Goal: Transaction & Acquisition: Purchase product/service

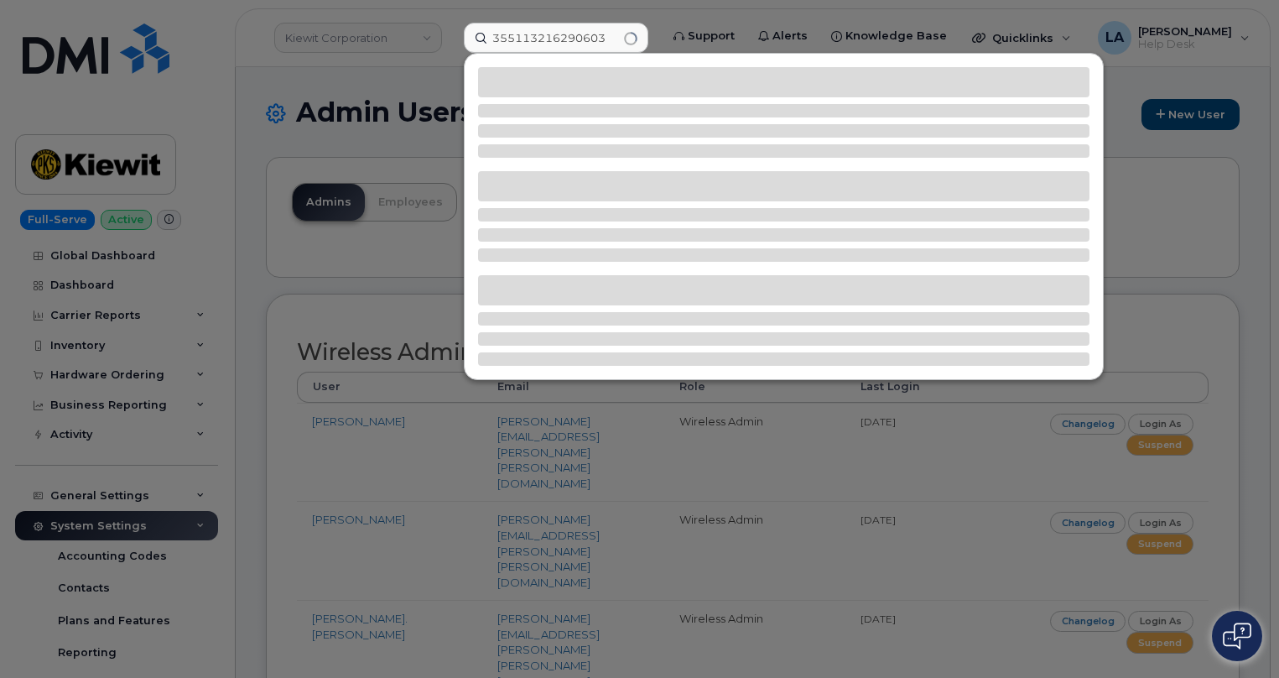
type input "355113216290603"
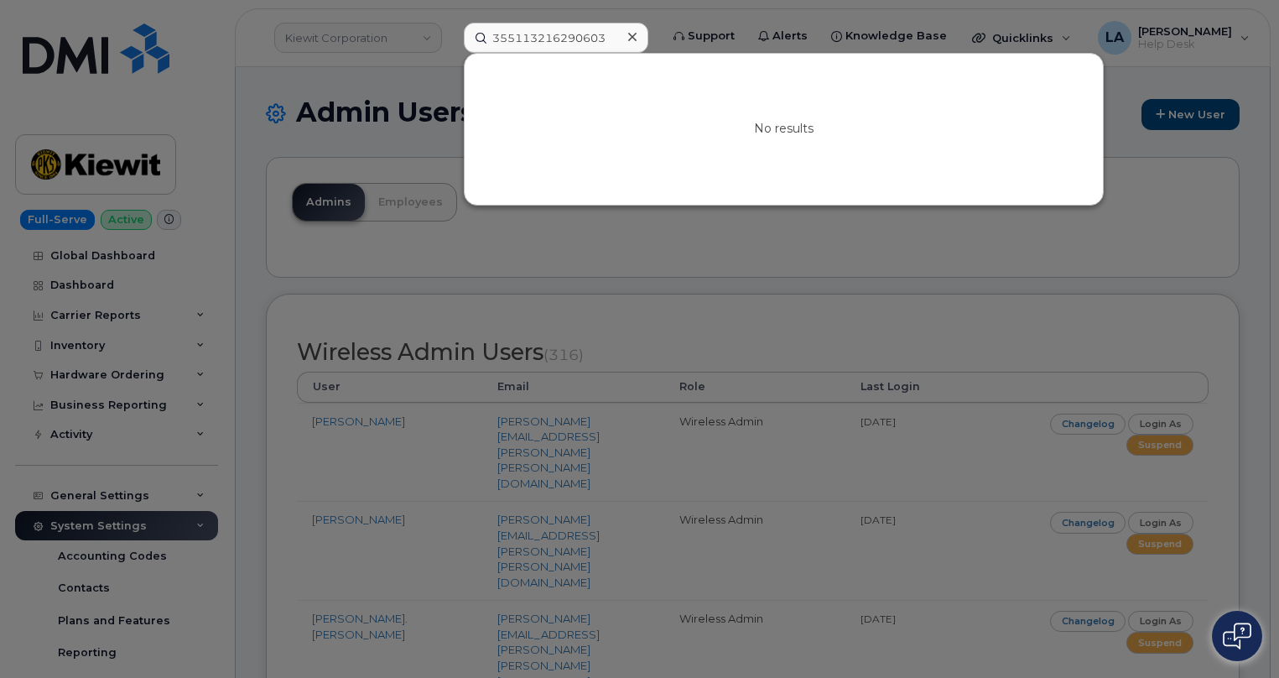
click at [633, 37] on icon at bounding box center [632, 37] width 8 height 8
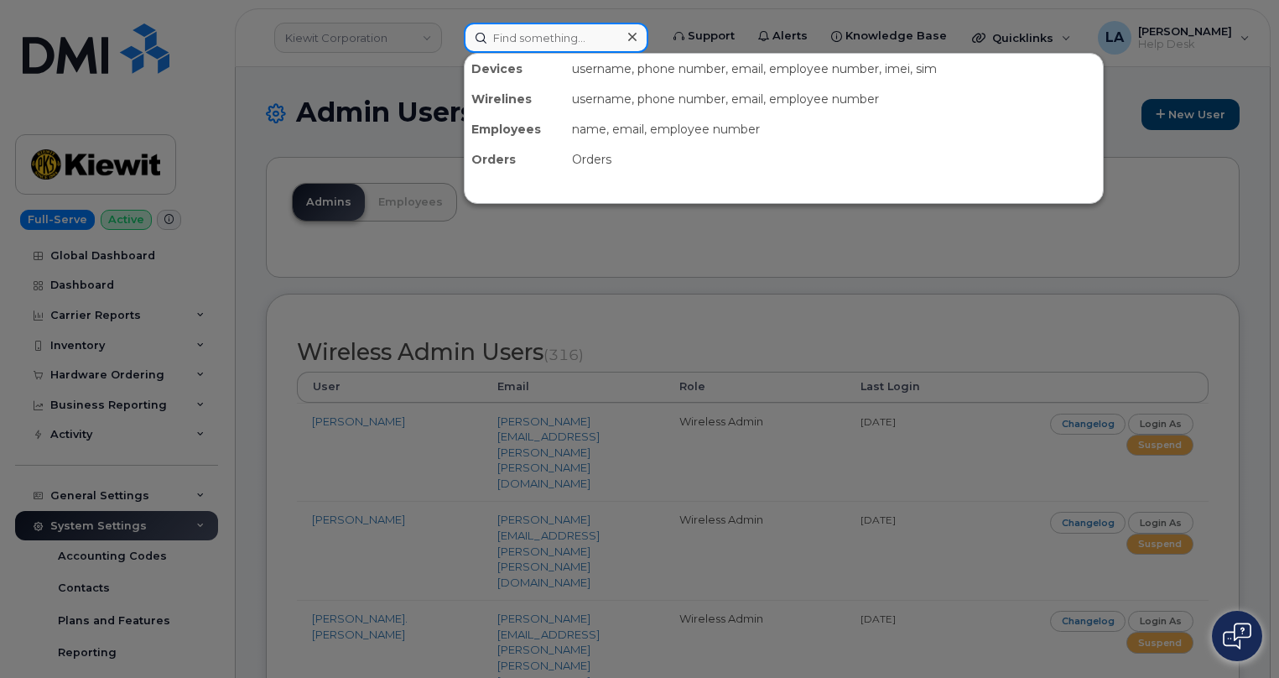
drag, startPoint x: 600, startPoint y: 33, endPoint x: 506, endPoint y: 36, distance: 93.1
click at [450, 33] on div "Devices username, phone number, email, employee number, imei, sim Wirelines use…" at bounding box center [555, 38] width 211 height 30
paste input "570-250-1957"
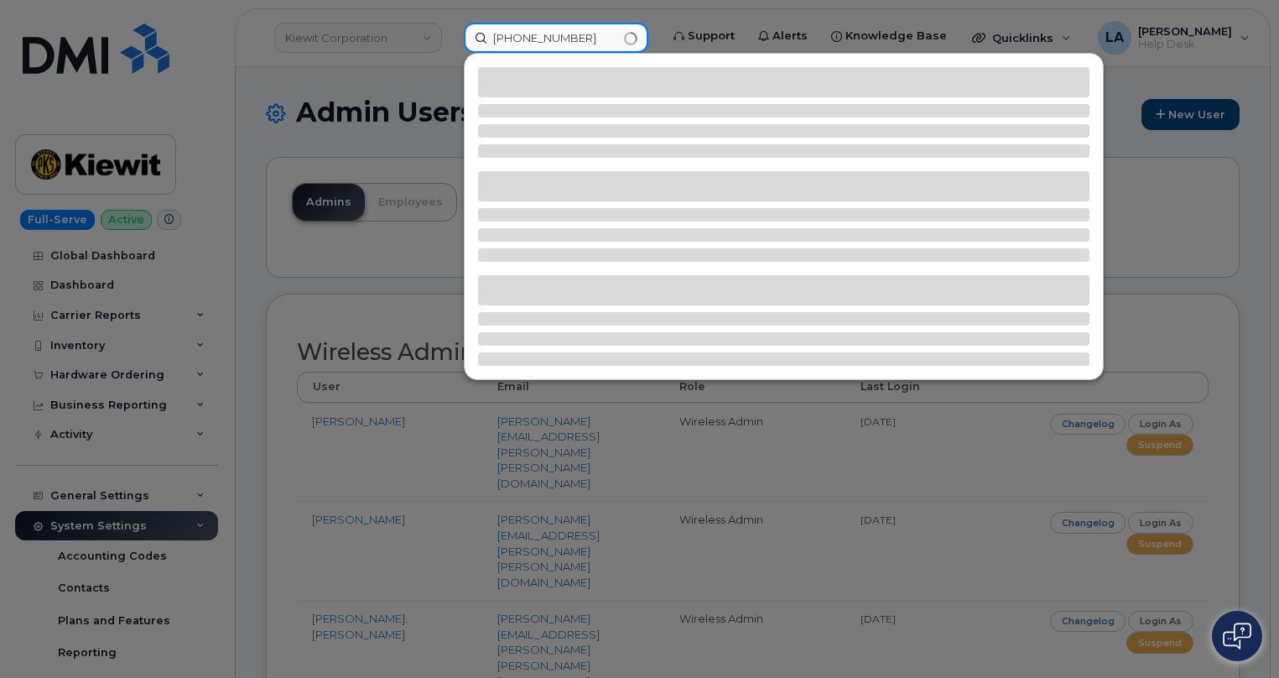
type input "570-250-1957"
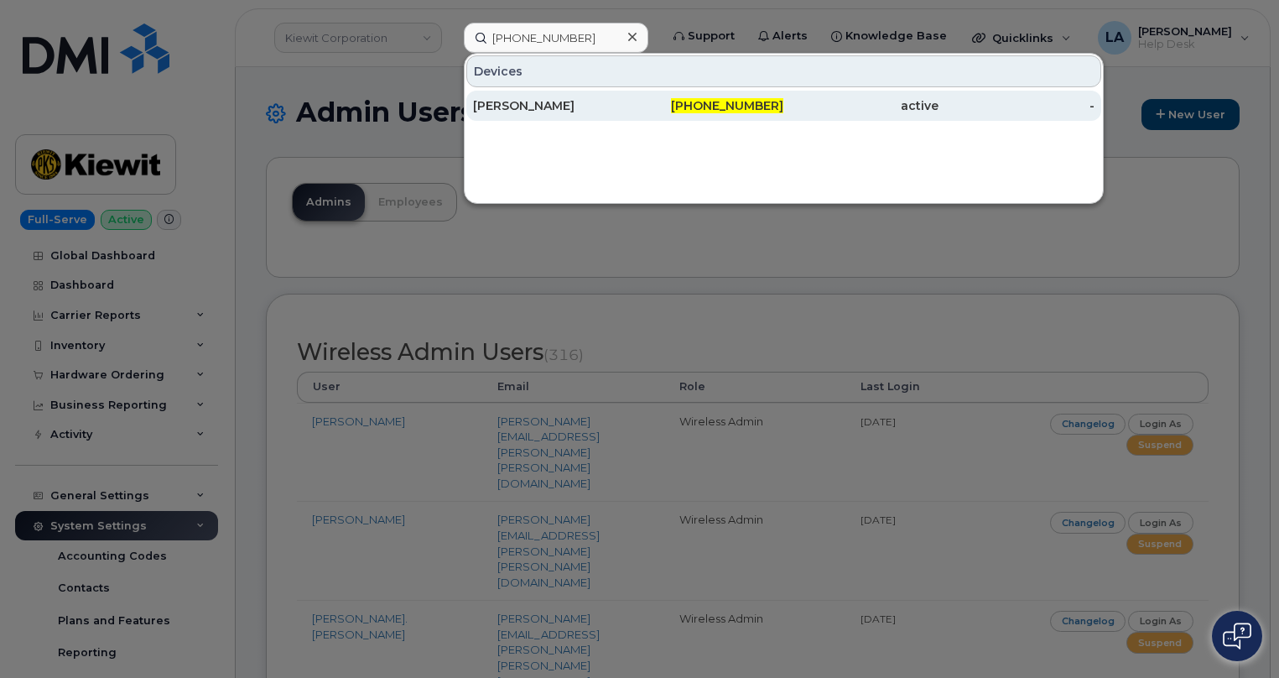
click at [543, 100] on div "ERIC M BARTLOW" at bounding box center [550, 105] width 155 height 17
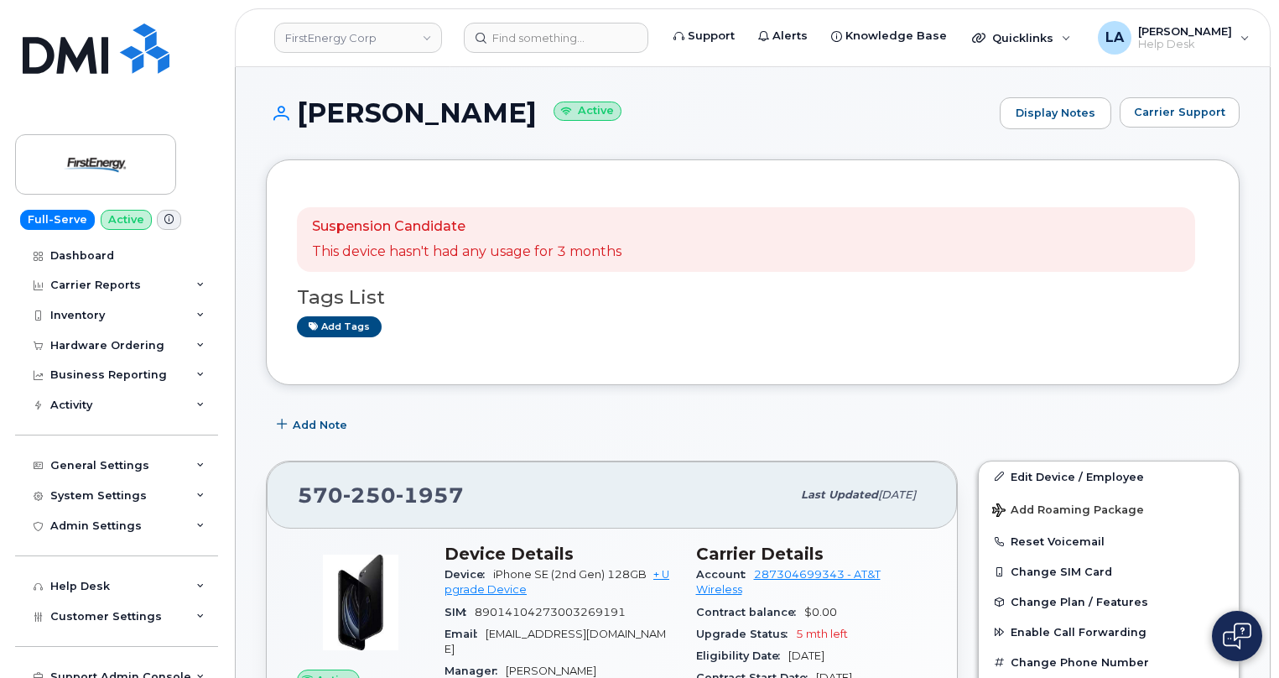
click at [1173, 340] on div "Suspension Candidate This device hasn't had any usage for 3 months Tags List Ad…" at bounding box center [753, 272] width 912 height 164
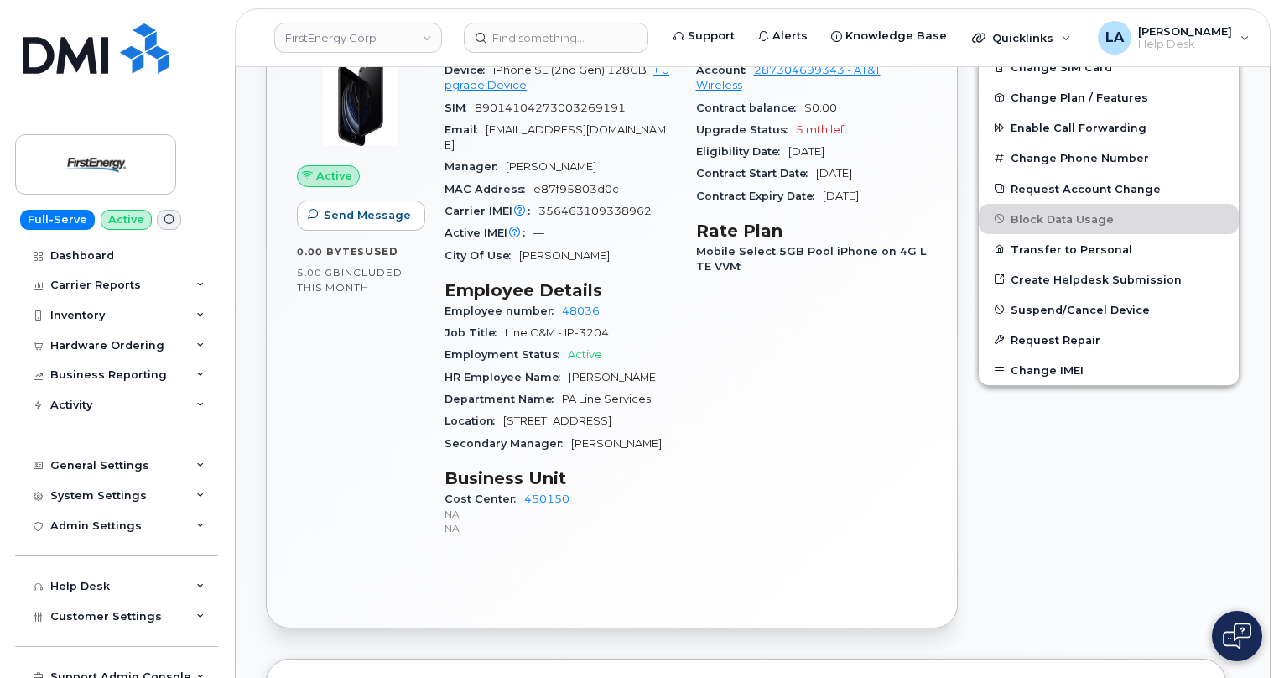
scroll to position [442, 0]
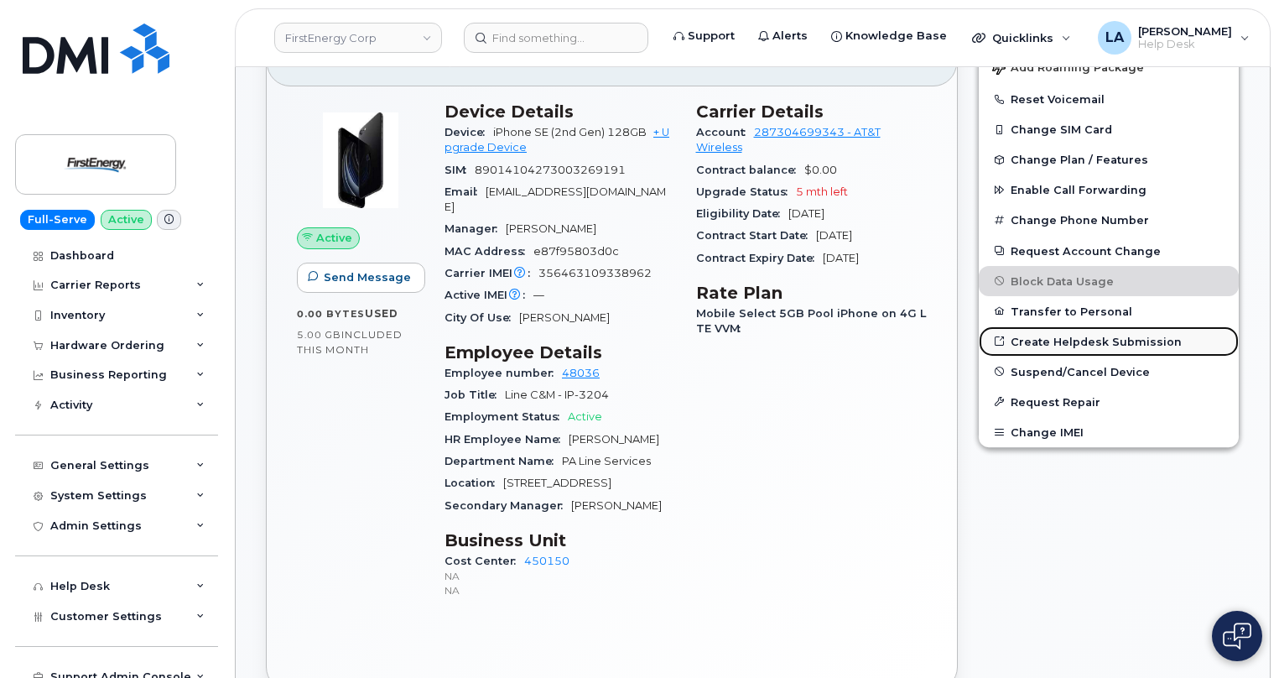
click at [1065, 339] on link "Create Helpdesk Submission" at bounding box center [1109, 341] width 260 height 30
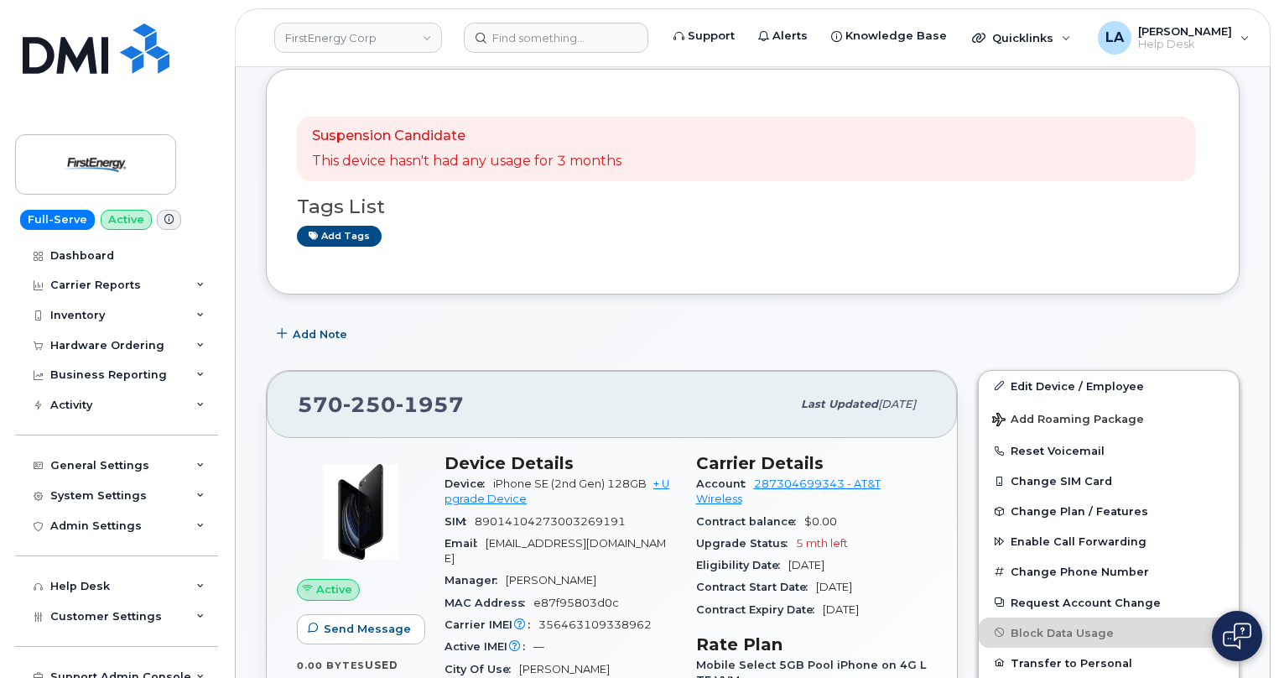
scroll to position [0, 0]
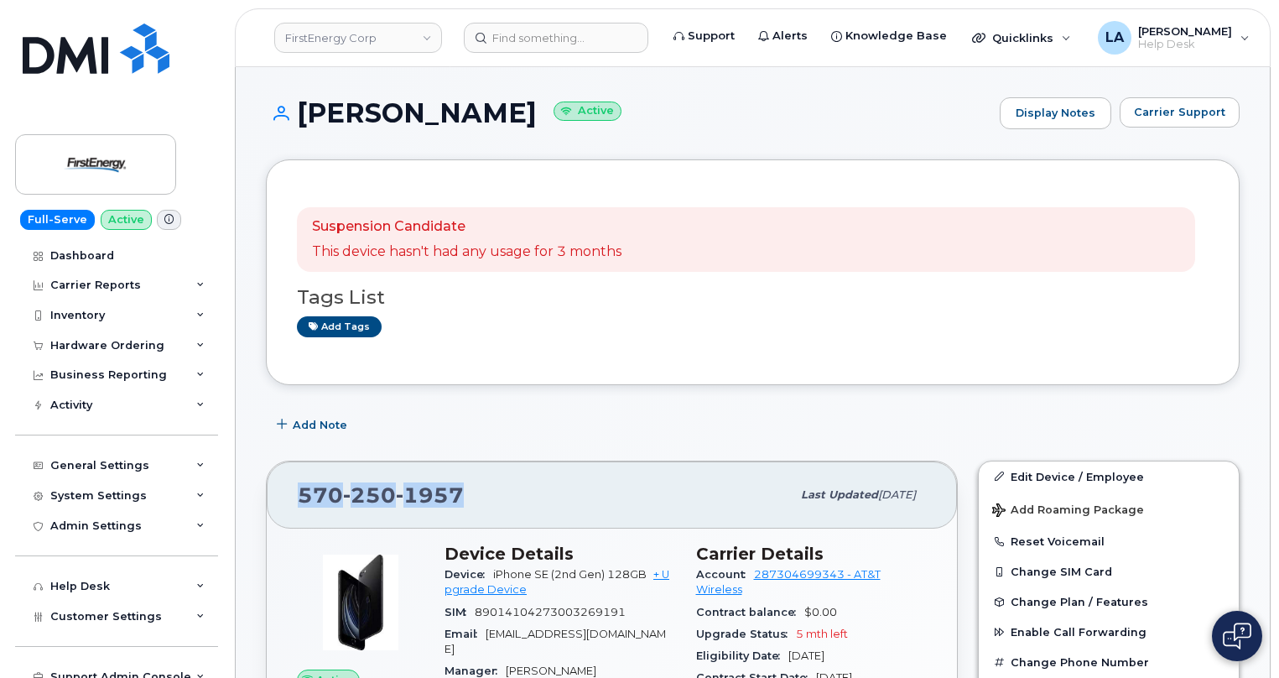
drag, startPoint x: 475, startPoint y: 491, endPoint x: 288, endPoint y: 489, distance: 187.9
click at [288, 489] on div "570 250 1957 Last updated Jun 10, 2025" at bounding box center [612, 494] width 690 height 67
copy span "570 250 1957"
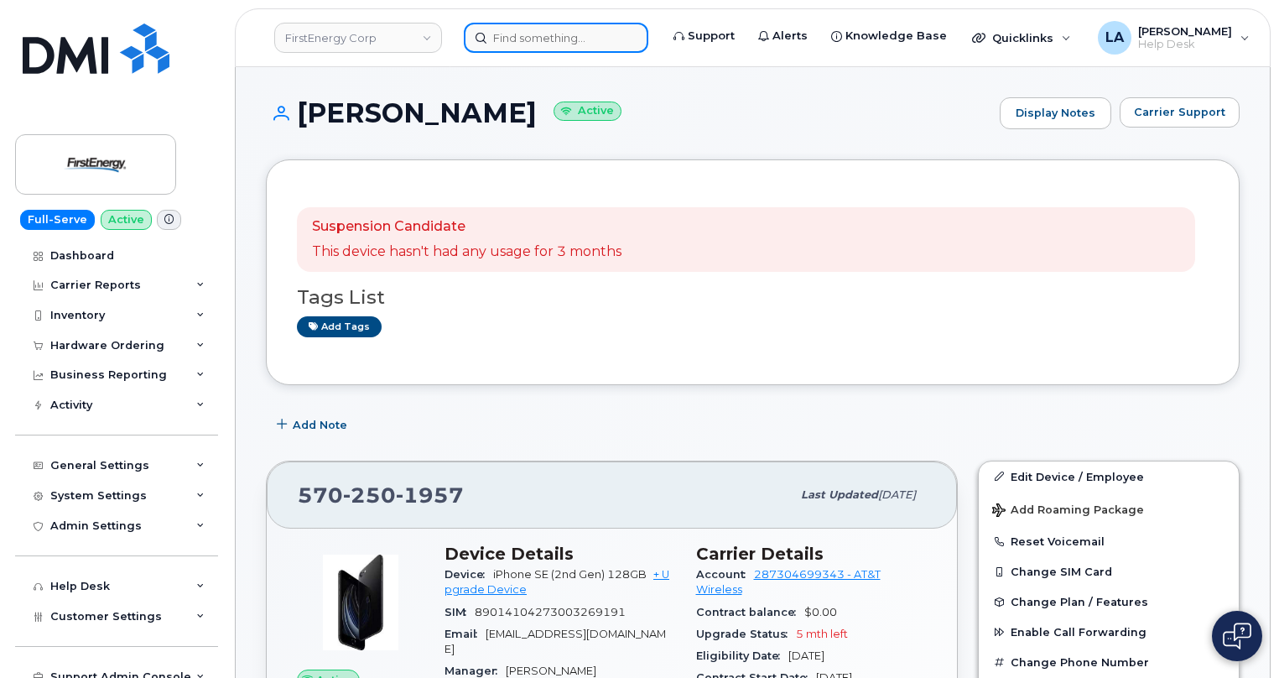
click at [574, 36] on input at bounding box center [556, 38] width 184 height 30
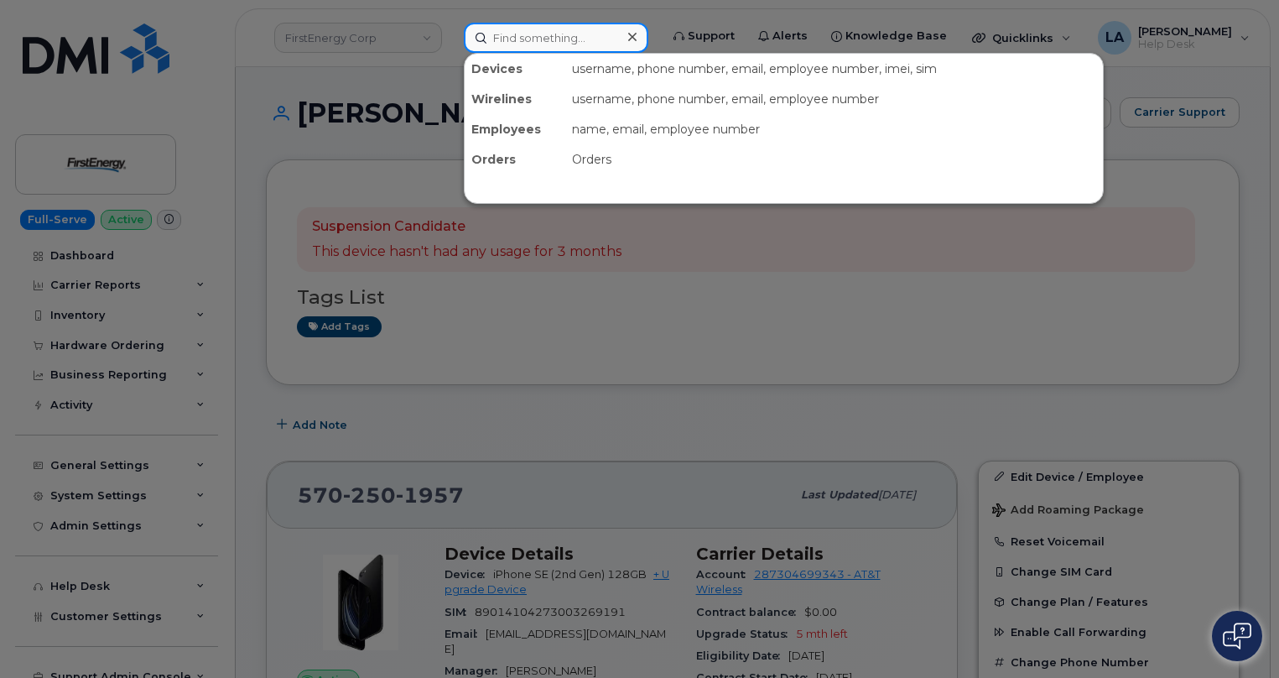
paste input "[PERSON_NAME]"
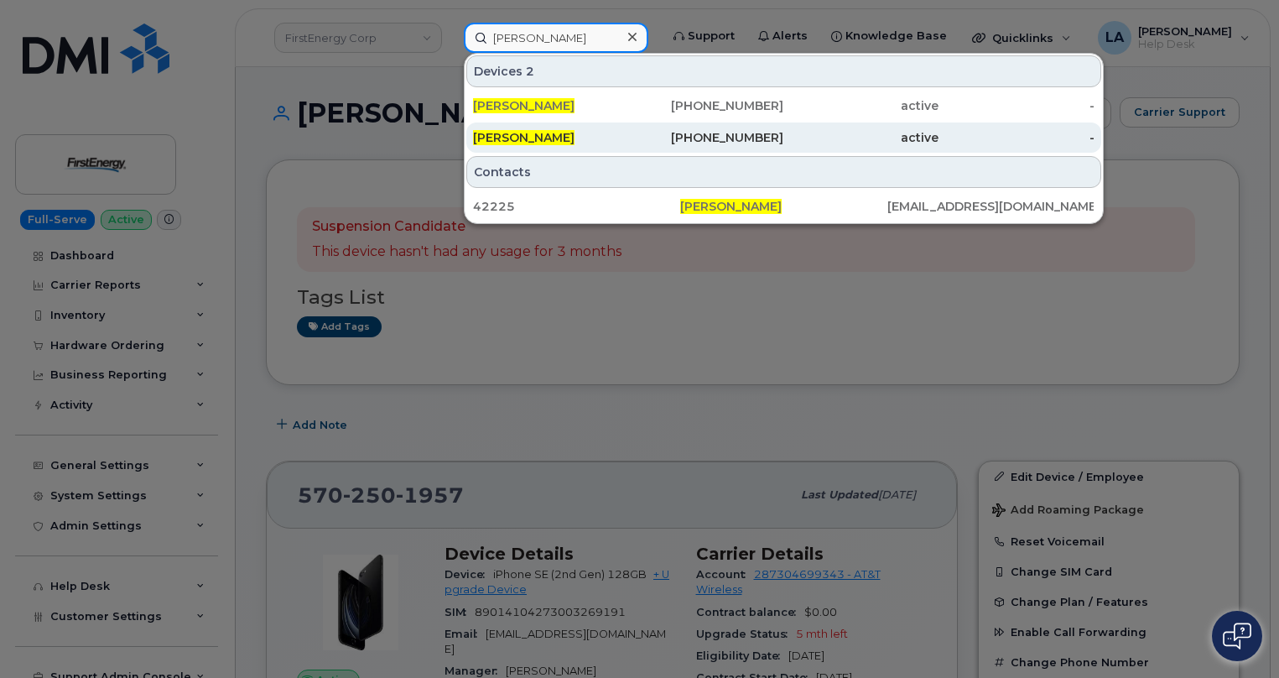
type input "Bryan Schenkenberger"
click at [564, 140] on span "BRYAN SCHENKENBERGER" at bounding box center [523, 137] width 101 height 15
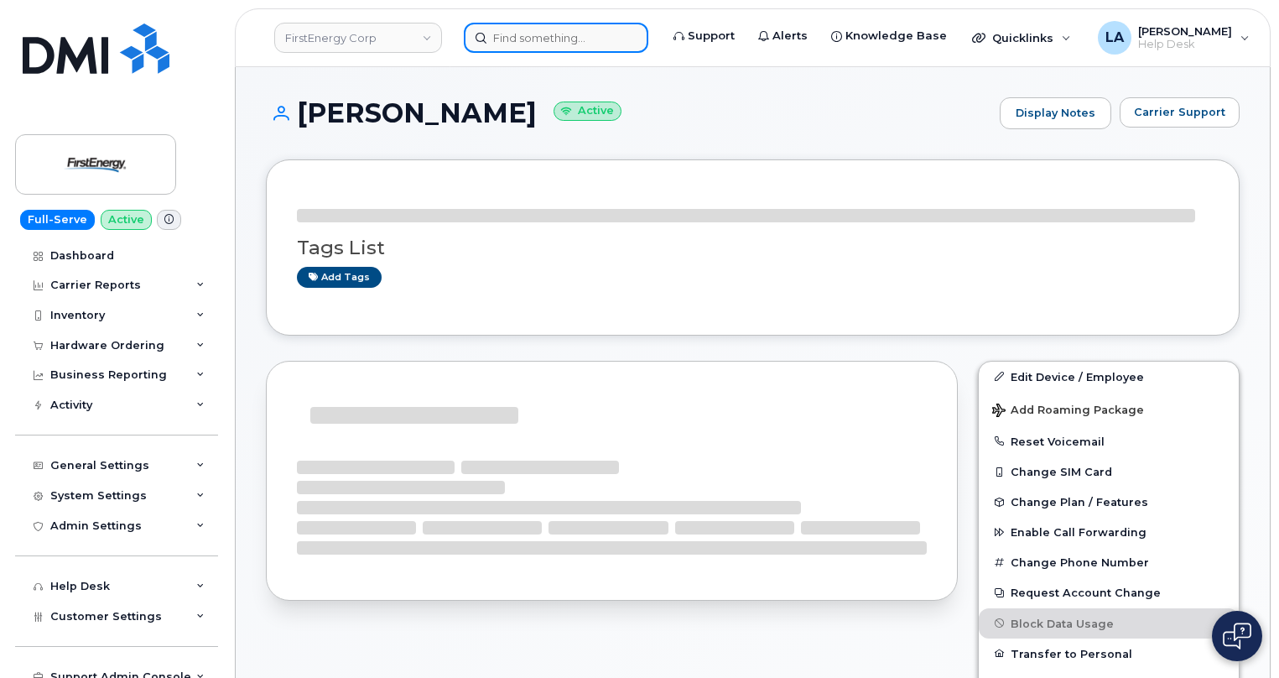
click at [588, 24] on input at bounding box center [556, 38] width 184 height 30
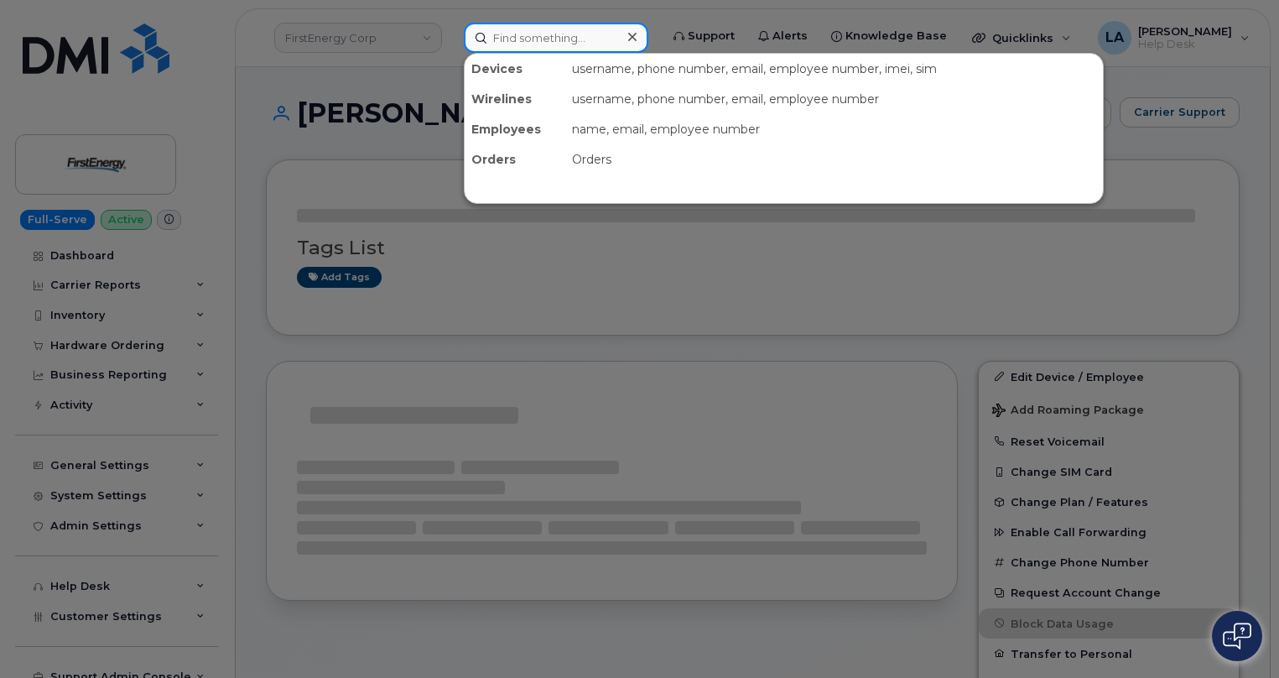
paste input "570-637-5095"
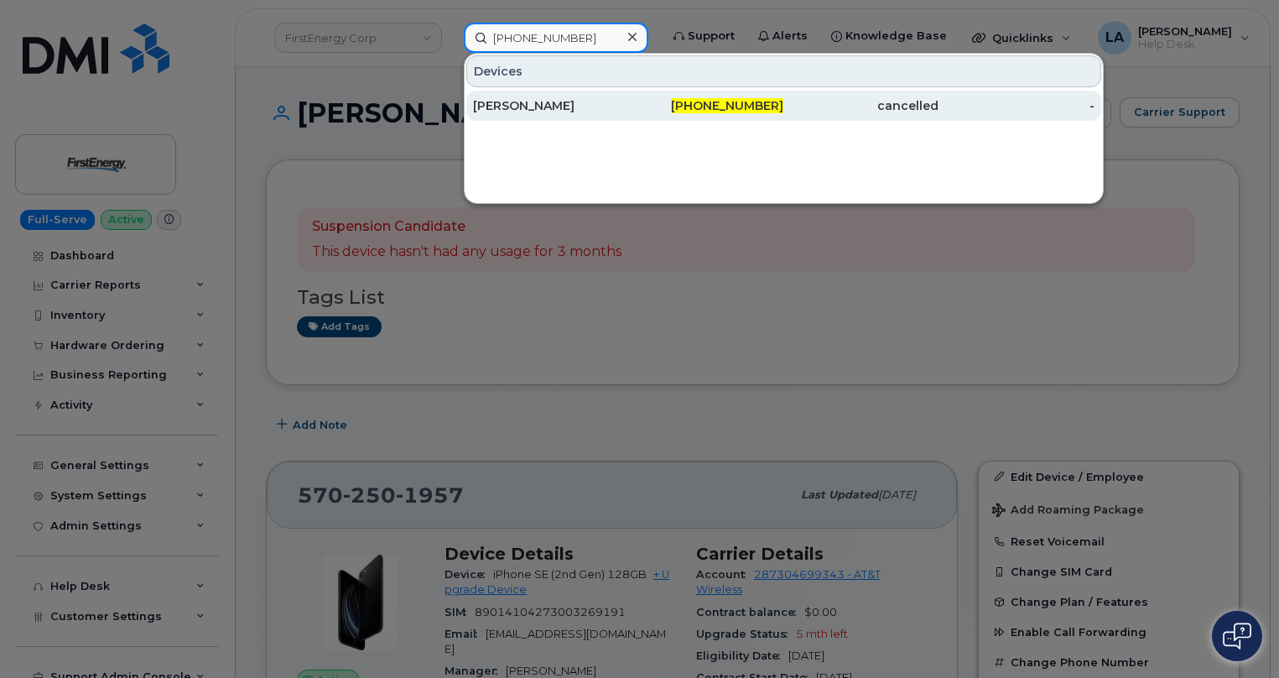
type input "570-637-5095"
click at [492, 98] on div "JOSHUA L HEESS" at bounding box center [550, 105] width 155 height 17
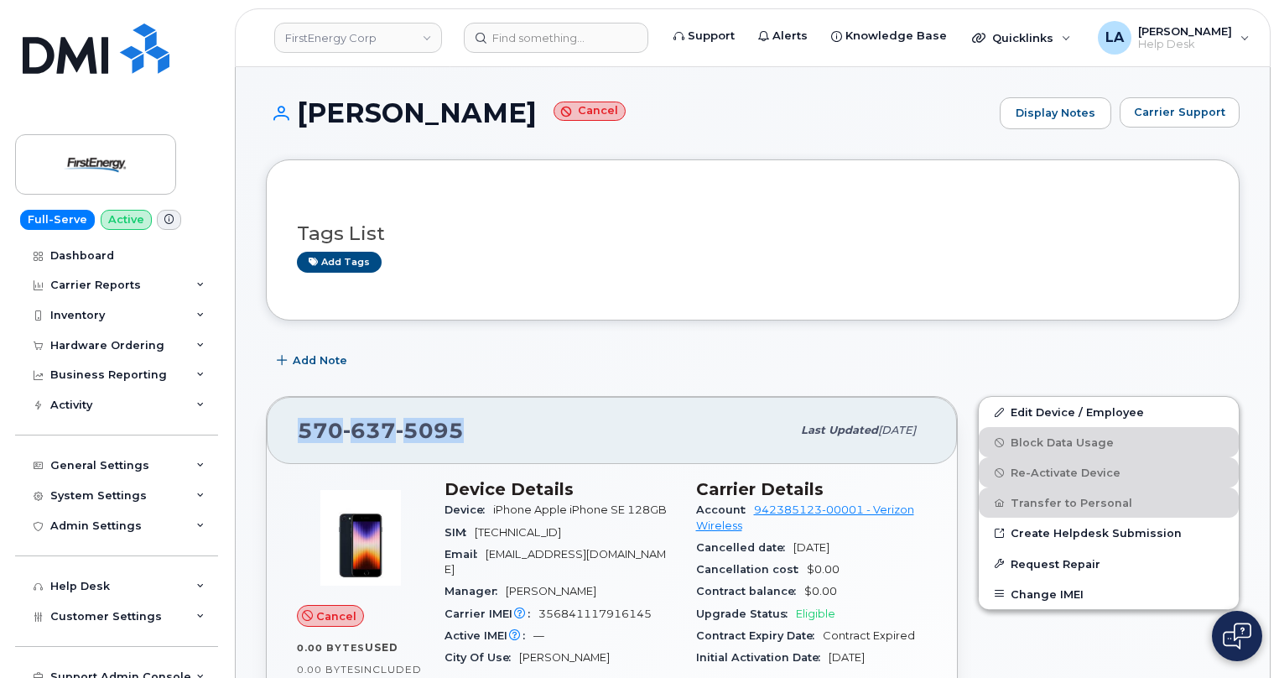
drag, startPoint x: 485, startPoint y: 428, endPoint x: 259, endPoint y: 428, distance: 225.6
copy span "570 637 5095"
click at [1219, 228] on div "Tags List Add tags" at bounding box center [753, 239] width 974 height 161
click at [587, 607] on span "356841117916145" at bounding box center [594, 613] width 113 height 13
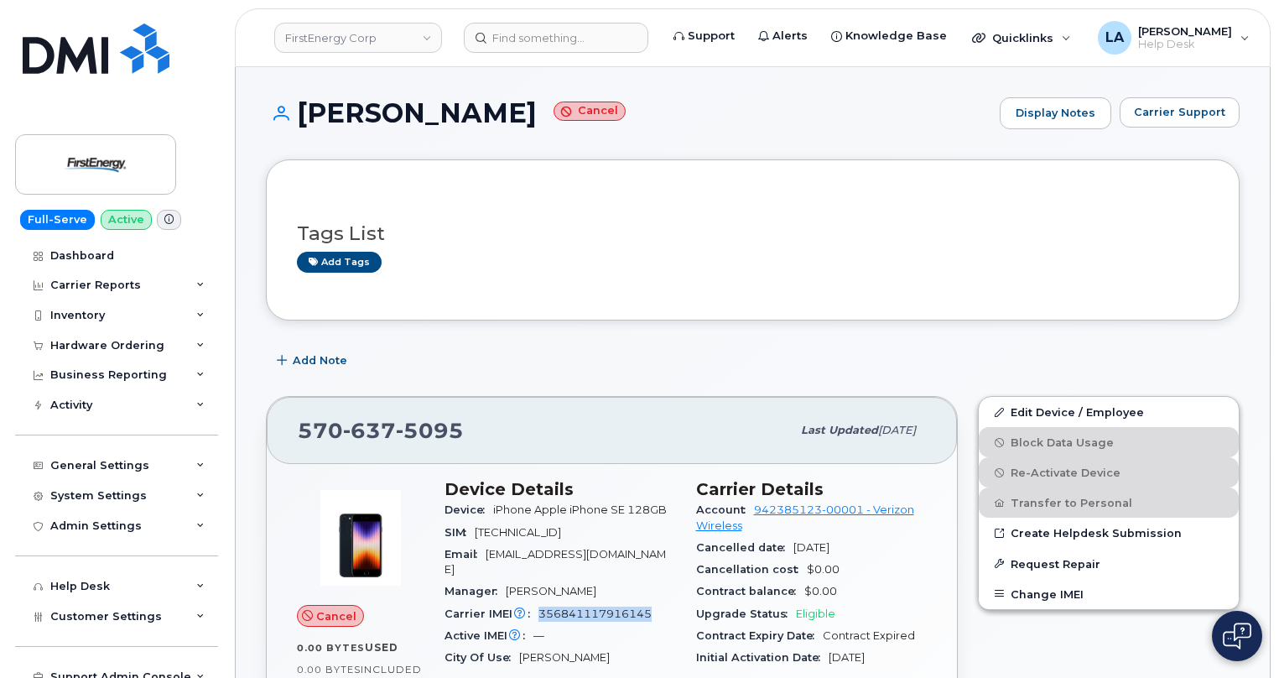
click at [587, 607] on span "356841117916145" at bounding box center [594, 613] width 113 height 13
copy span "356841117916145"
click at [1234, 350] on div "Add Note" at bounding box center [753, 360] width 974 height 30
click at [508, 37] on input at bounding box center [556, 38] width 184 height 30
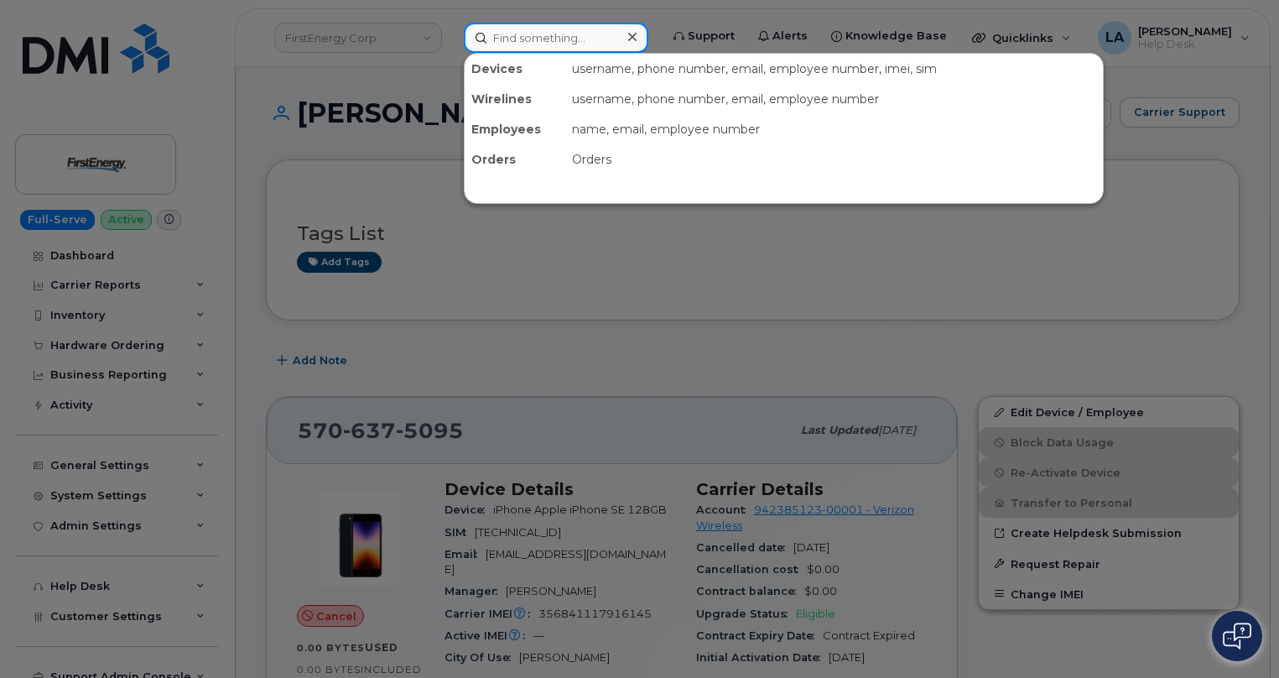
paste input "Bryan Schenkenberger"
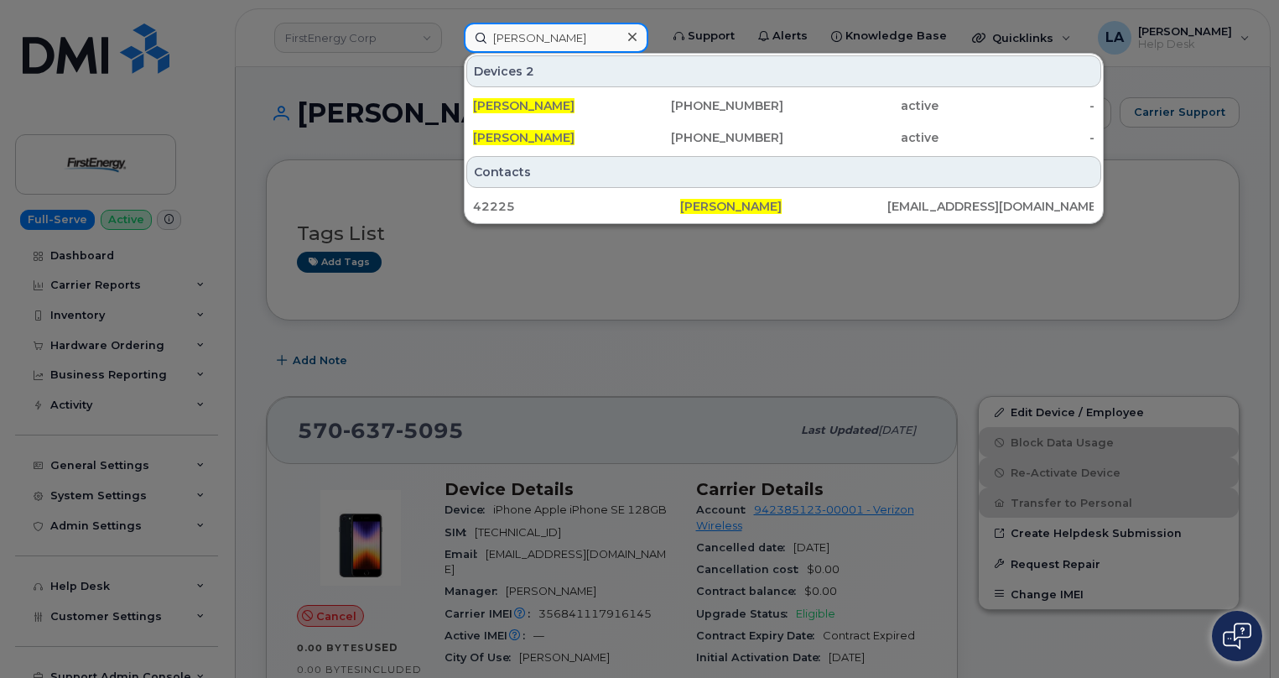
type input "Bryan Schenkenberger"
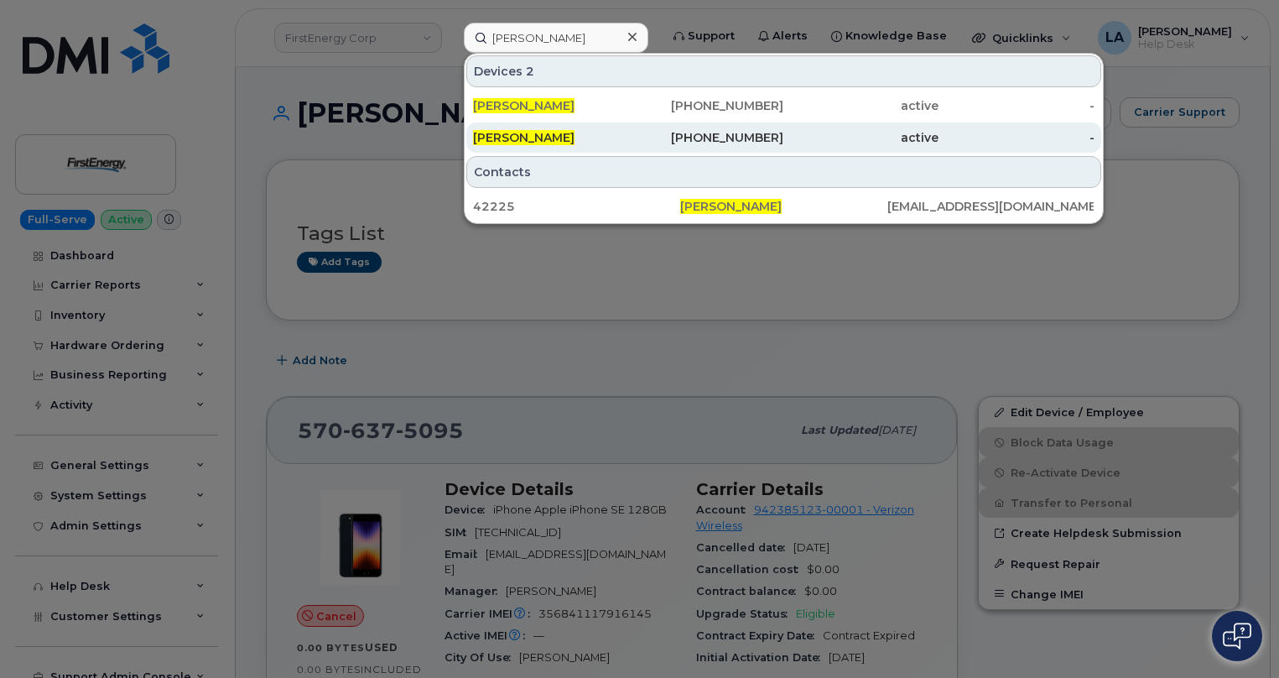
click at [594, 130] on div "BRYAN SCHENKENBERGER" at bounding box center [550, 137] width 155 height 17
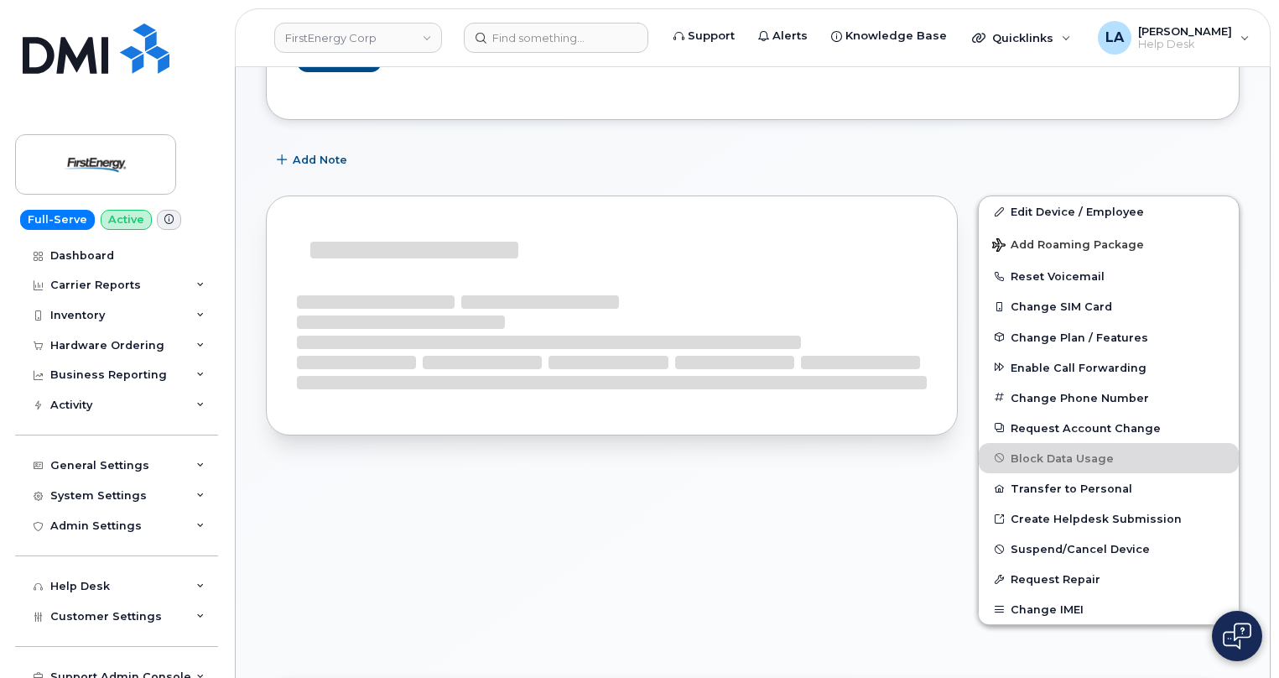
scroll to position [322, 0]
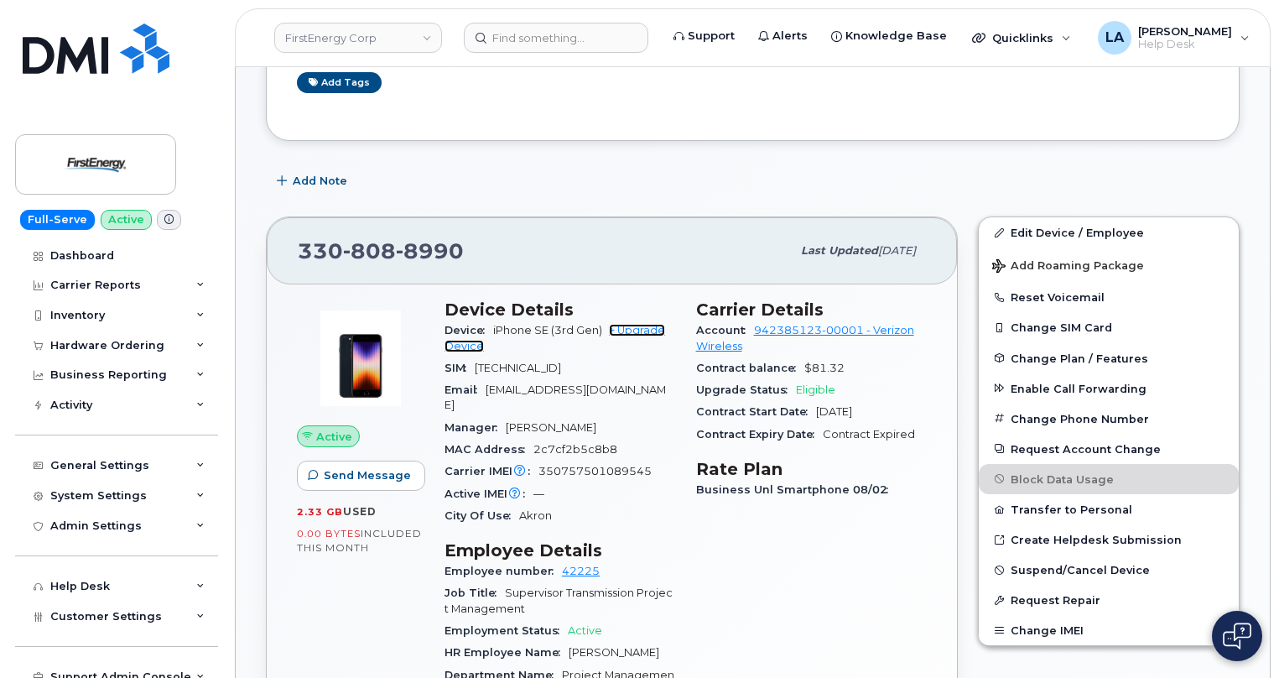
click at [639, 331] on link "+ Upgrade Device" at bounding box center [554, 338] width 221 height 28
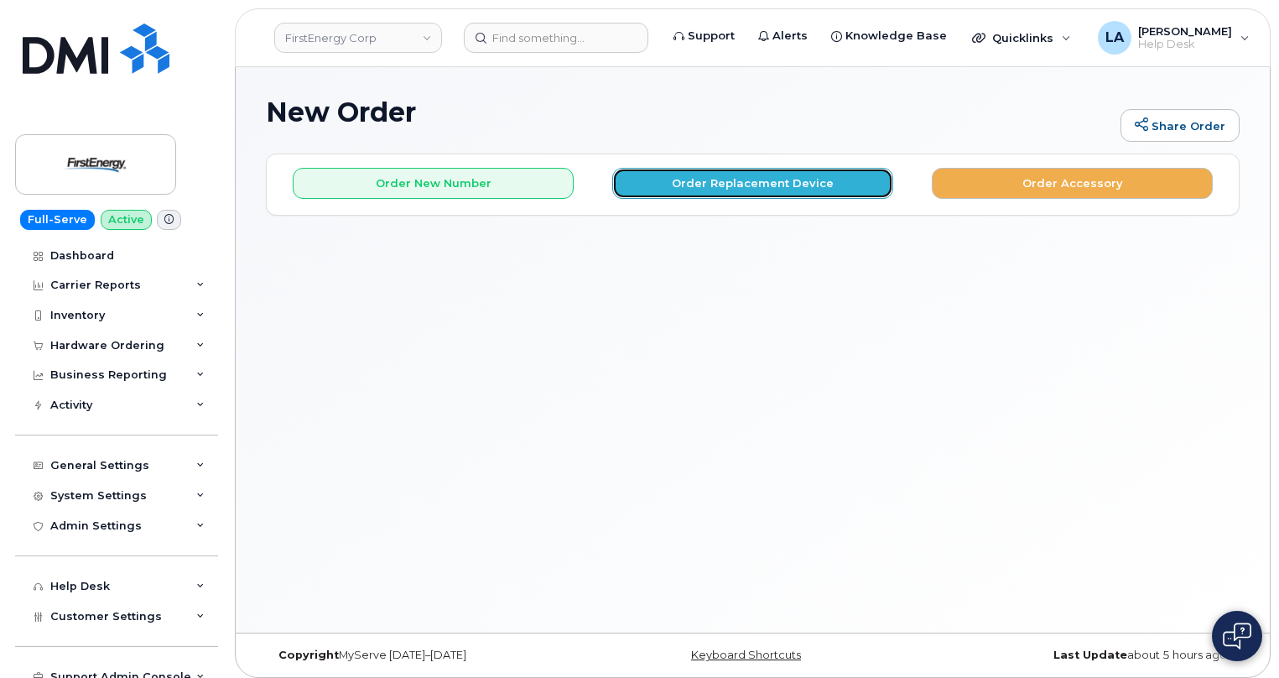
click at [692, 183] on button "Order Replacement Device" at bounding box center [752, 183] width 281 height 31
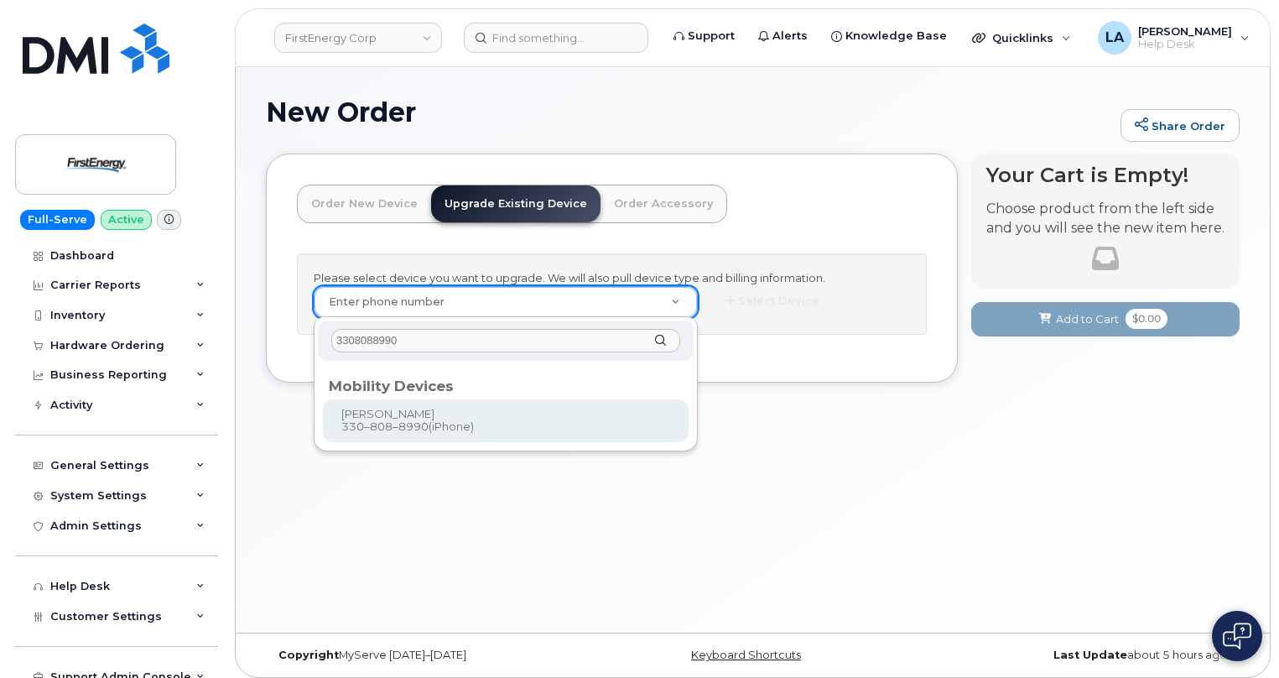
type input "3308088990"
type input "831694"
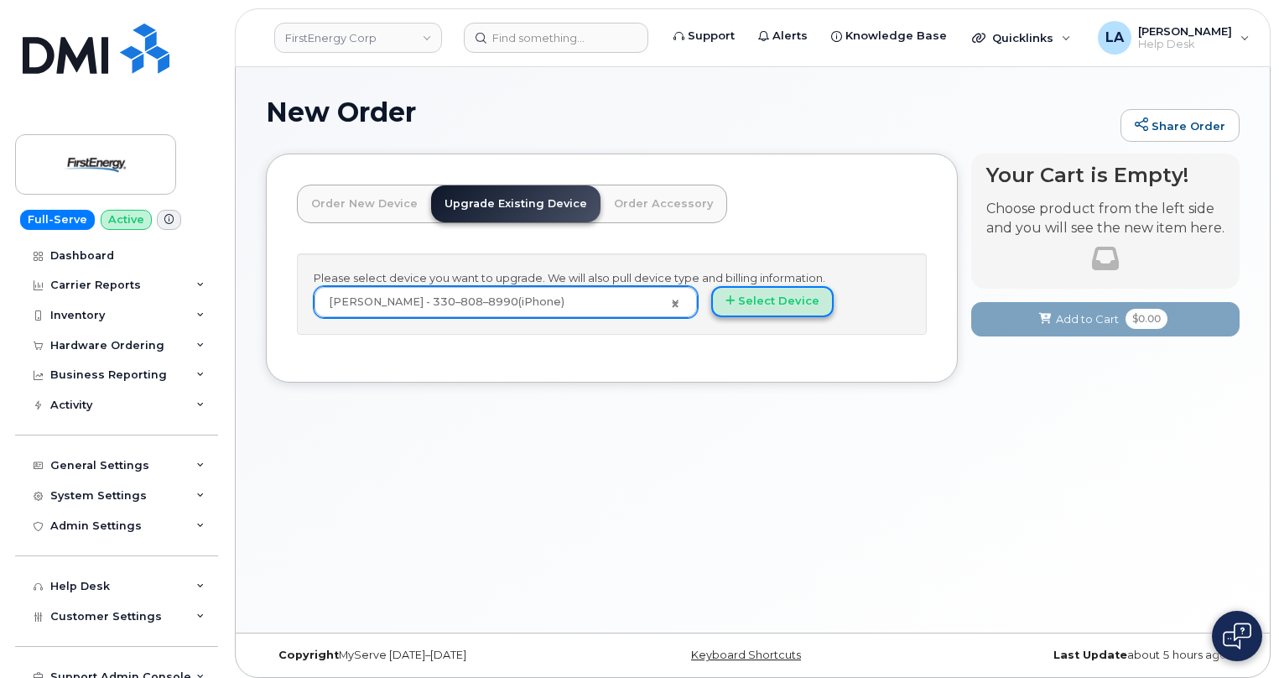
click at [785, 303] on button "Select Device" at bounding box center [772, 301] width 122 height 31
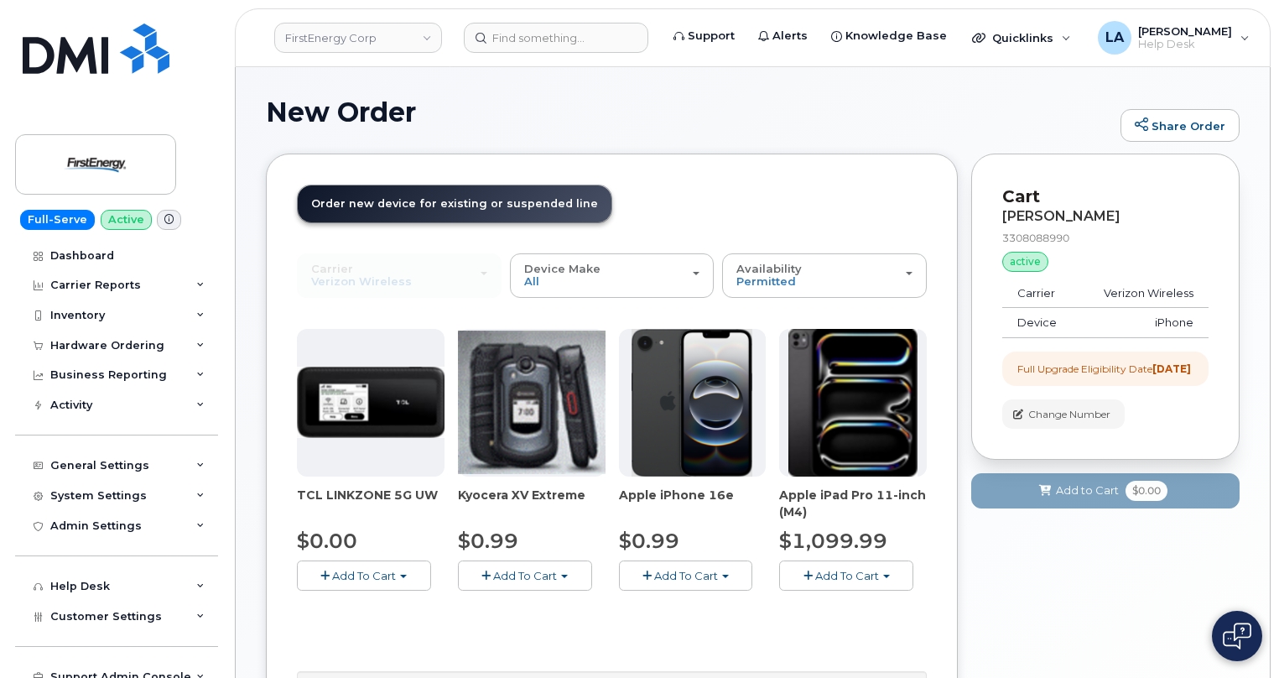
click at [683, 570] on span "Add To Cart" at bounding box center [686, 575] width 64 height 13
click at [676, 597] on link "$0.99 - 2 Year Upgrade" at bounding box center [704, 606] width 162 height 21
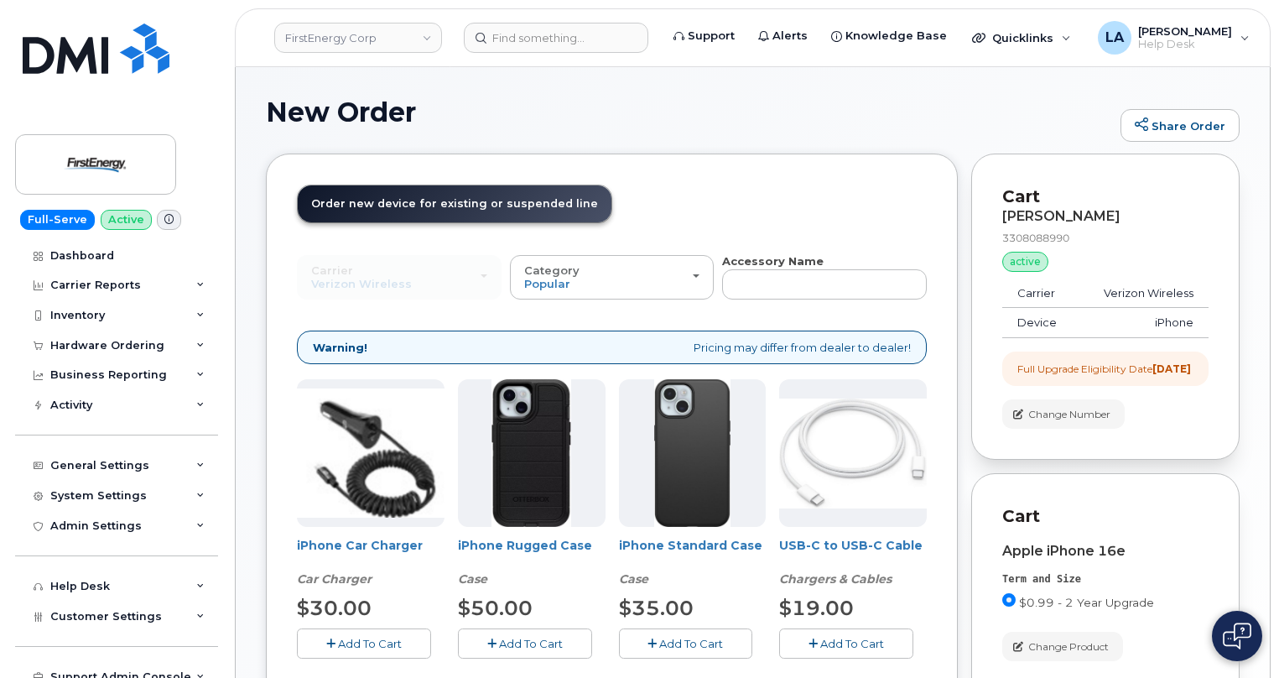
click at [844, 639] on span "Add To Cart" at bounding box center [852, 642] width 64 height 13
click at [376, 645] on span "Add To Cart" at bounding box center [370, 642] width 64 height 13
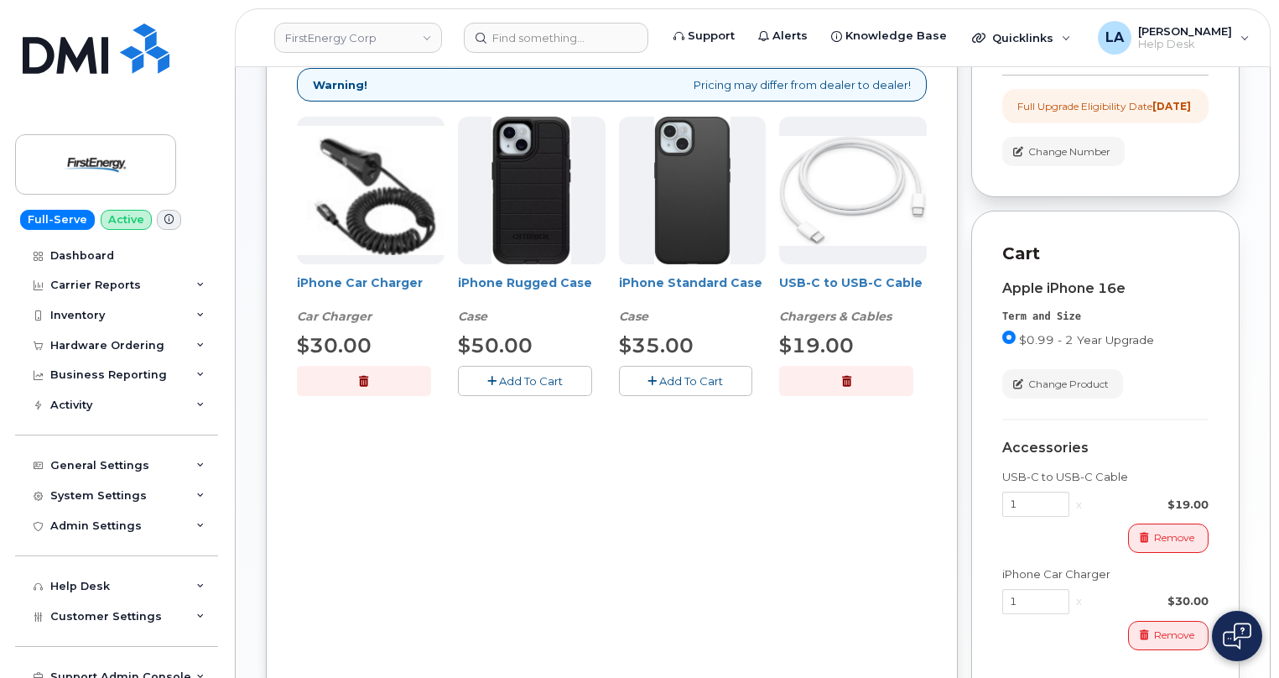
scroll to position [267, 0]
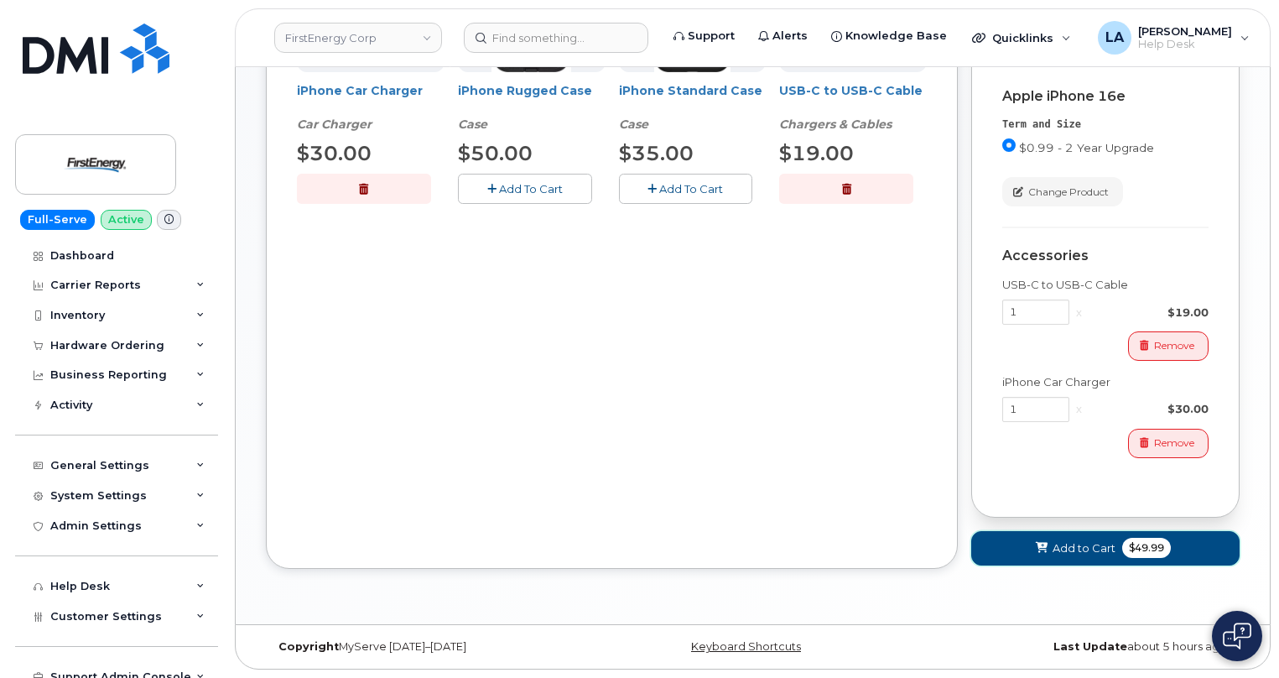
click at [1056, 550] on span "Add to Cart" at bounding box center [1083, 548] width 63 height 16
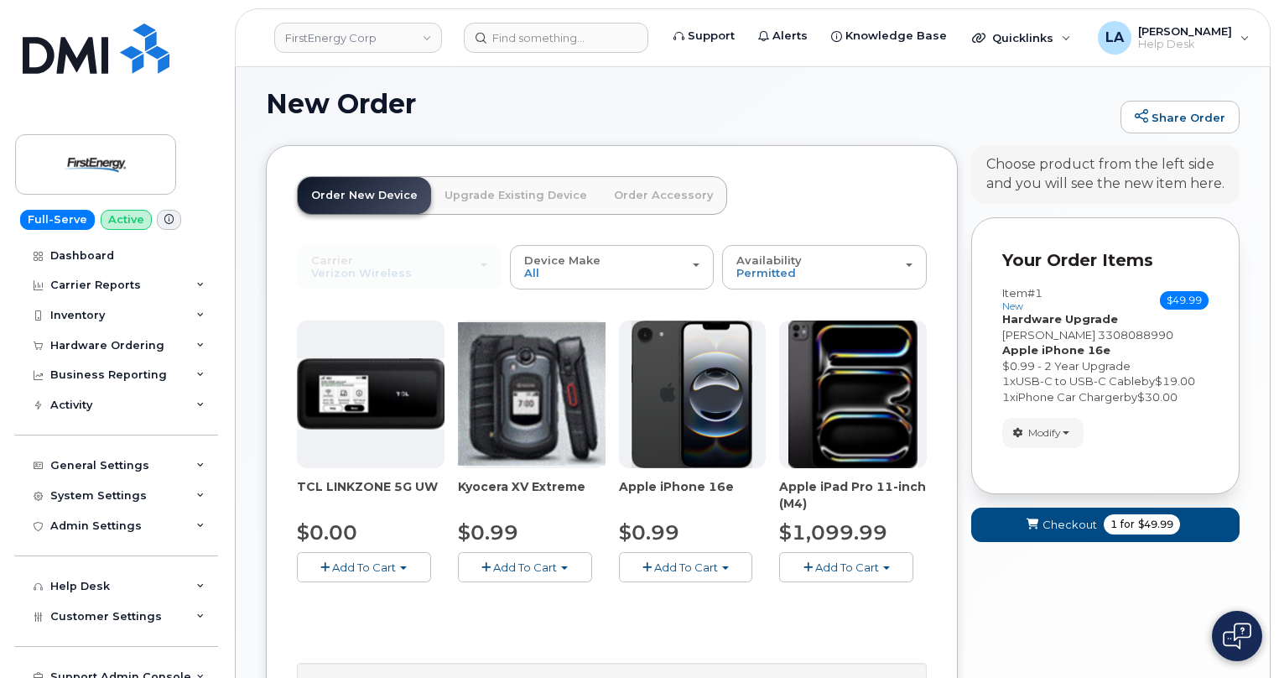
scroll to position [297, 0]
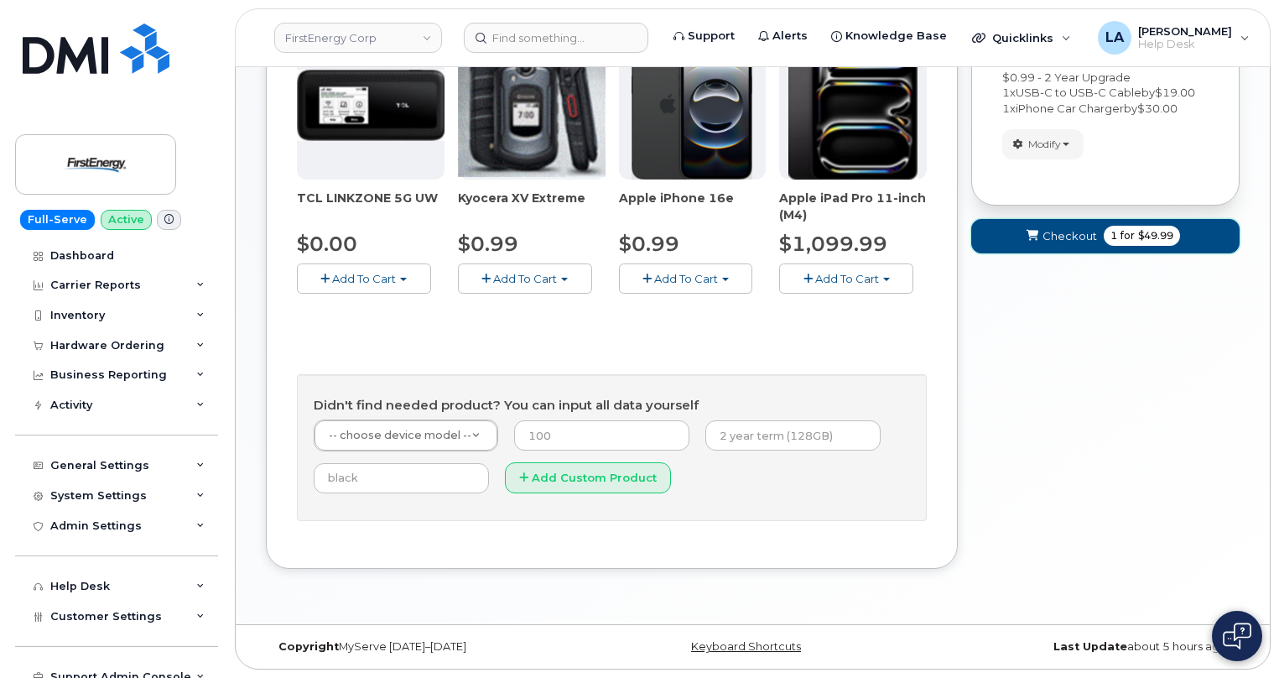
click at [1067, 253] on button "Checkout 1 for $49.99" at bounding box center [1105, 236] width 268 height 34
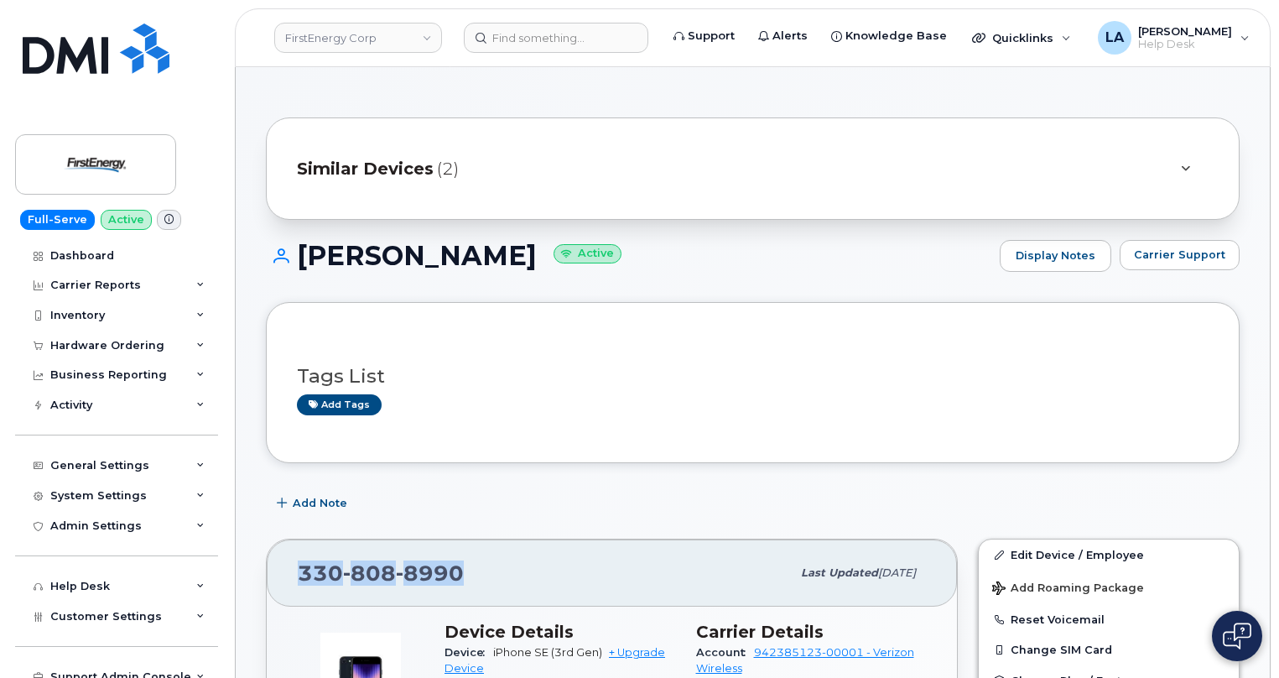
drag, startPoint x: 500, startPoint y: 573, endPoint x: 283, endPoint y: 569, distance: 216.4
click at [283, 569] on div "330 808 8990 Last updated Aug 12, 2025" at bounding box center [612, 572] width 690 height 67
copy span "330 808 8990"
click at [423, 152] on div "Similar Devices (2)" at bounding box center [729, 168] width 865 height 40
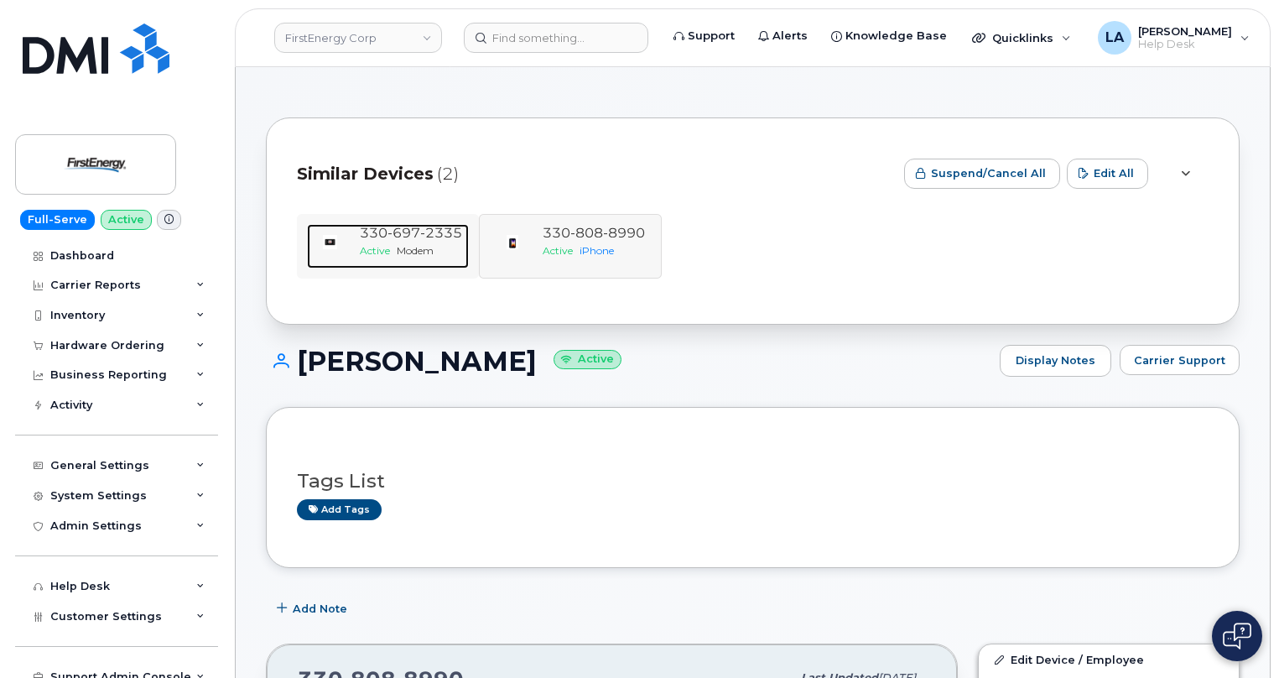
click at [407, 248] on span "Modem" at bounding box center [415, 250] width 37 height 13
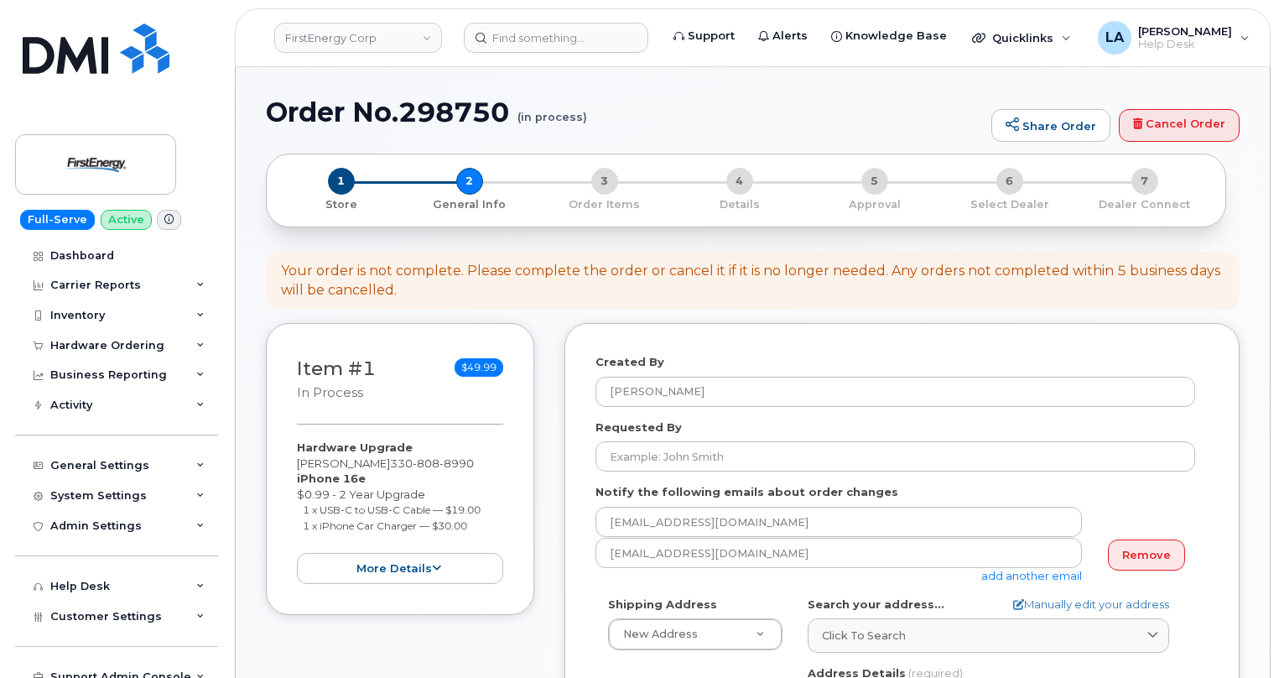
select select
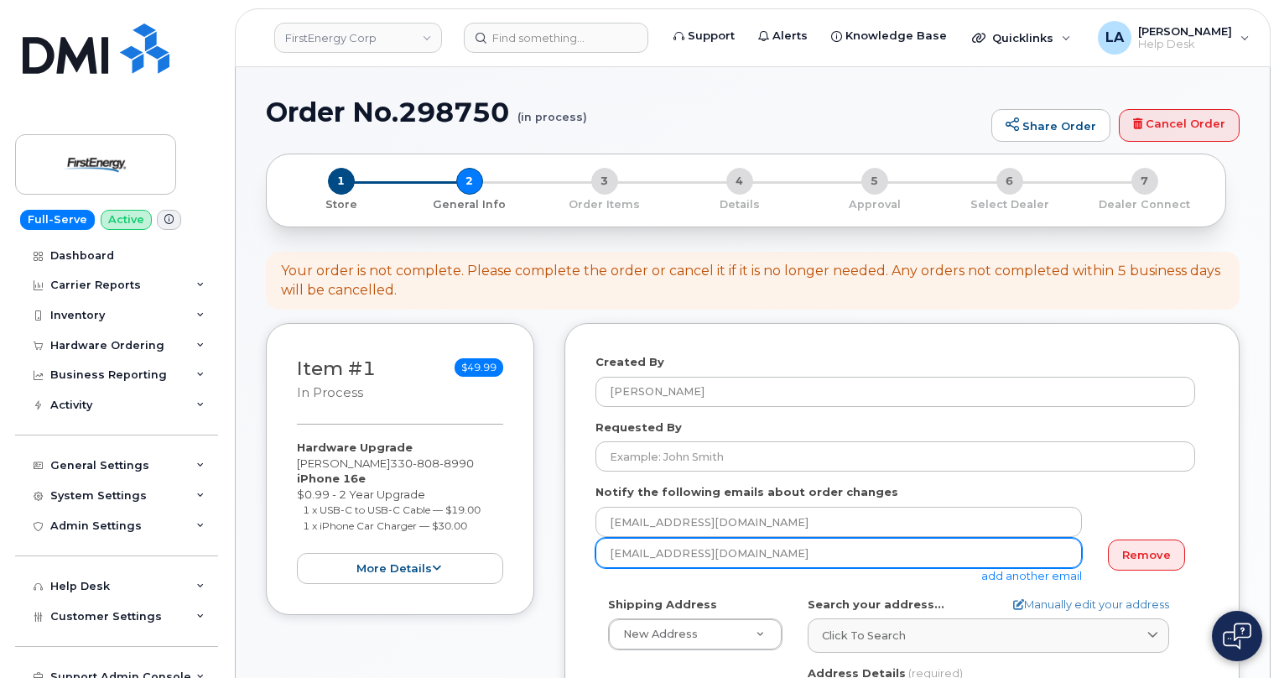
drag, startPoint x: 759, startPoint y: 554, endPoint x: 506, endPoint y: 534, distance: 253.2
paste input "normenth@firstenergycorp"
type input "normenth@firstenergycorp.com"
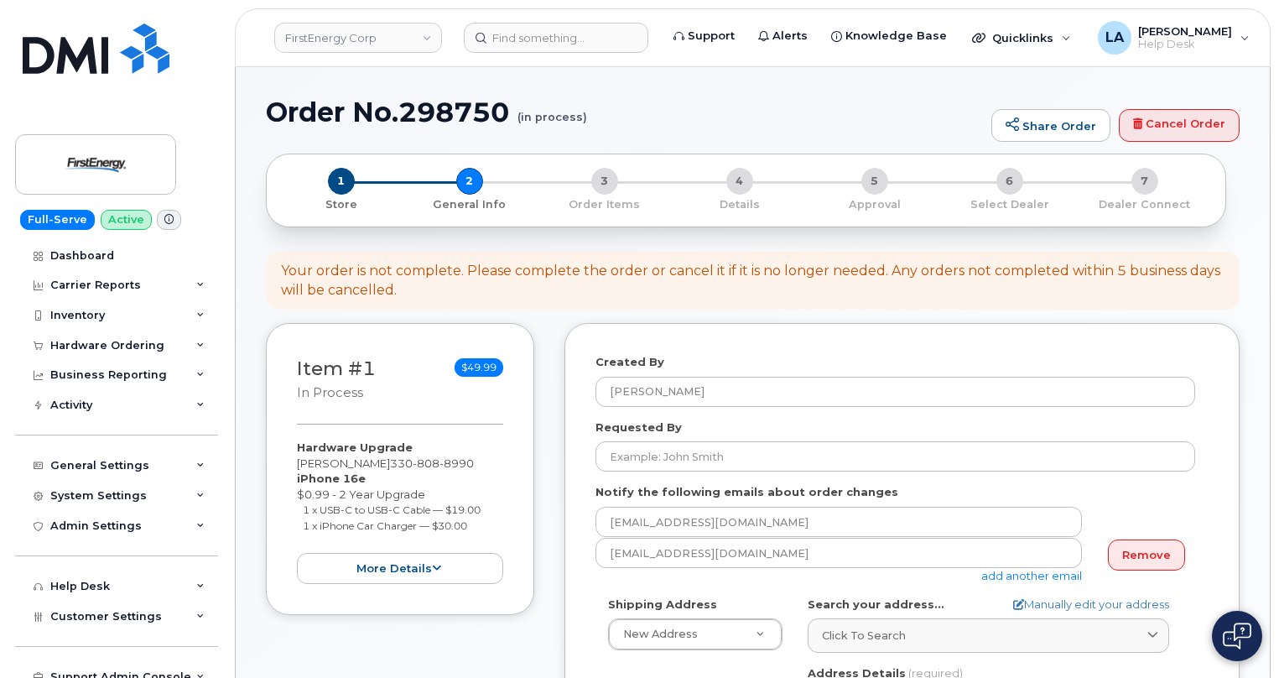
click at [1215, 367] on div "Created By Lanette Aparicio Requested By Notify the following emails about orde…" at bounding box center [901, 689] width 675 height 732
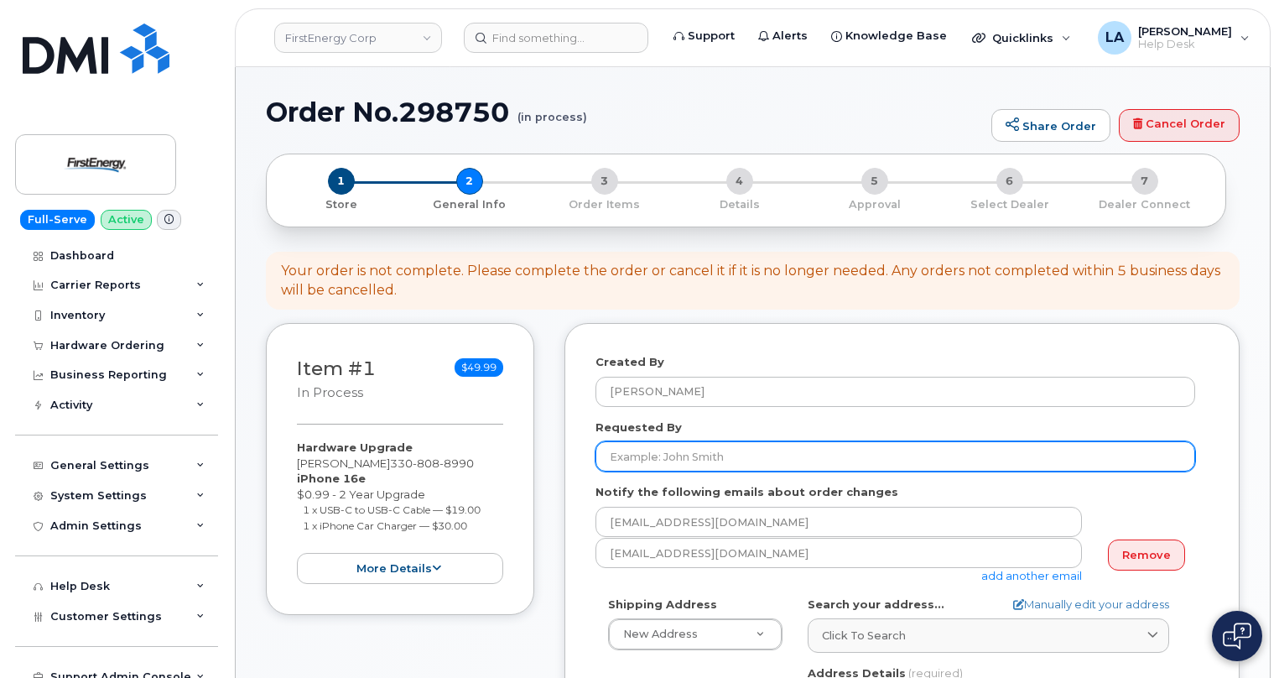
click at [628, 457] on input "Requested By" at bounding box center [895, 456] width 600 height 30
paste input "[PERSON_NAME]"
type input "Harriett P Norment"
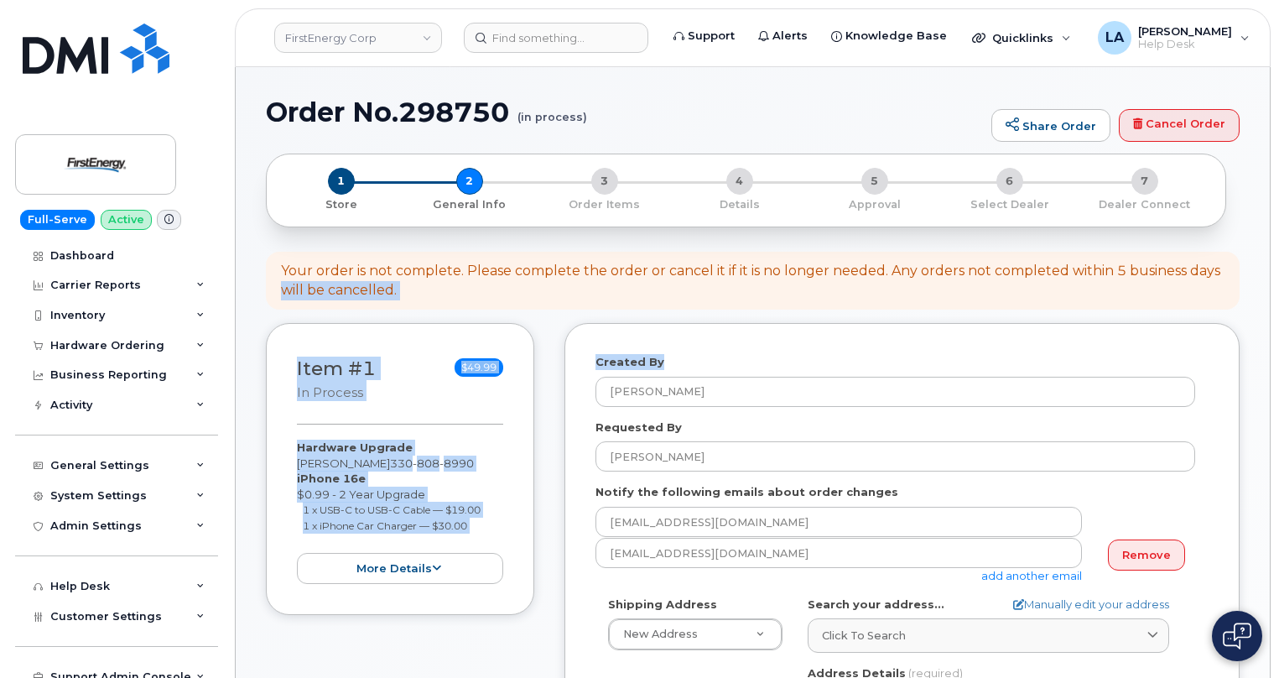
drag, startPoint x: 1277, startPoint y: 279, endPoint x: 1280, endPoint y: 314, distance: 34.5
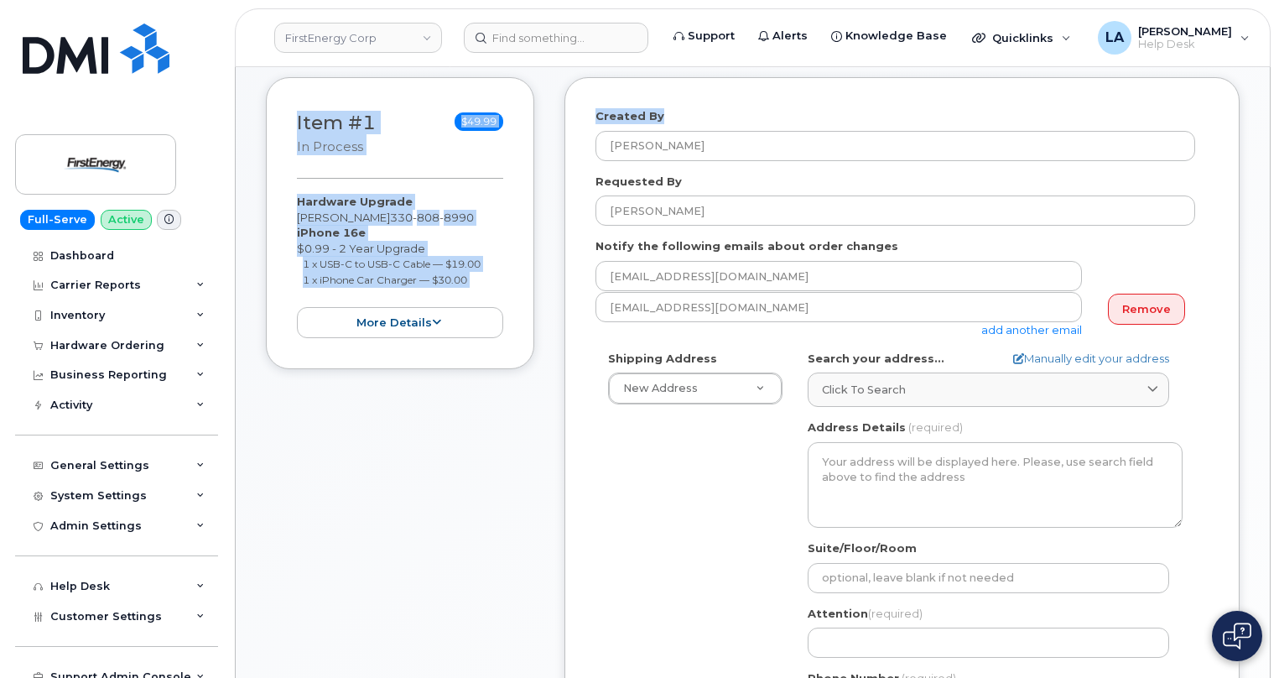
scroll to position [333, 0]
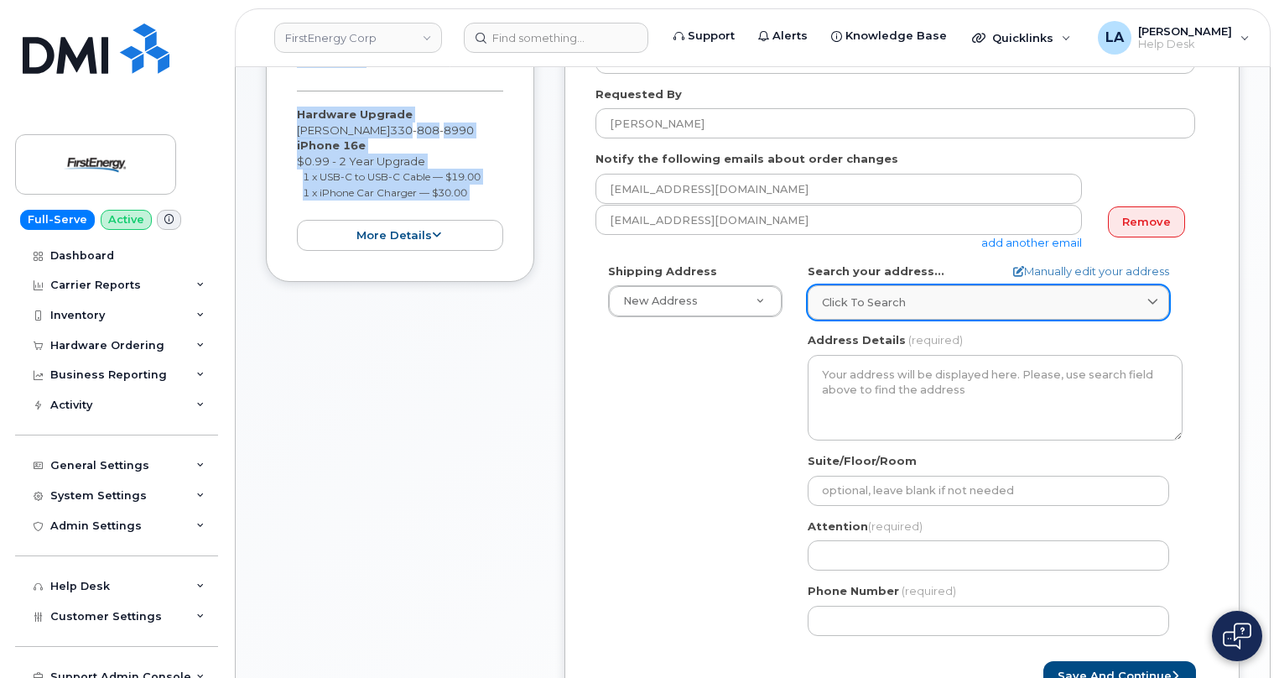
click at [910, 315] on link "Click to search" at bounding box center [988, 302] width 361 height 34
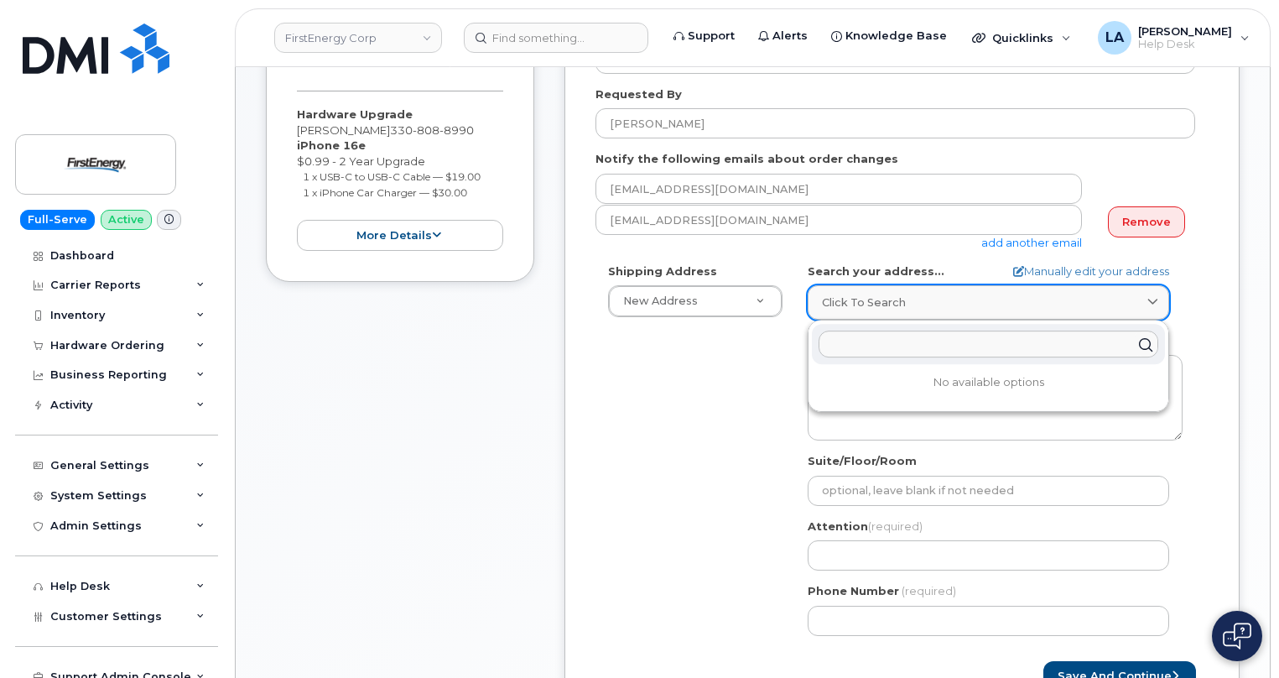
paste input "[GEOGRAPHIC_DATA]"
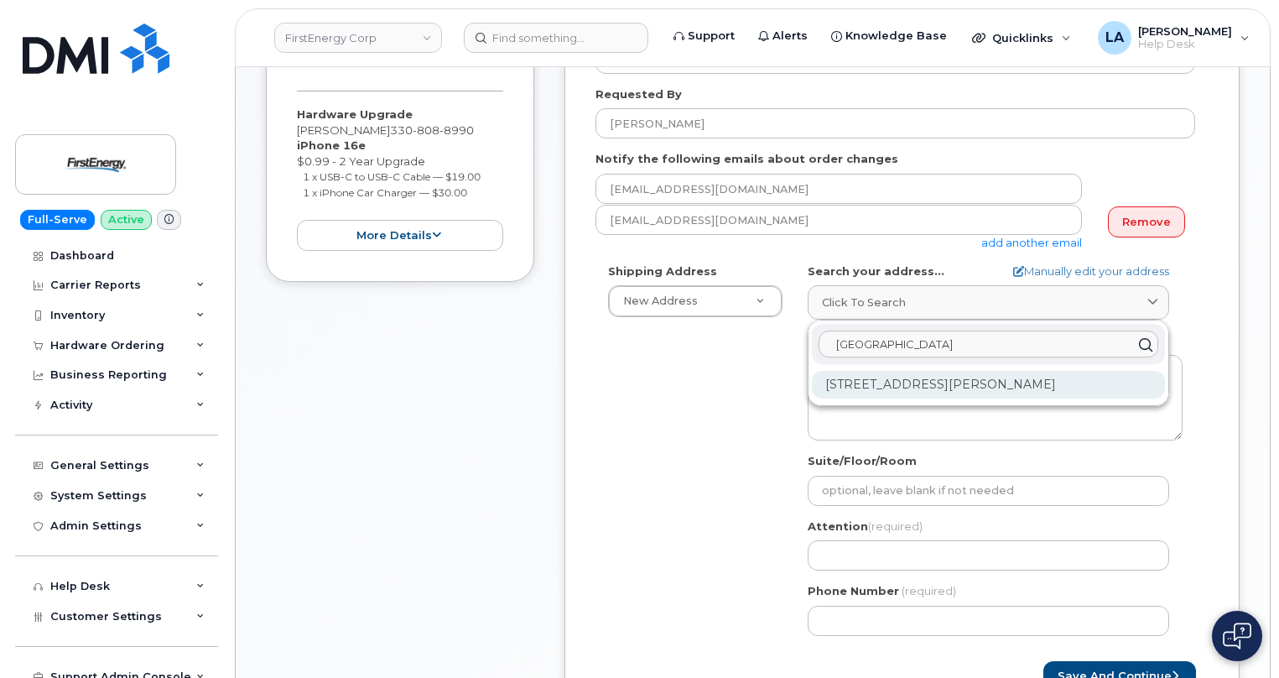
type input "341 White Pond Dr"
click at [953, 381] on div "341 White Pond Dr Akron OH 44320-1119" at bounding box center [988, 385] width 353 height 28
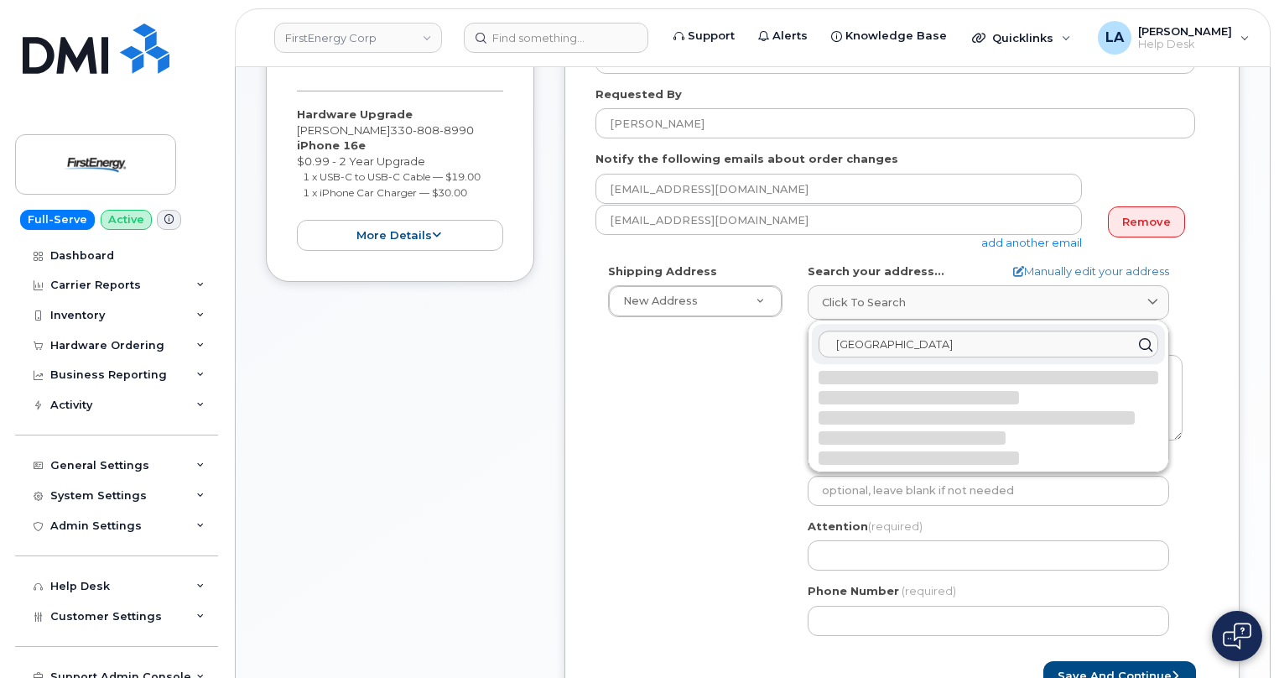
select select
type textarea "341 White Pond Dr AKRON OH 44320-1119 UNITED STATES"
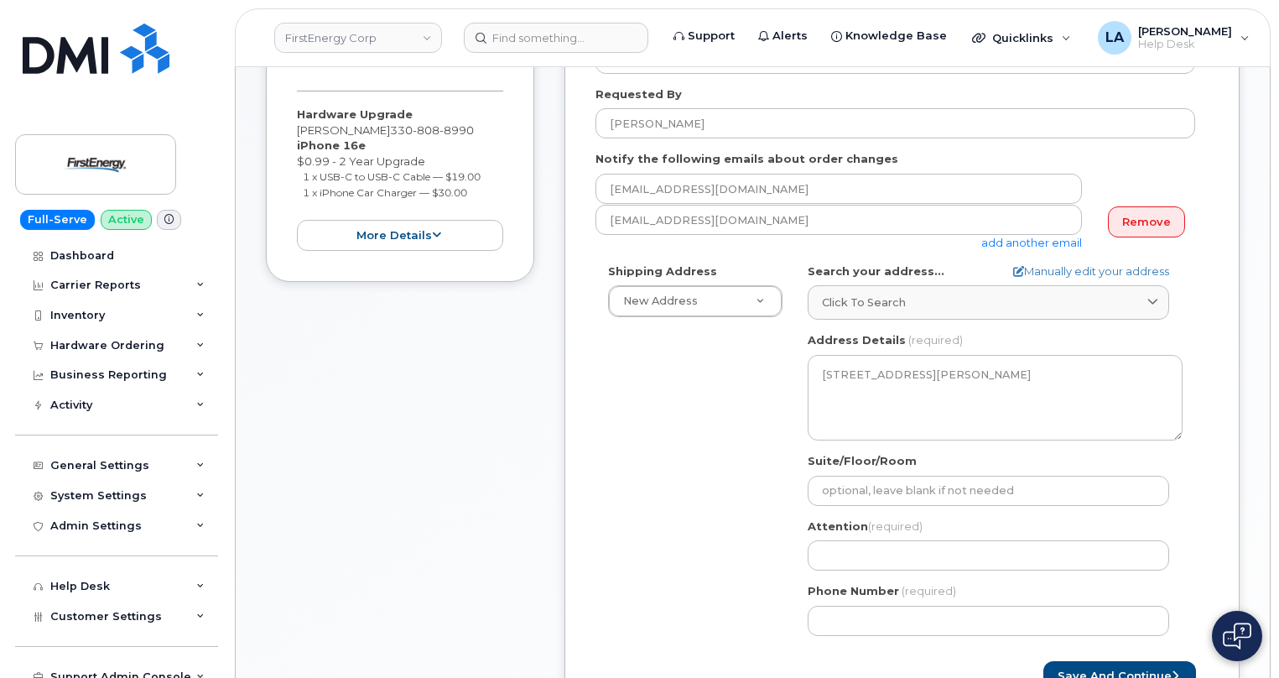
click at [697, 560] on div "Shipping Address New Address New Address 3601 Ridge Rd 543 Lake Rd 14 N Shue St…" at bounding box center [895, 455] width 600 height 385
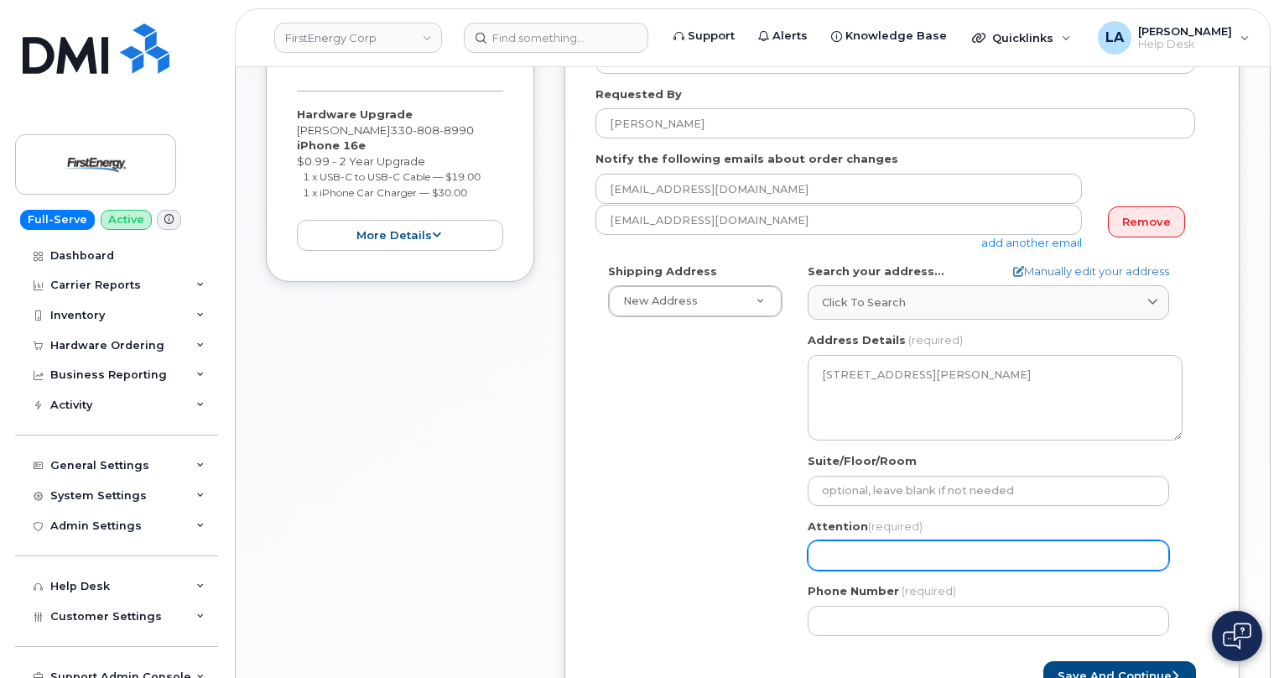
click at [910, 550] on input "Attention (required)" at bounding box center [988, 555] width 361 height 30
paste input "[PERSON_NAME]"
type input "[PERSON_NAME]"
select select
type input "[PERSON_NAME]"
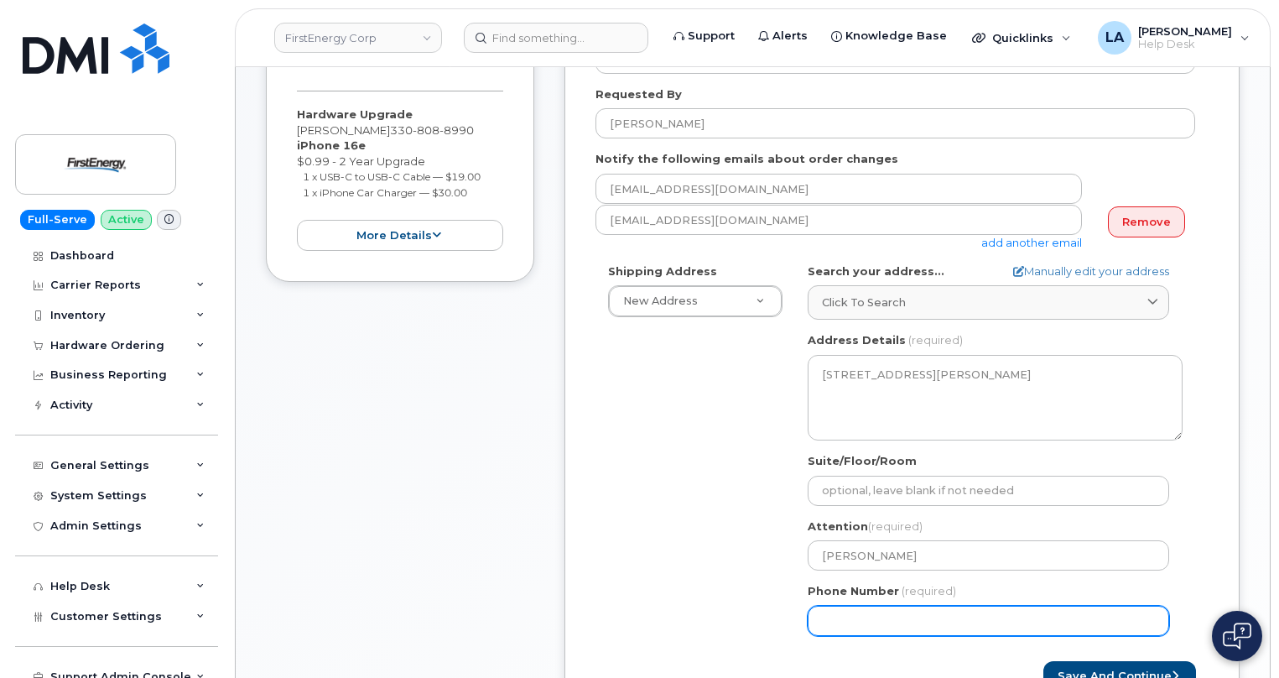
click at [989, 607] on input "Phone Number" at bounding box center [988, 620] width 361 height 30
type input "330808899"
select select
drag, startPoint x: 969, startPoint y: 614, endPoint x: 800, endPoint y: 624, distance: 168.8
click at [801, 624] on div "OH Akron Search your address... Manually edit your address Click to search 341 …" at bounding box center [995, 455] width 400 height 385
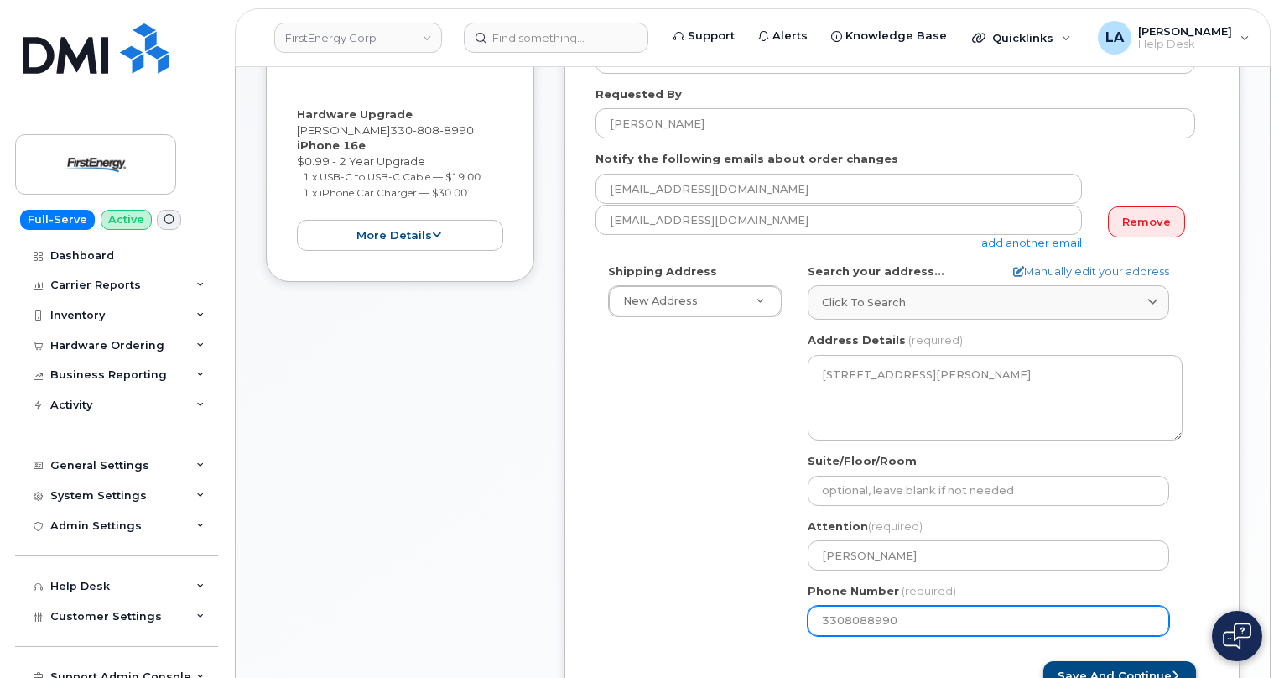
type input "3308088990"
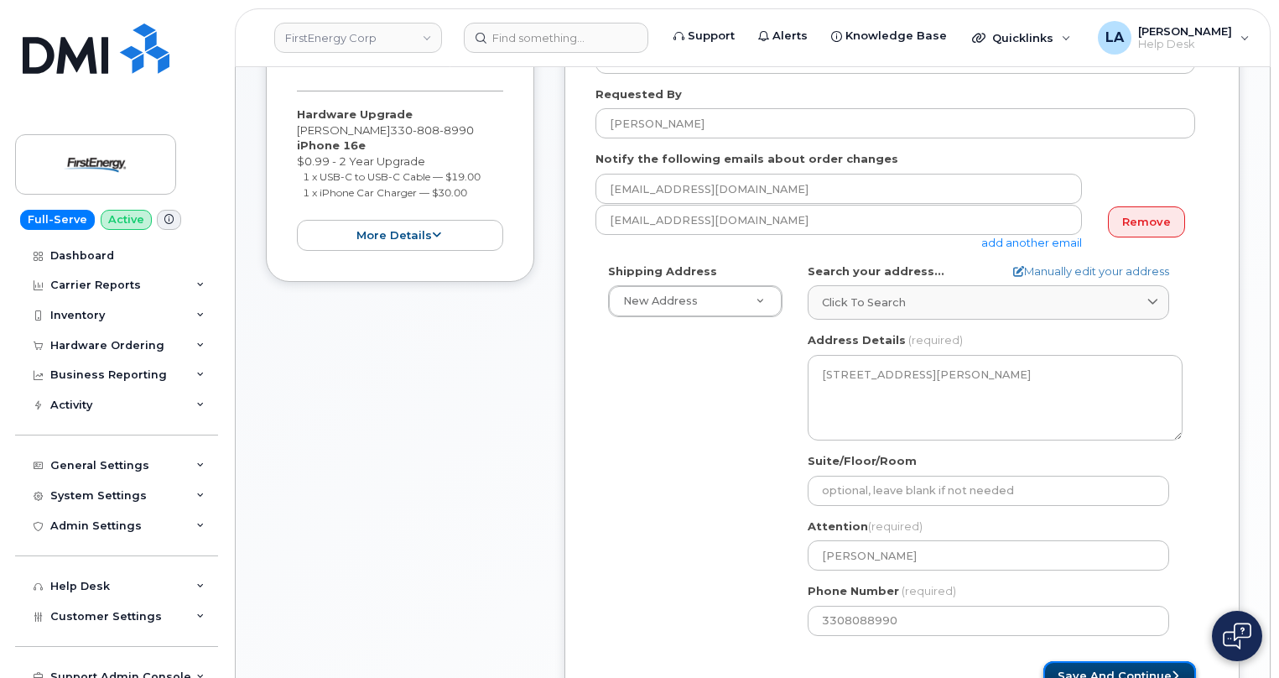
click at [1125, 668] on button "Save and Continue" at bounding box center [1119, 676] width 153 height 31
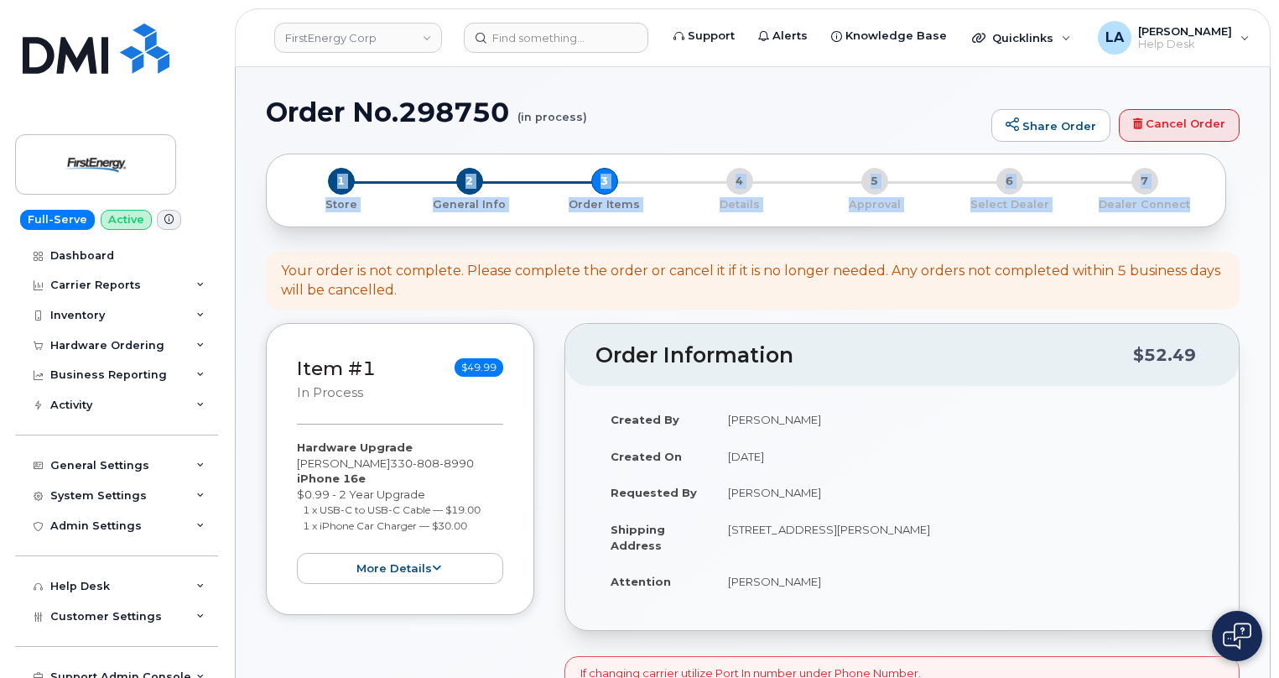
drag, startPoint x: 1277, startPoint y: 121, endPoint x: 1278, endPoint y: 168, distance: 47.0
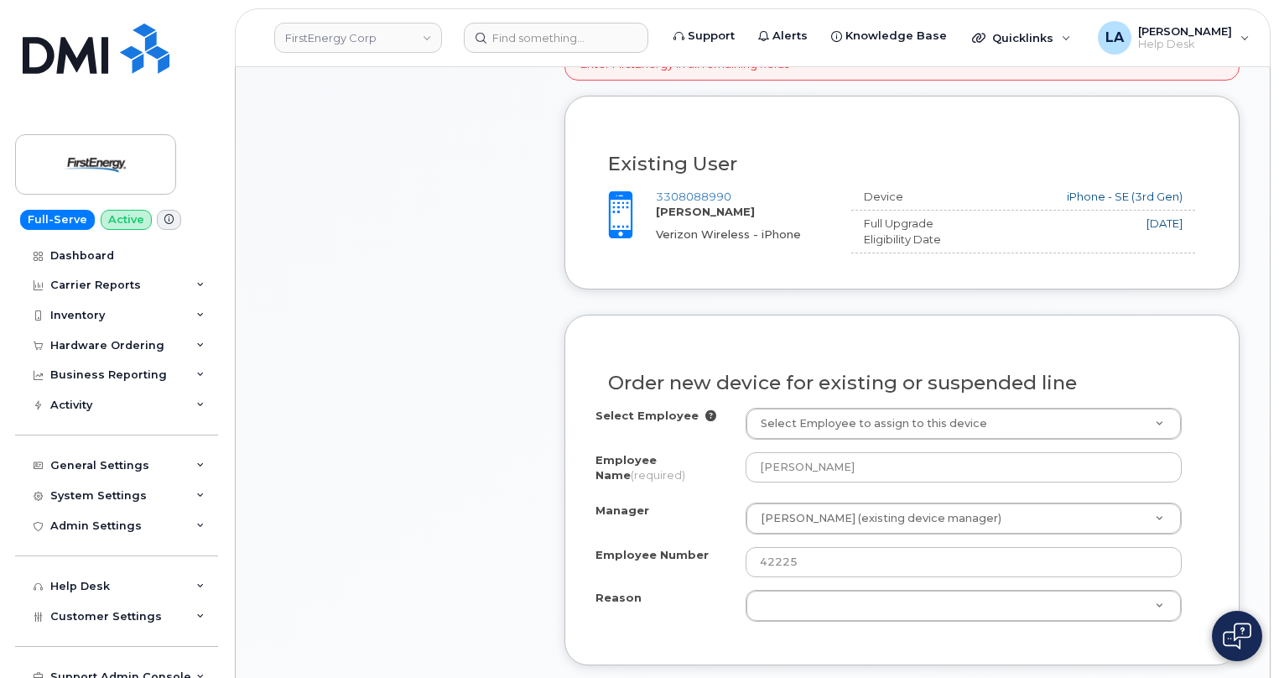
scroll to position [773, 0]
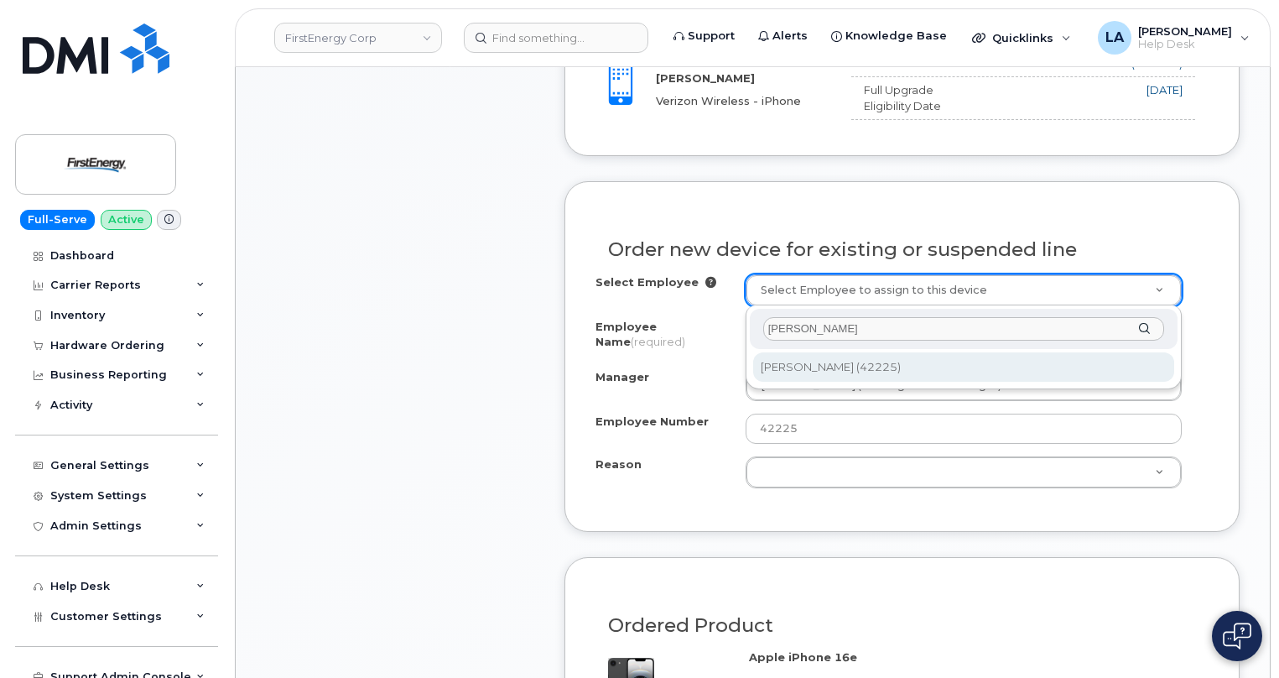
type input "[PERSON_NAME]"
type input "2084223"
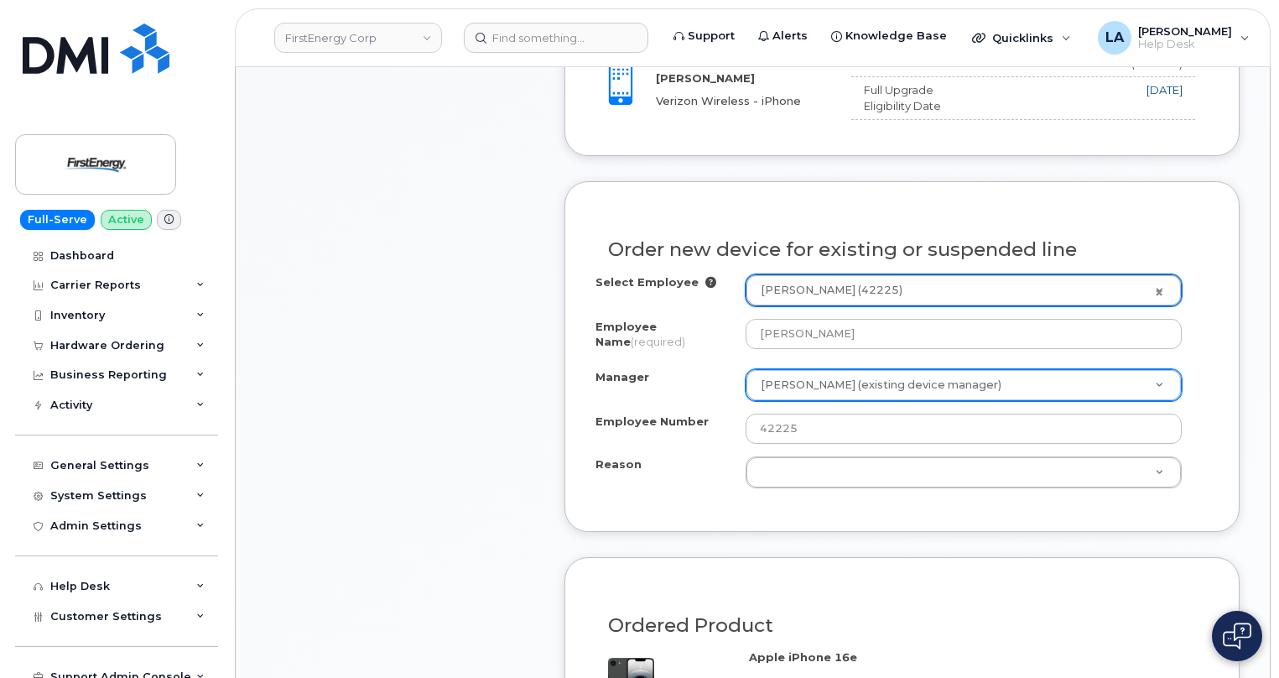
type input "[PERSON_NAME]"
select select "2084690"
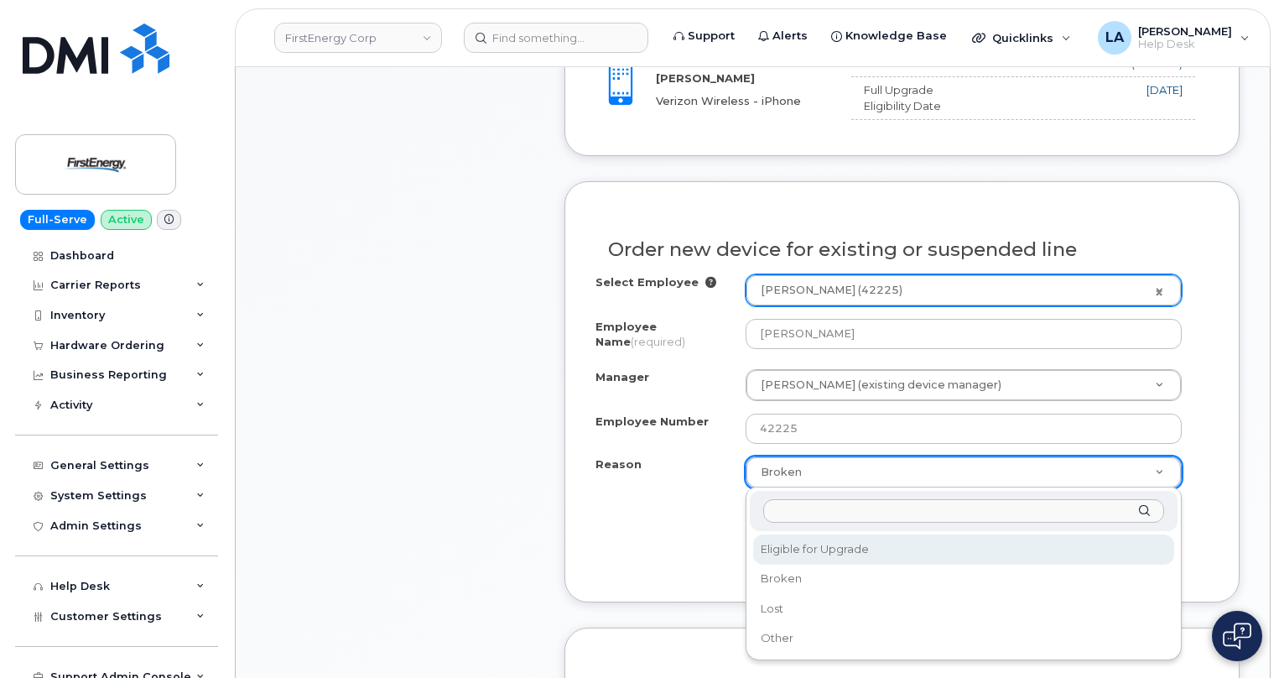
select select "eligible_for_upgrade"
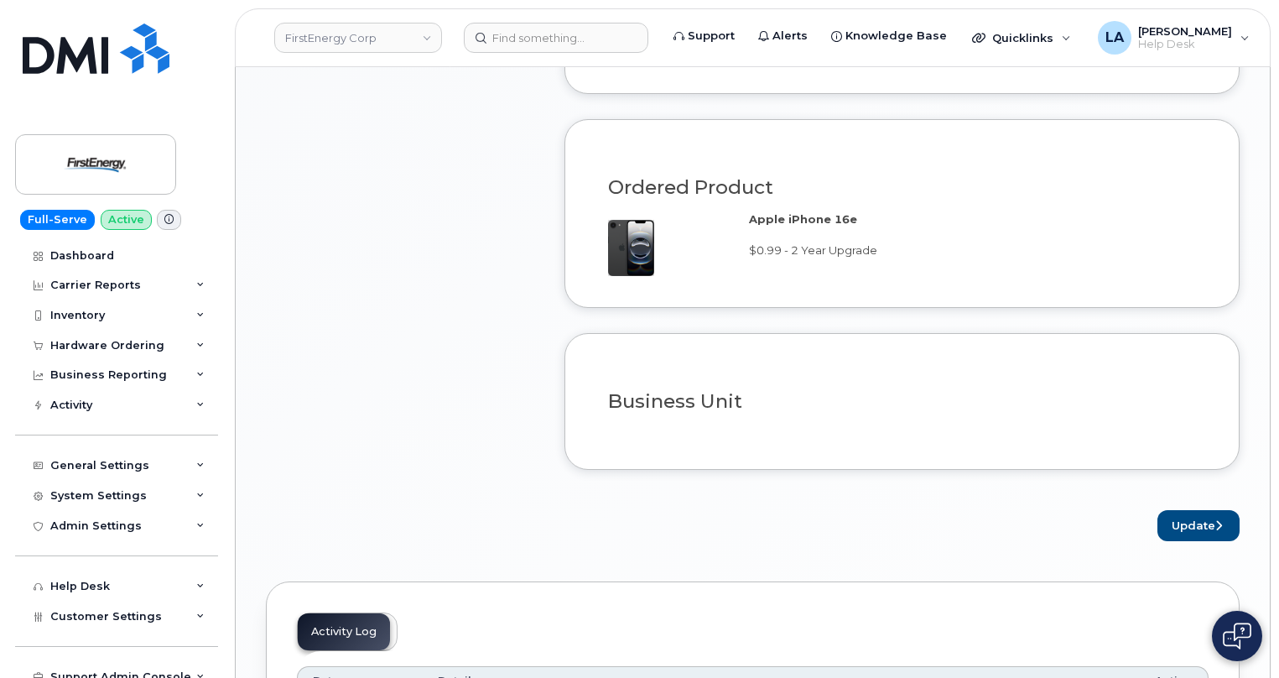
scroll to position [1224, 0]
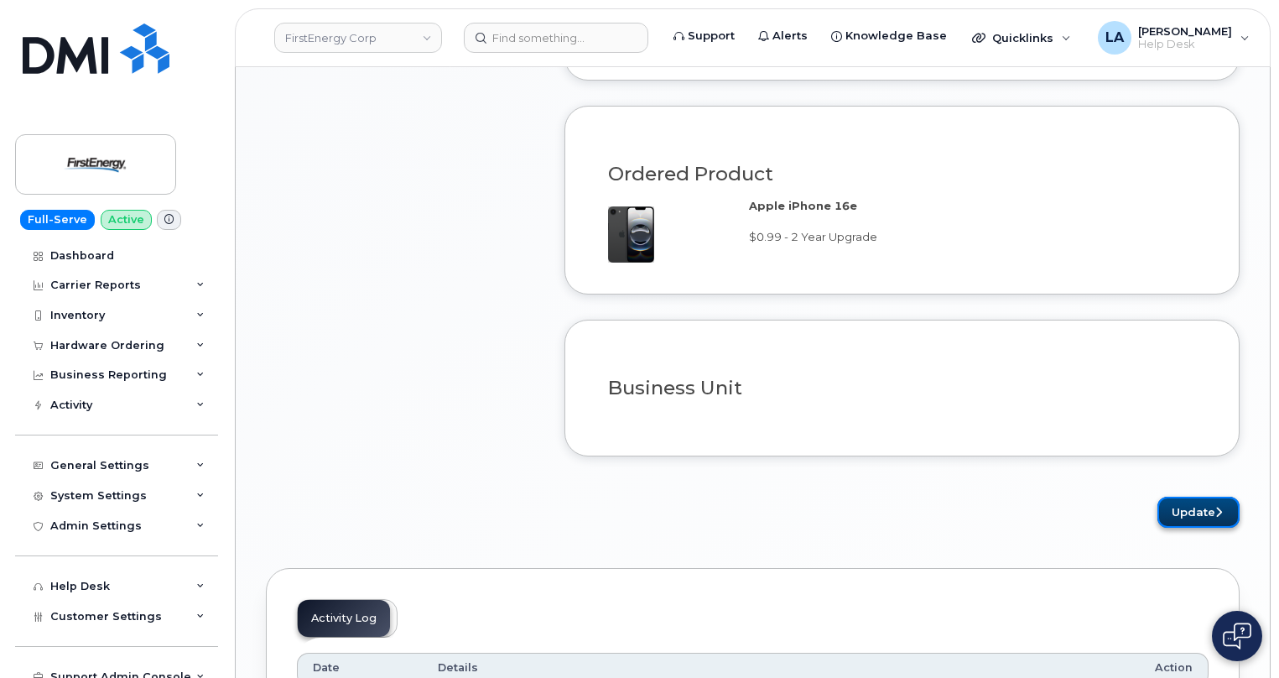
click at [1188, 502] on button "Update" at bounding box center [1198, 511] width 82 height 31
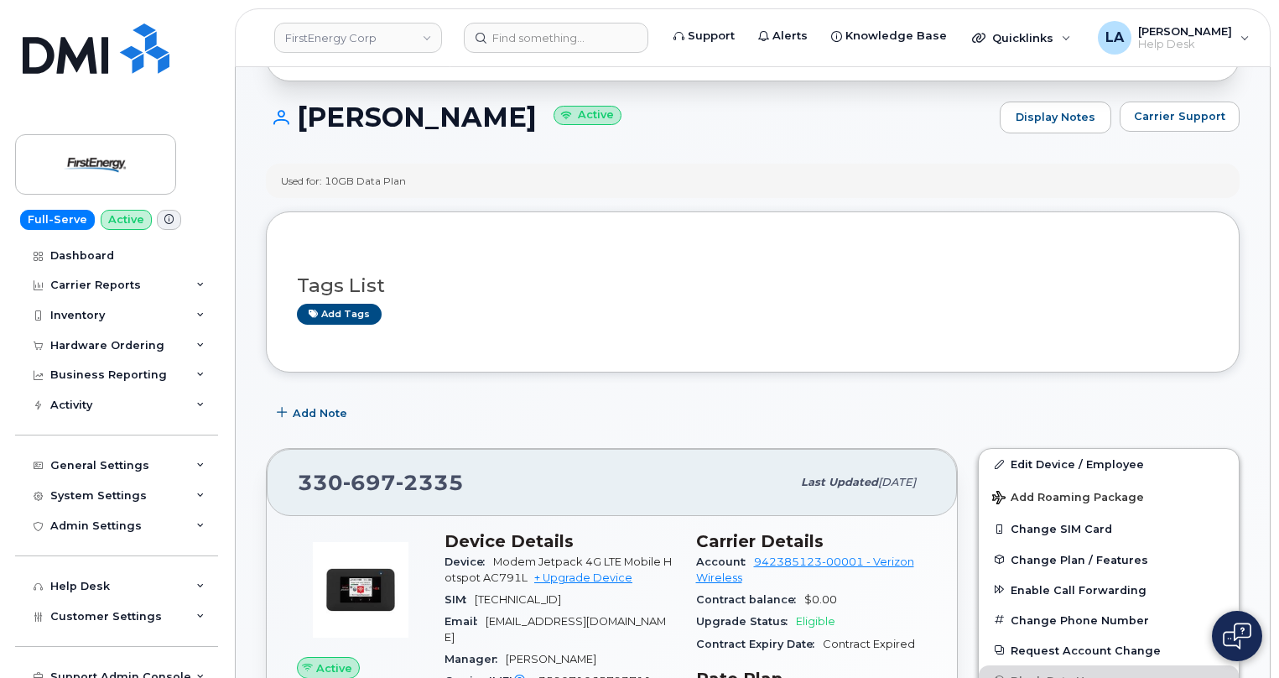
scroll to position [168, 0]
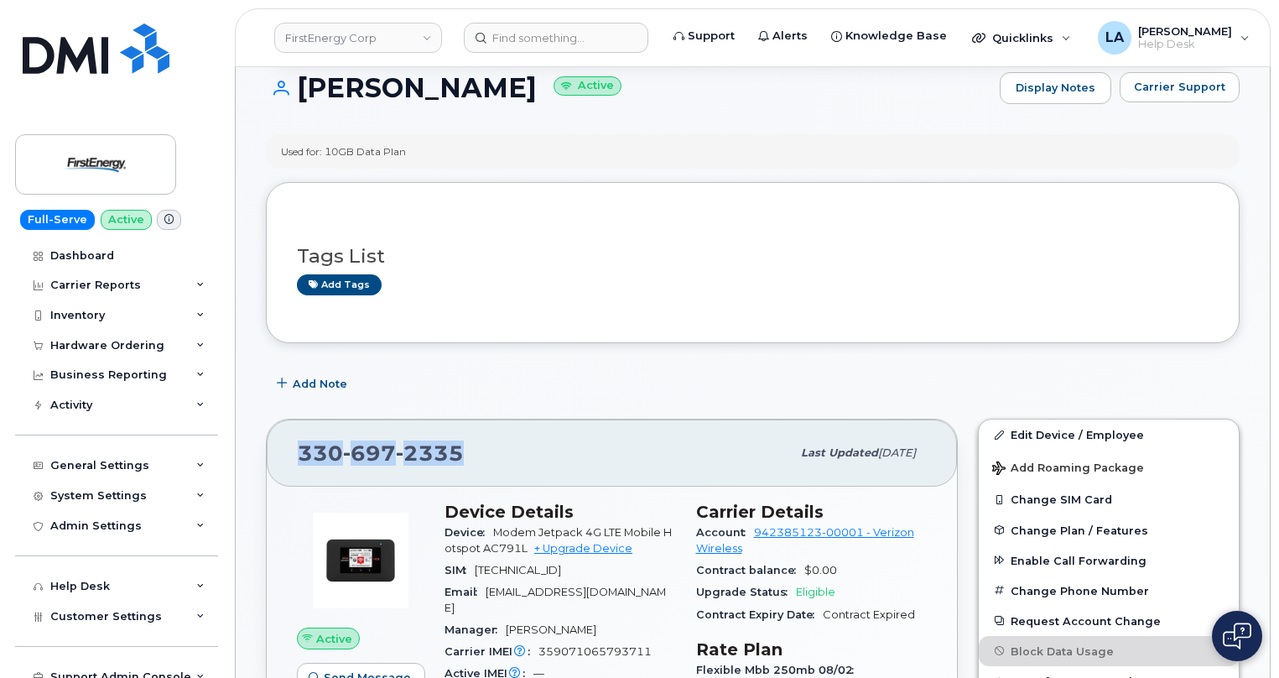
drag, startPoint x: 470, startPoint y: 461, endPoint x: 284, endPoint y: 453, distance: 185.5
click at [284, 453] on div "[PHONE_NUMBER] Last updated [DATE]" at bounding box center [612, 452] width 690 height 67
copy span "[PHONE_NUMBER]"
click at [614, 551] on link "+ Upgrade Device" at bounding box center [583, 548] width 98 height 13
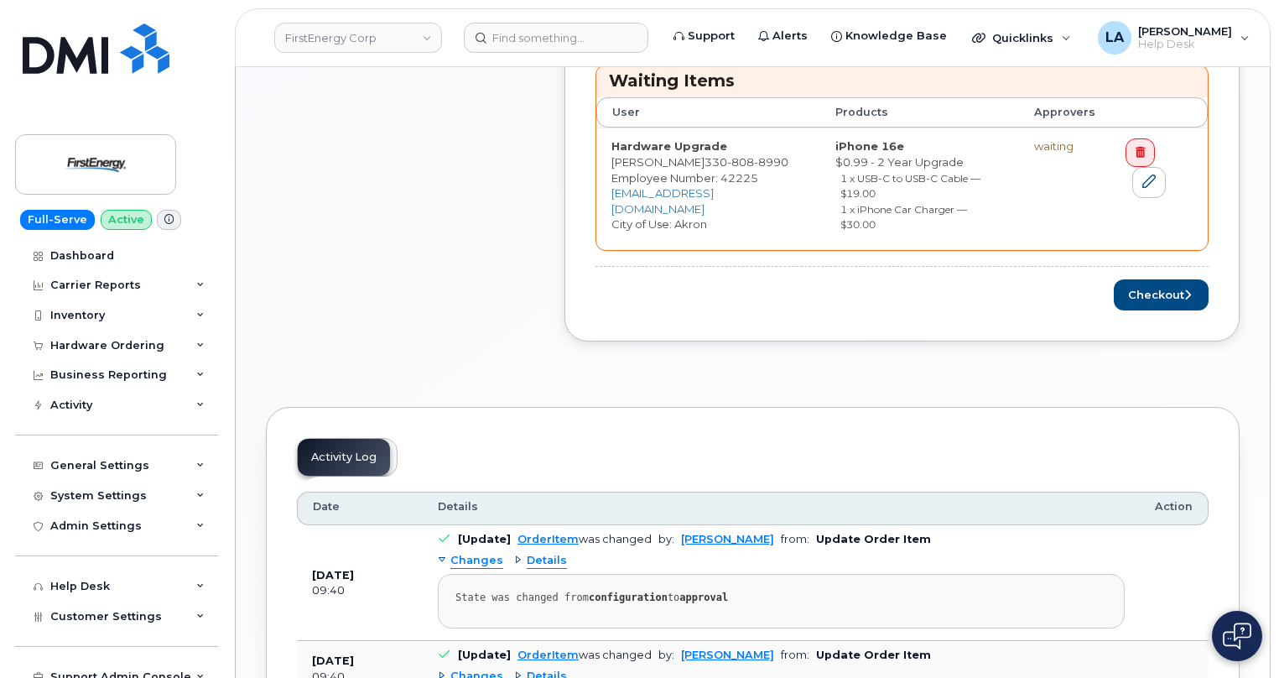
scroll to position [782, 0]
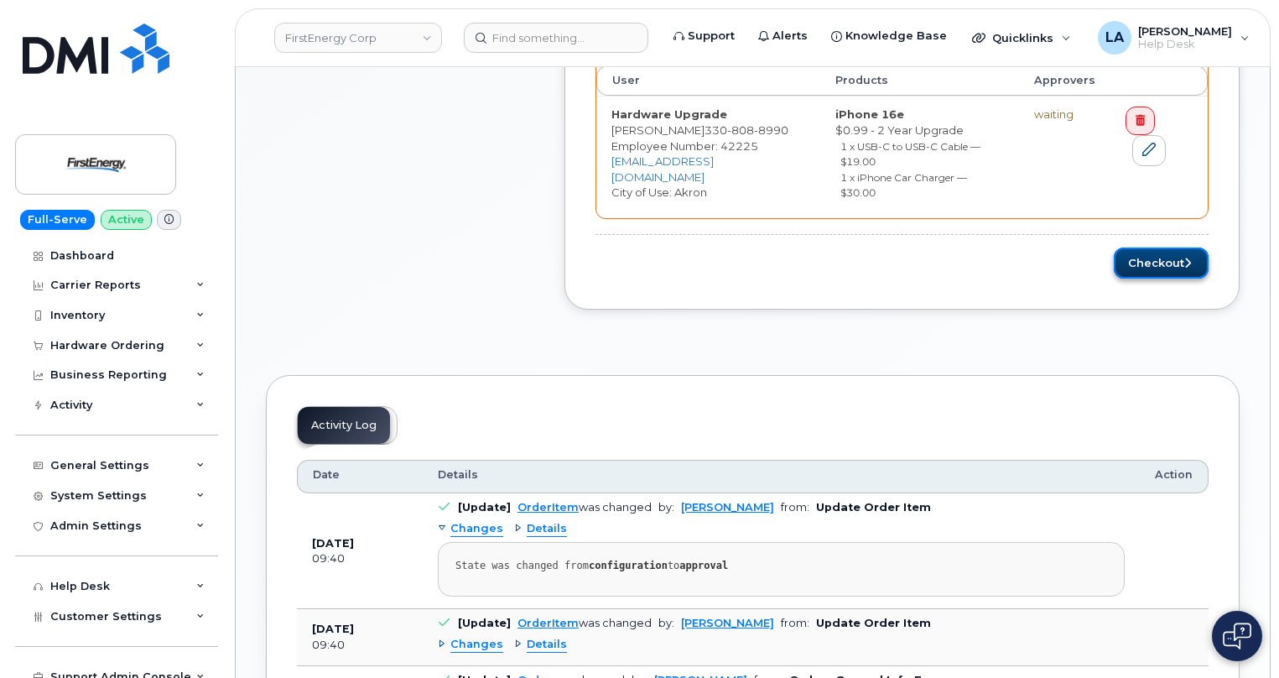
click at [1152, 264] on button "Checkout" at bounding box center [1161, 262] width 95 height 31
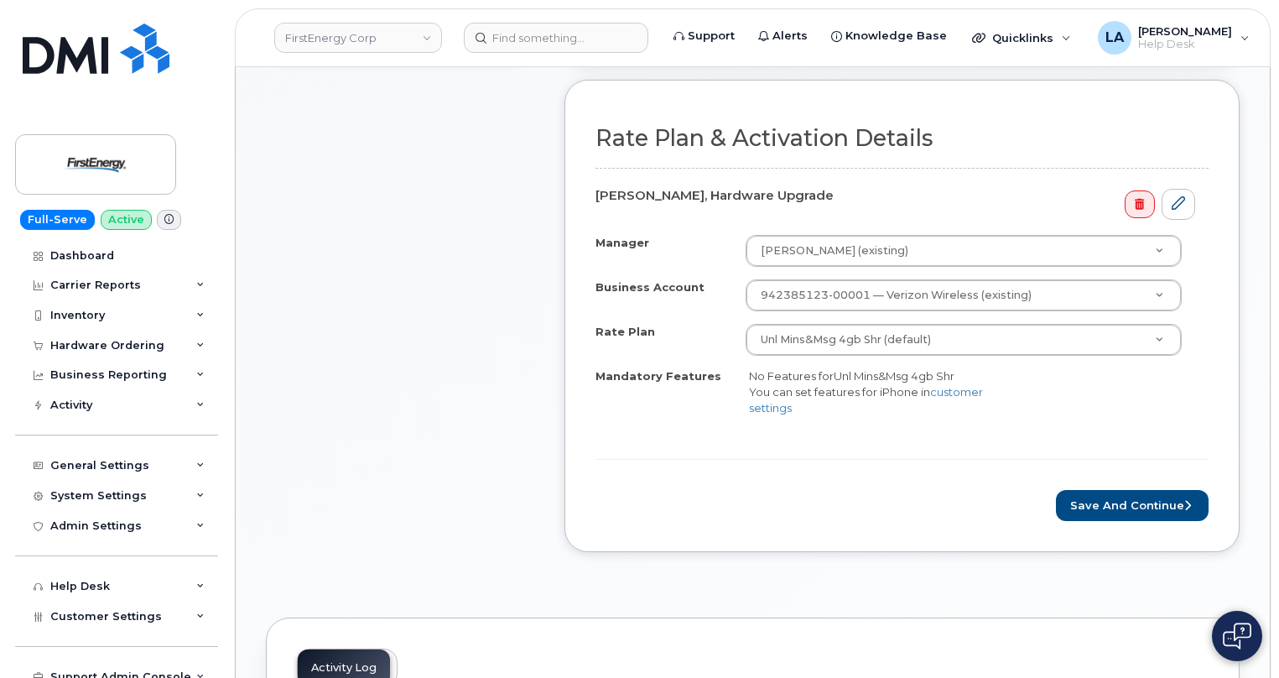
scroll to position [523, 0]
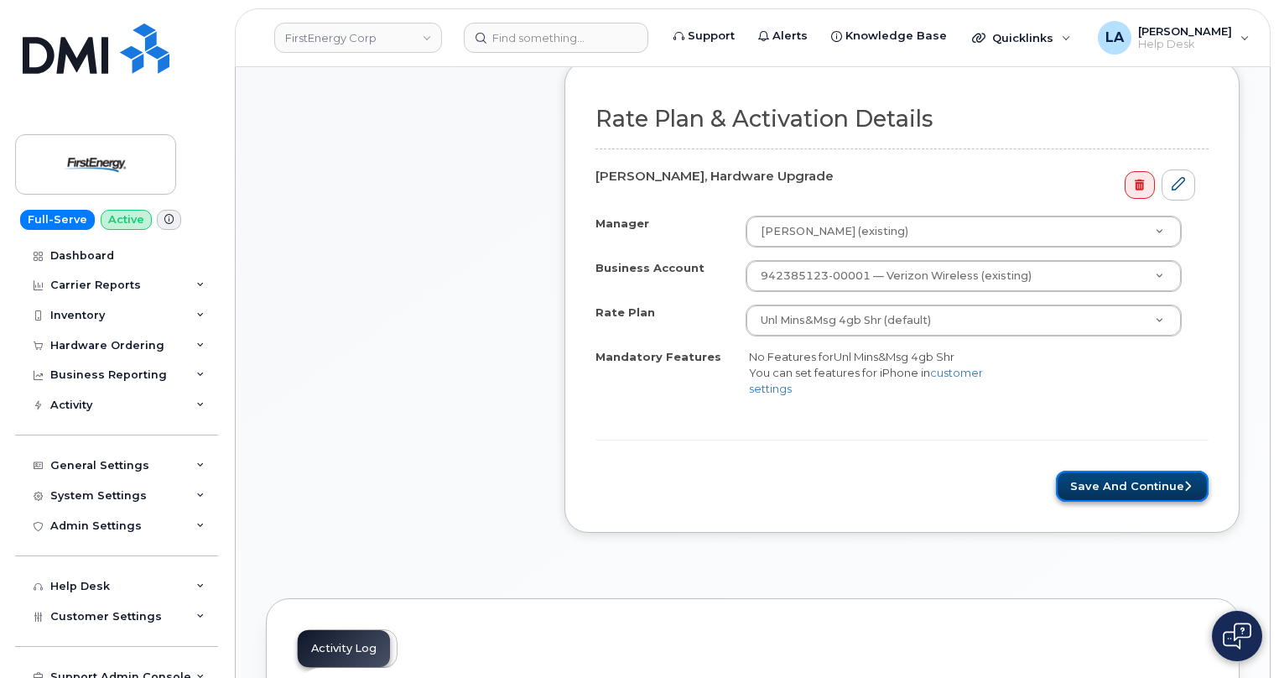
click at [1132, 480] on button "Save and Continue" at bounding box center [1132, 485] width 153 height 31
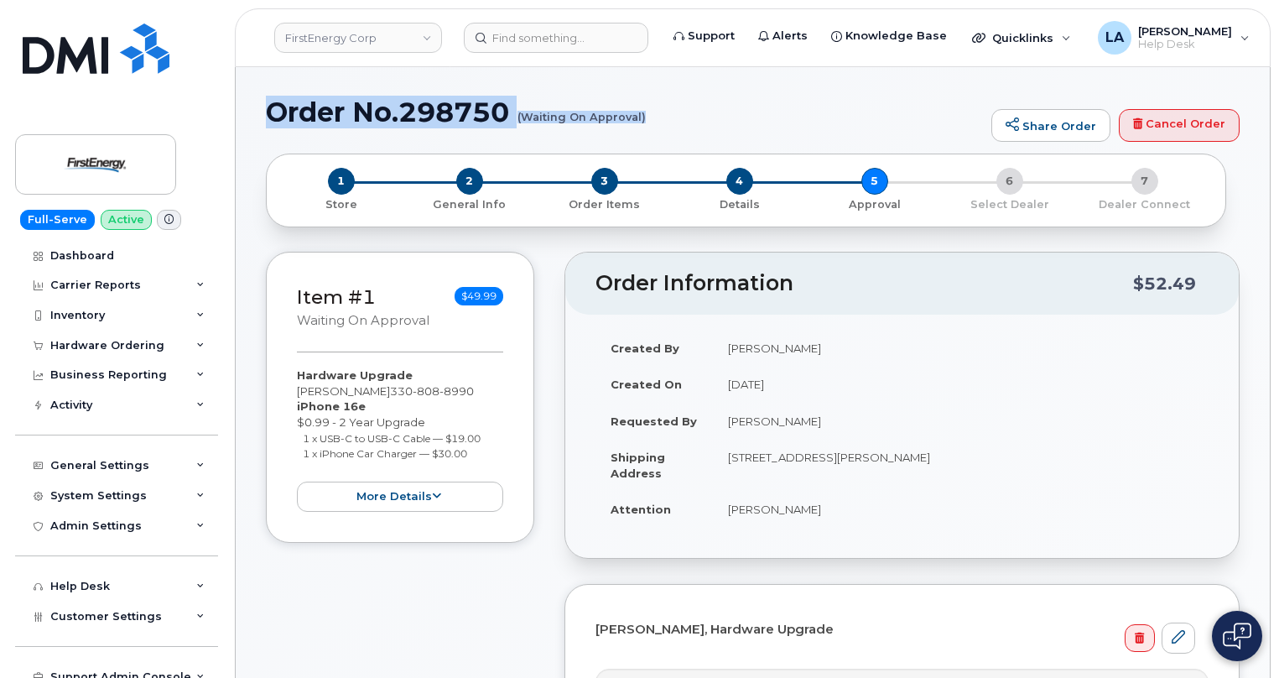
drag, startPoint x: 259, startPoint y: 108, endPoint x: 672, endPoint y: 130, distance: 413.1
copy h1 "Order No.298750 (Waiting On Approval)"
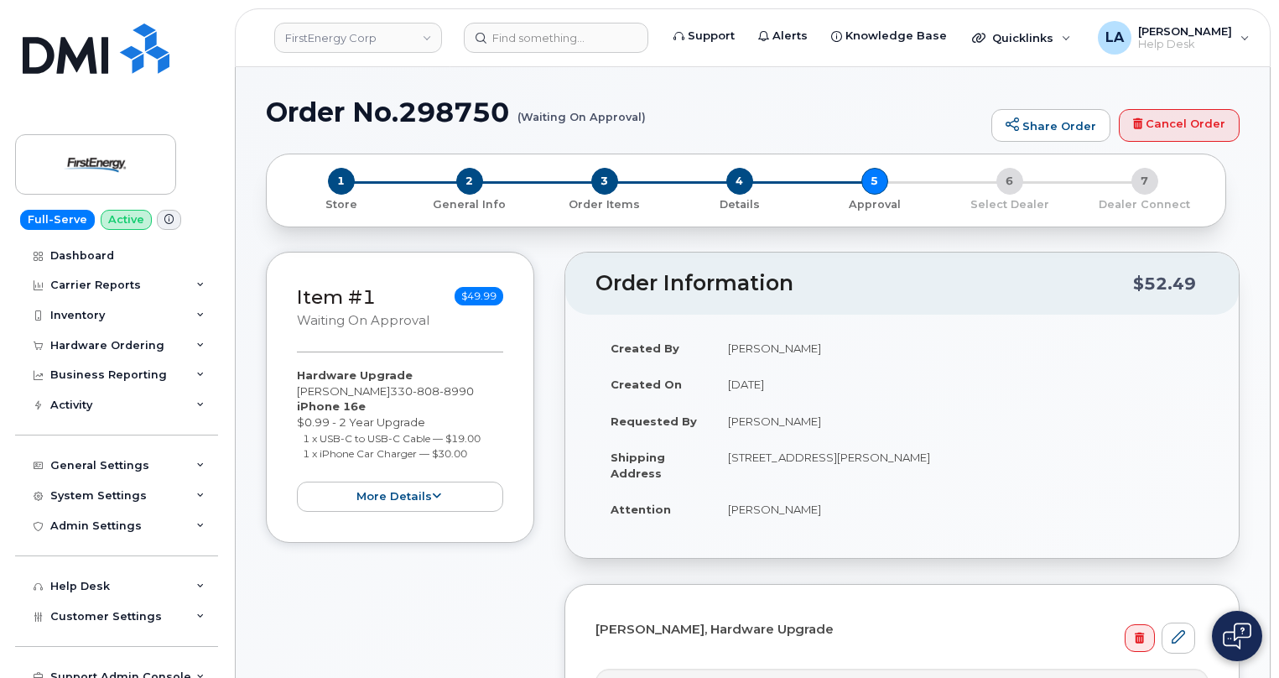
drag, startPoint x: 1277, startPoint y: 157, endPoint x: 1280, endPoint y: 188, distance: 31.1
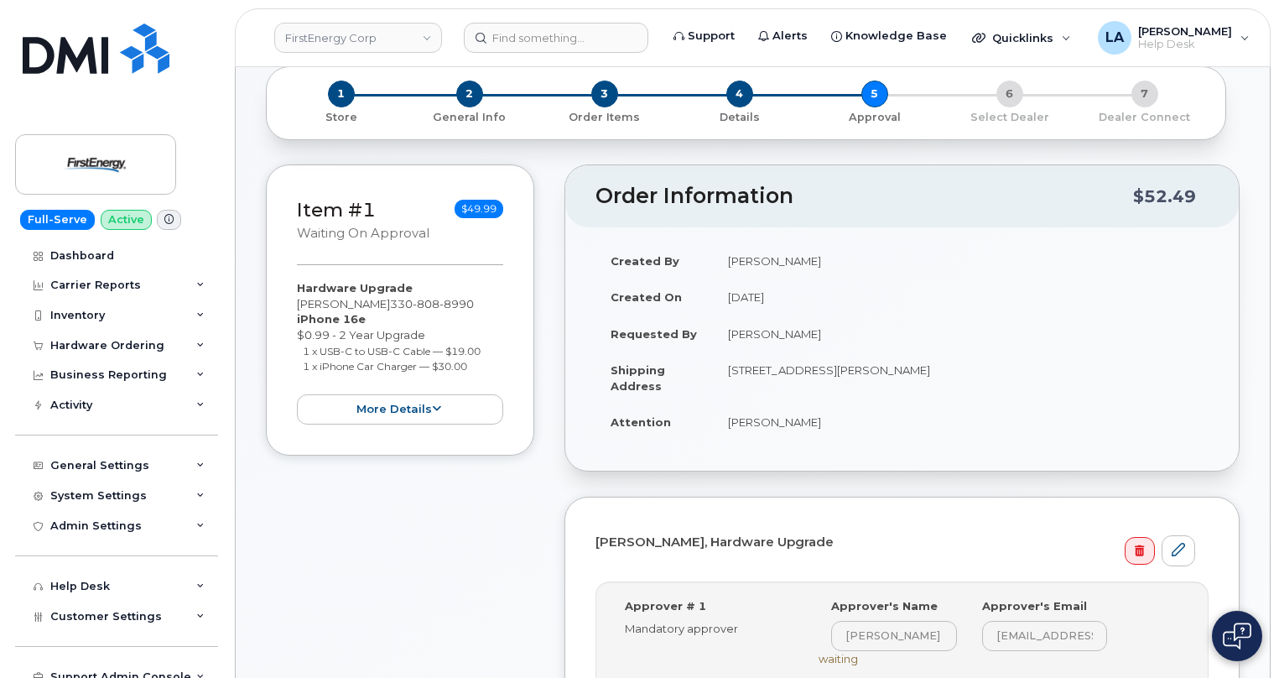
scroll to position [130, 0]
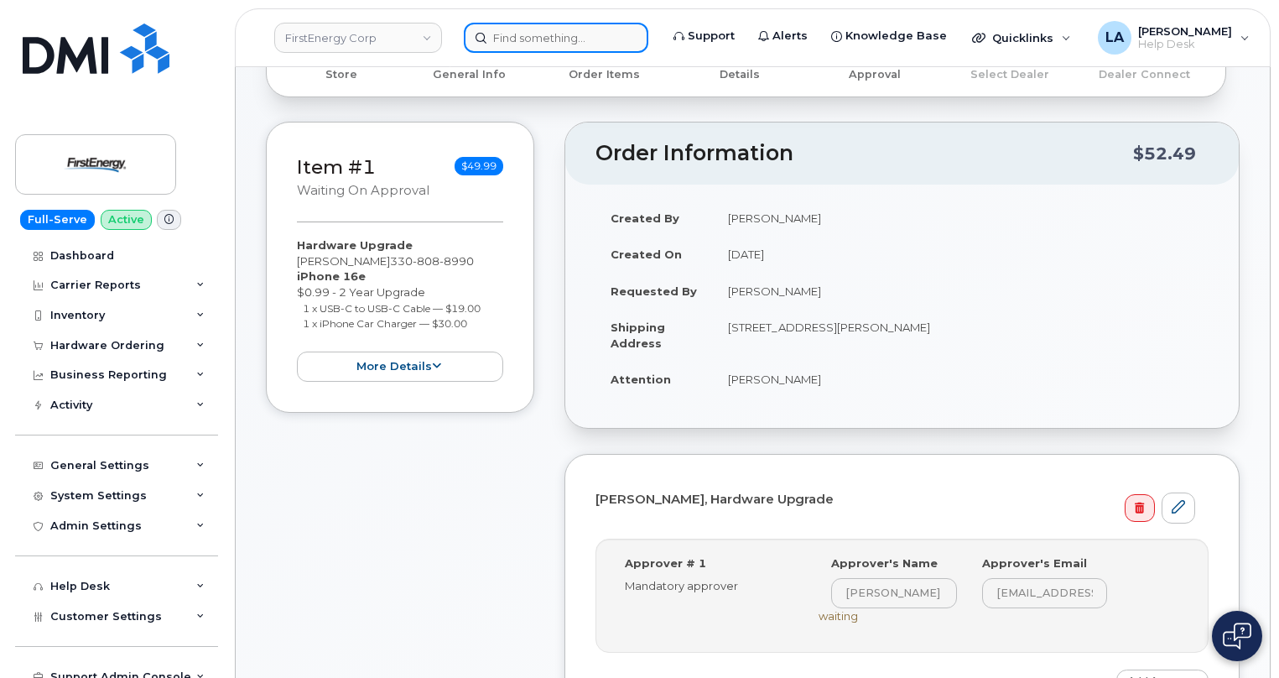
click at [565, 36] on input at bounding box center [556, 38] width 184 height 30
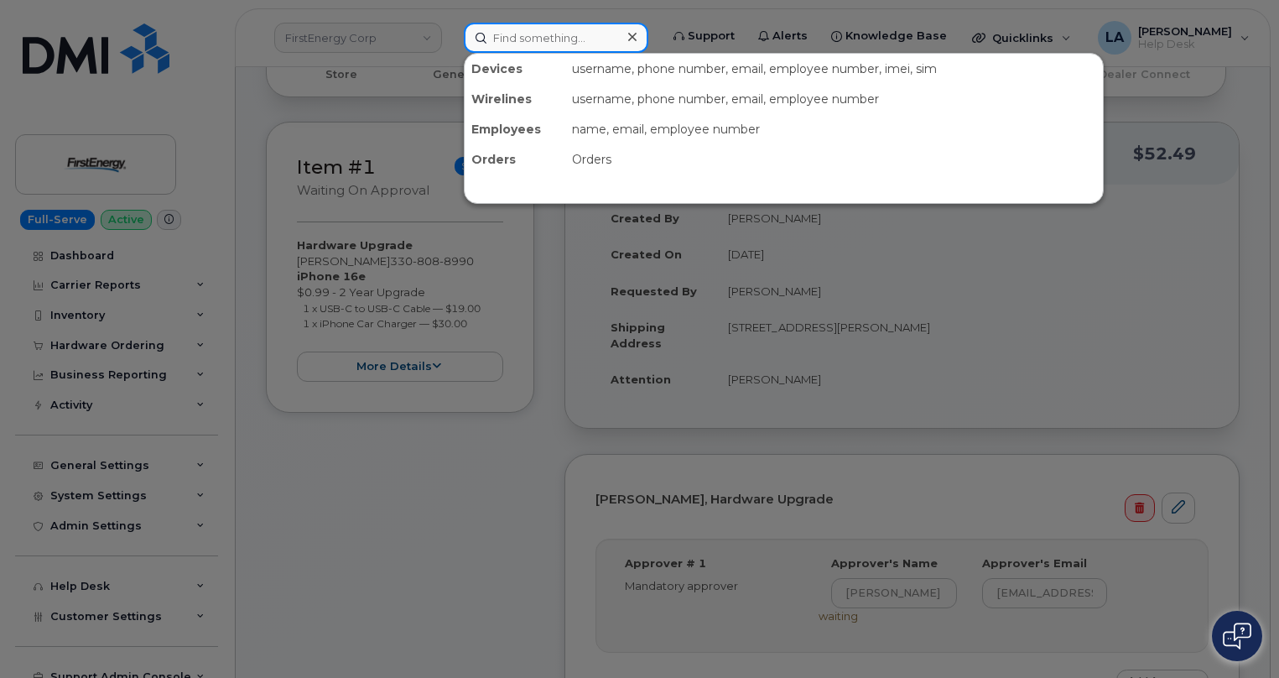
paste input "297702"
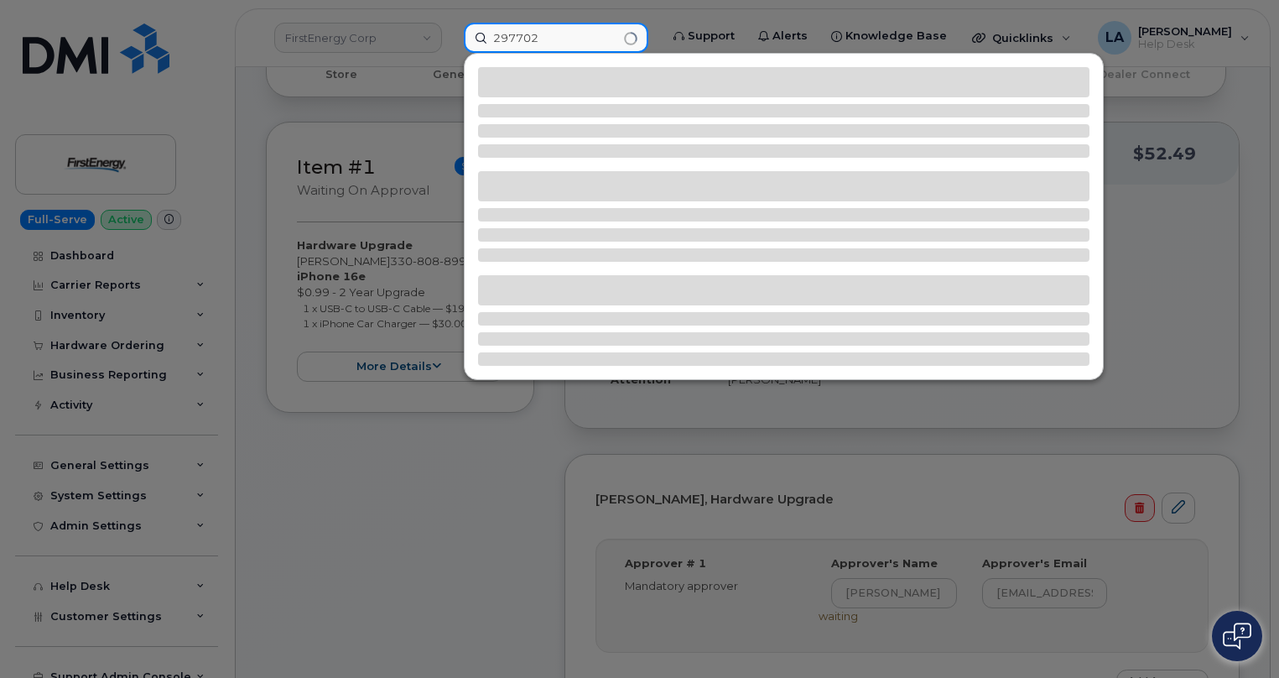
type input "297702"
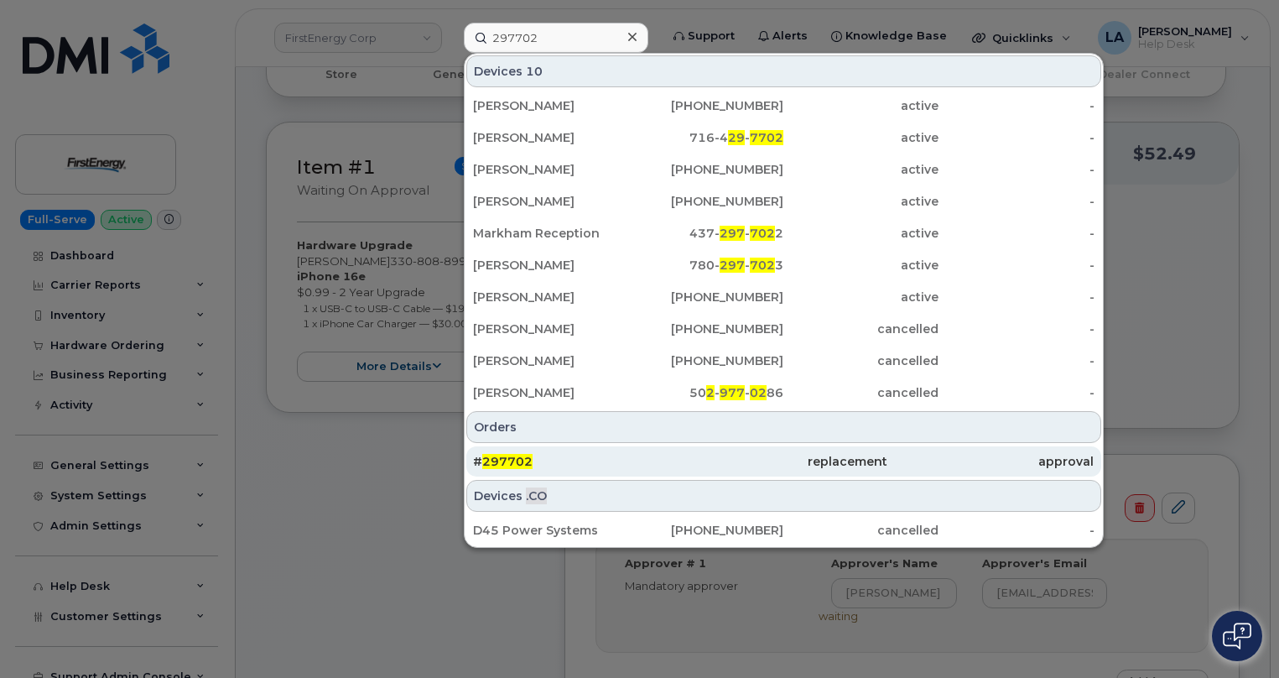
drag, startPoint x: 505, startPoint y: 457, endPoint x: 504, endPoint y: 447, distance: 10.1
click at [505, 457] on span "297702" at bounding box center [507, 461] width 50 height 15
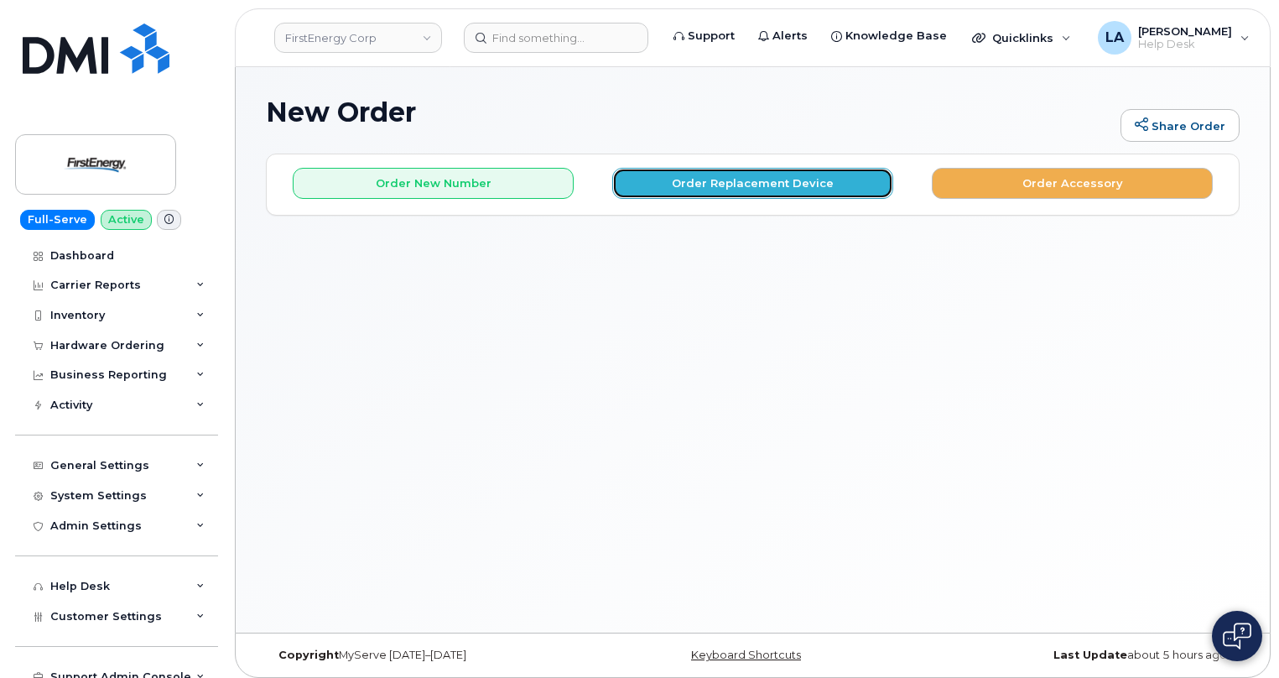
click at [689, 195] on button "Order Replacement Device" at bounding box center [752, 183] width 281 height 31
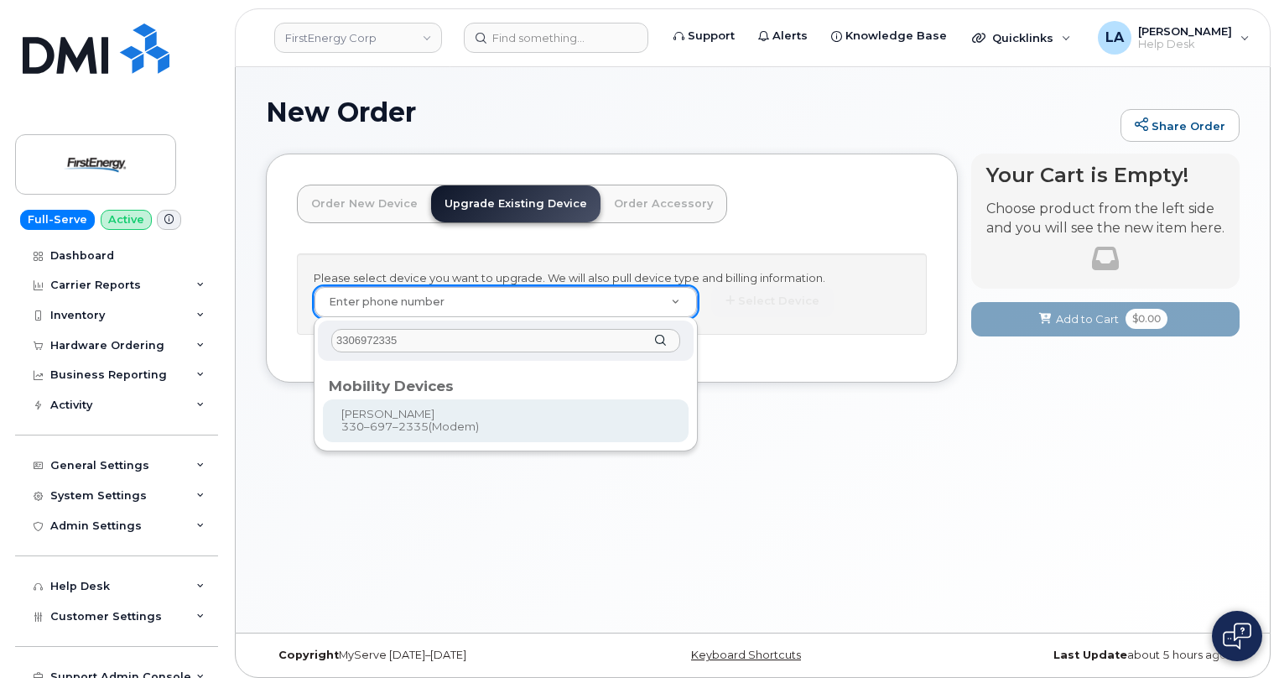
type input "3306972335"
type input "834047"
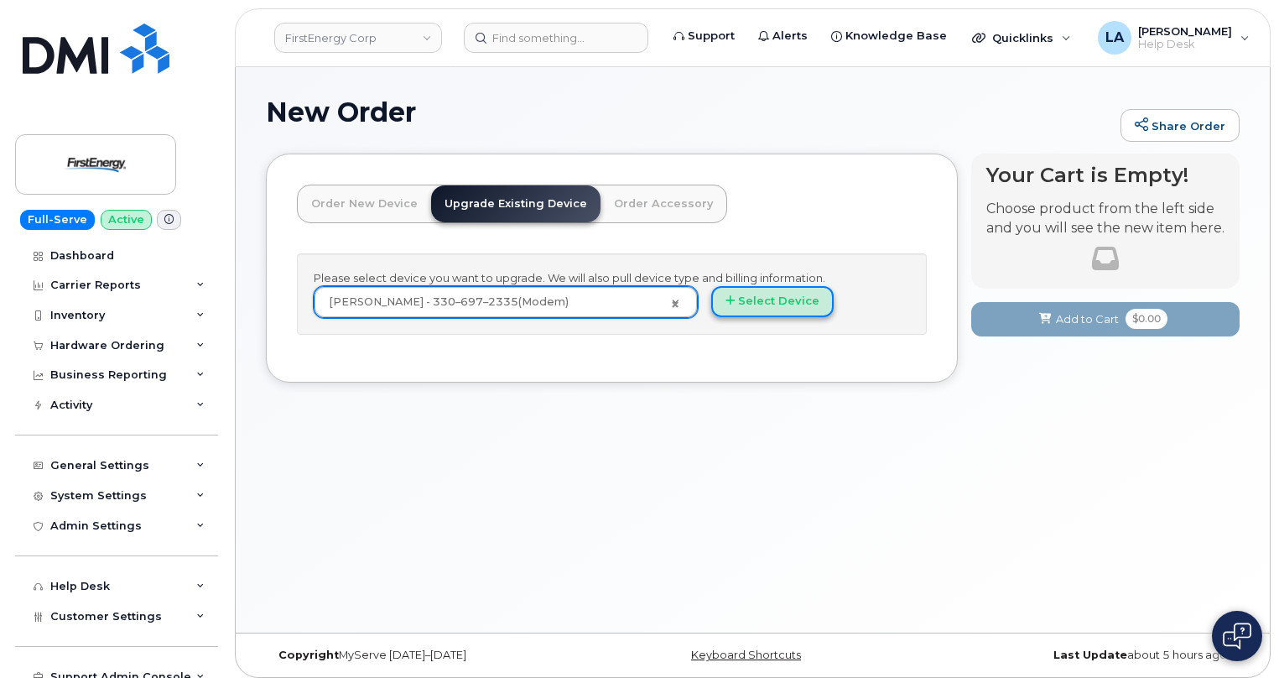
click at [769, 302] on button "Select Device" at bounding box center [772, 301] width 122 height 31
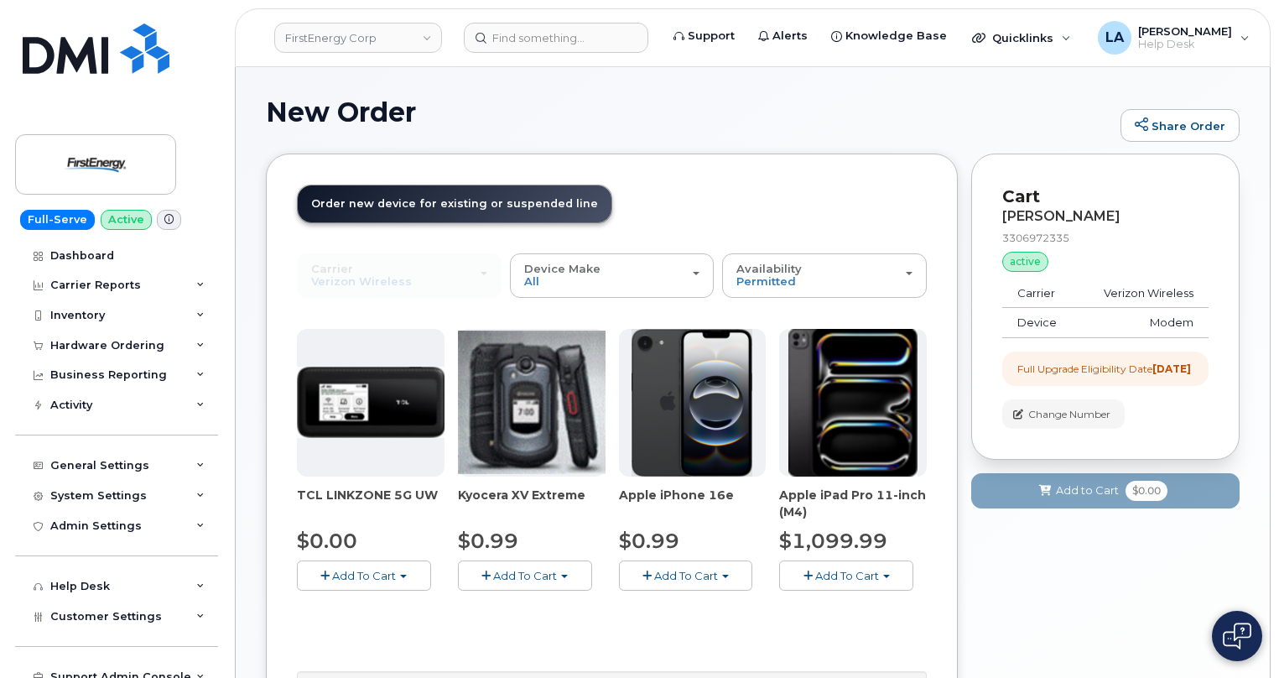
click at [355, 575] on span "Add To Cart" at bounding box center [364, 575] width 64 height 13
click at [413, 606] on link "$0.00 - 2 Year Upgrade" at bounding box center [382, 606] width 162 height 21
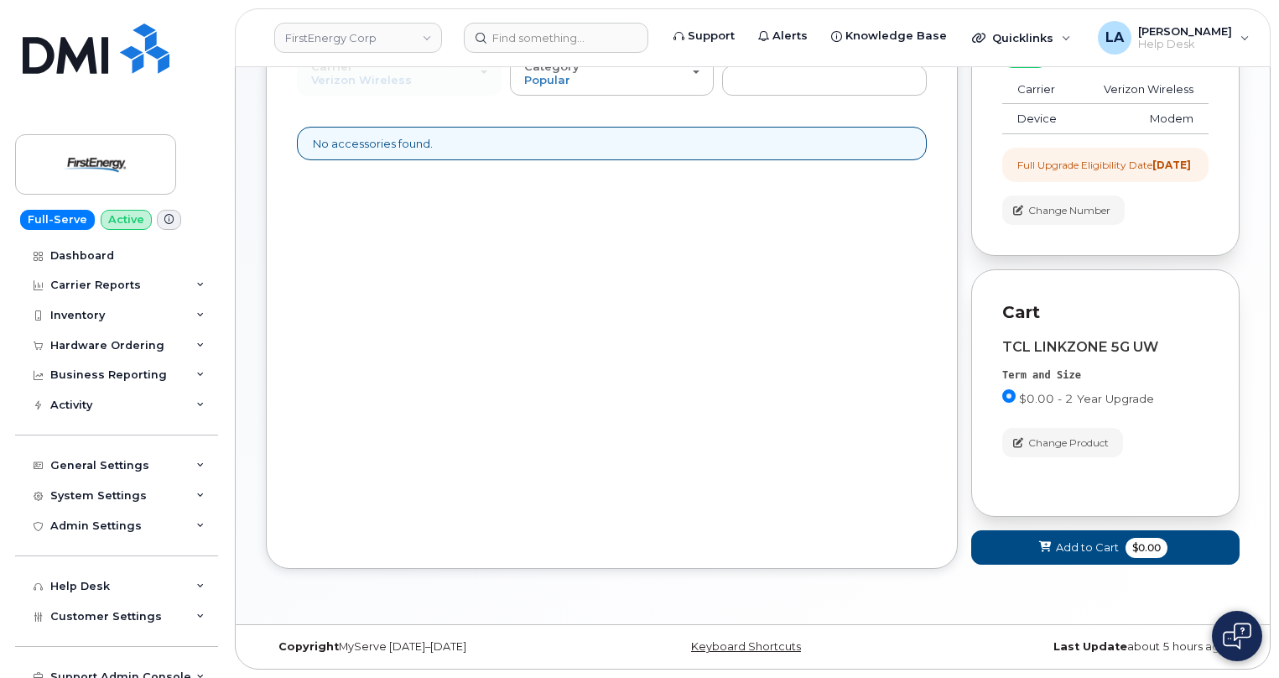
scroll to position [218, 0]
click at [1031, 539] on button "Add to Cart $0.00" at bounding box center [1105, 547] width 268 height 34
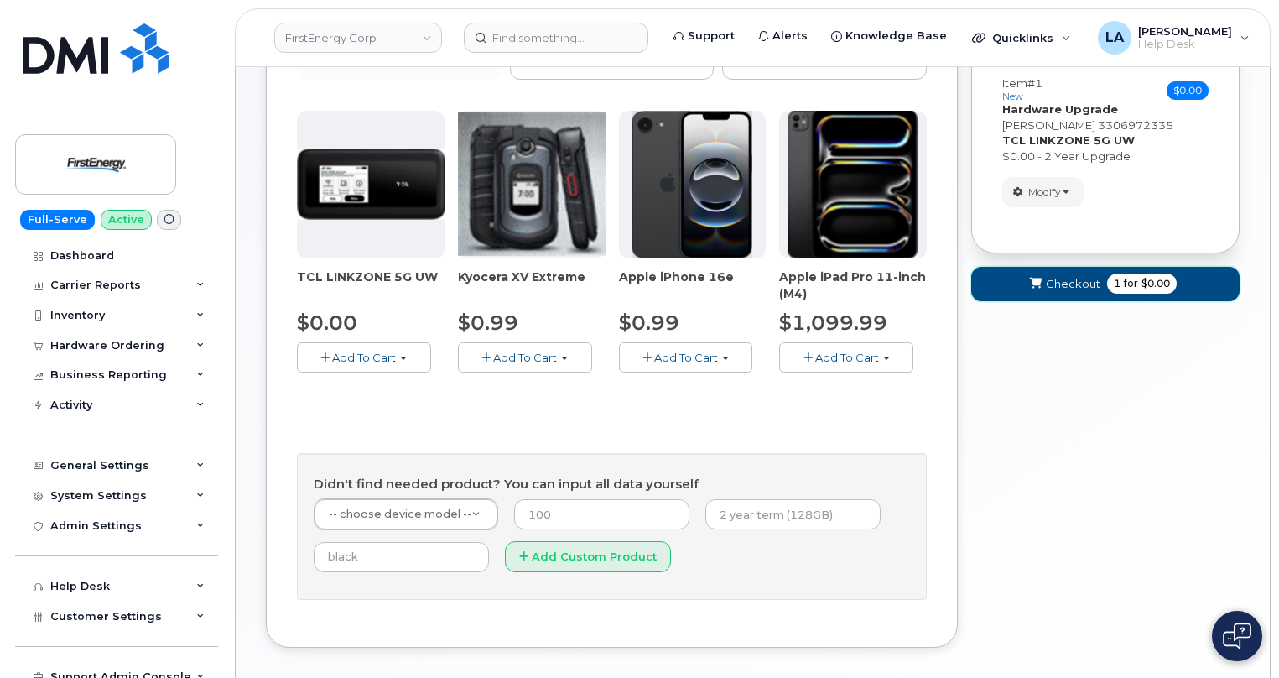
click at [1031, 289] on icon "submit" at bounding box center [1036, 283] width 12 height 11
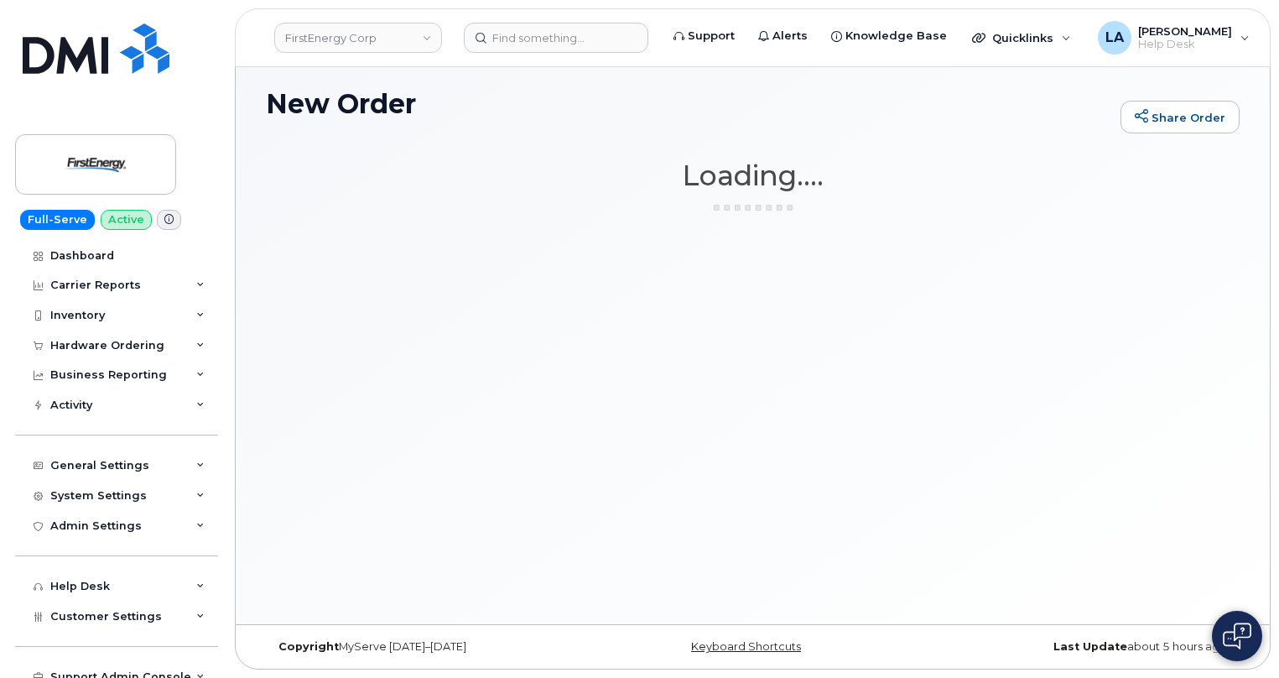
scroll to position [8, 0]
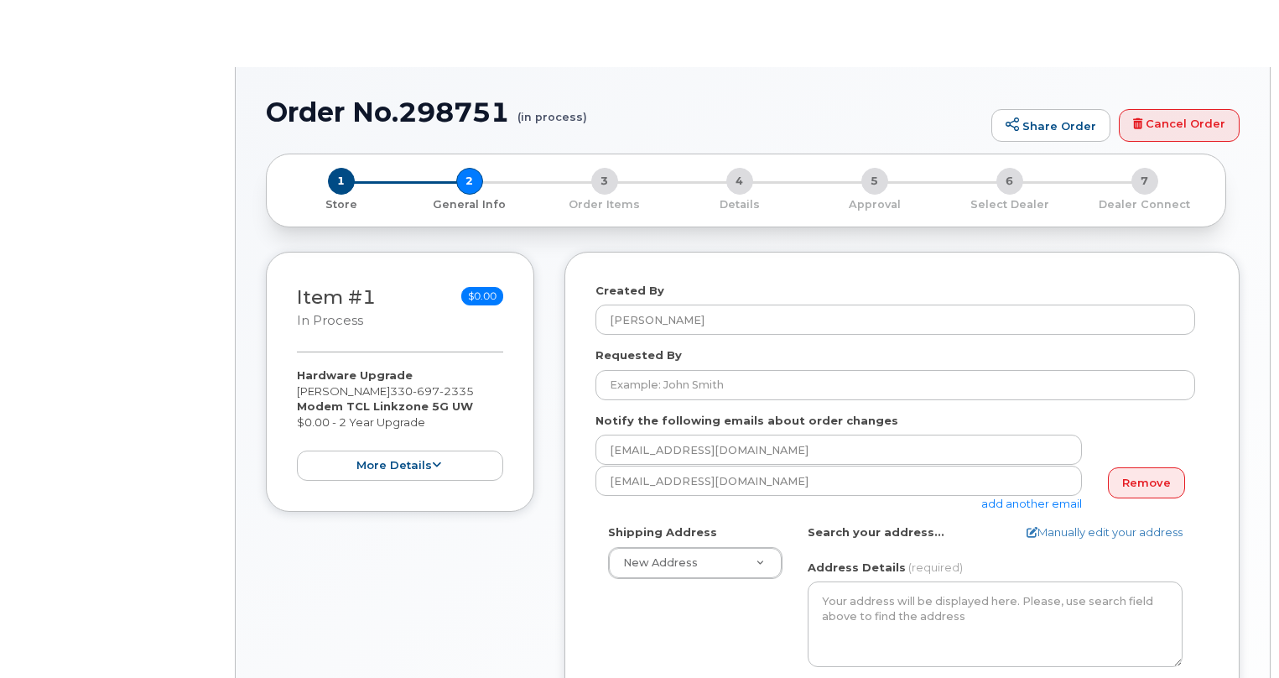
select select
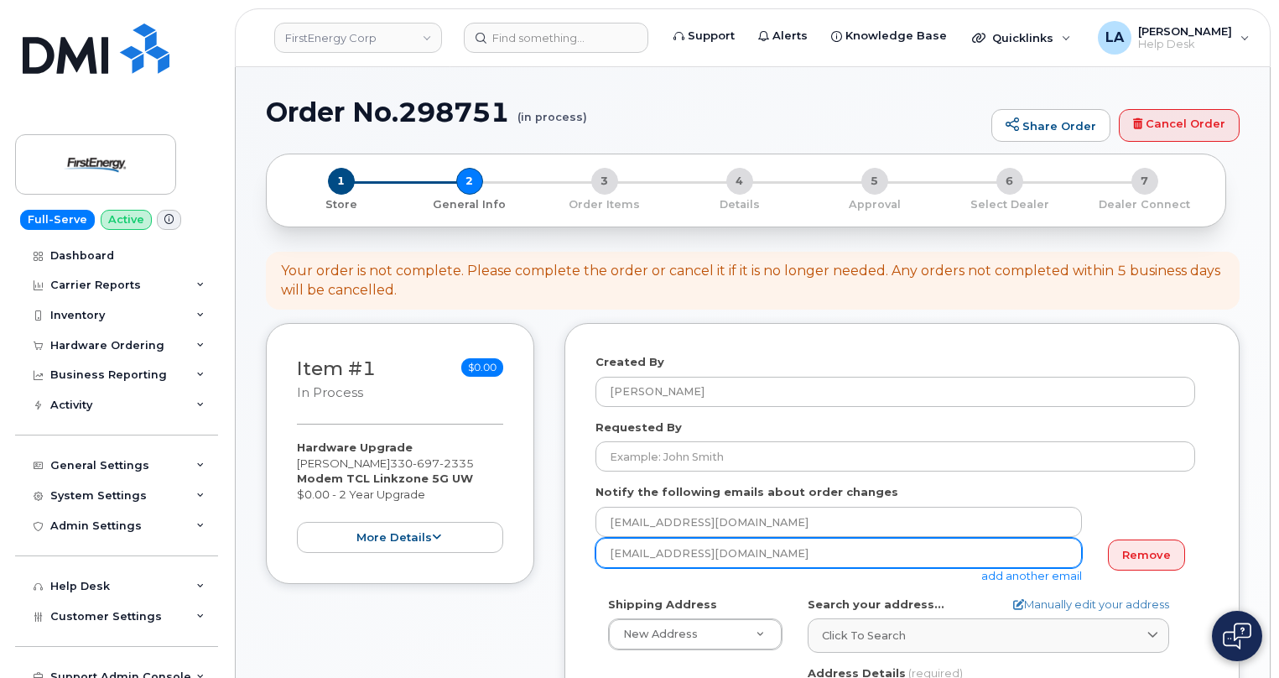
drag, startPoint x: 723, startPoint y: 551, endPoint x: 565, endPoint y: 547, distance: 157.7
click at [586, 545] on div "Created By [PERSON_NAME] Requested By Notify the following emails about order c…" at bounding box center [901, 689] width 675 height 732
paste input "[EMAIL_ADDRESS][DOMAIN_NAME]"
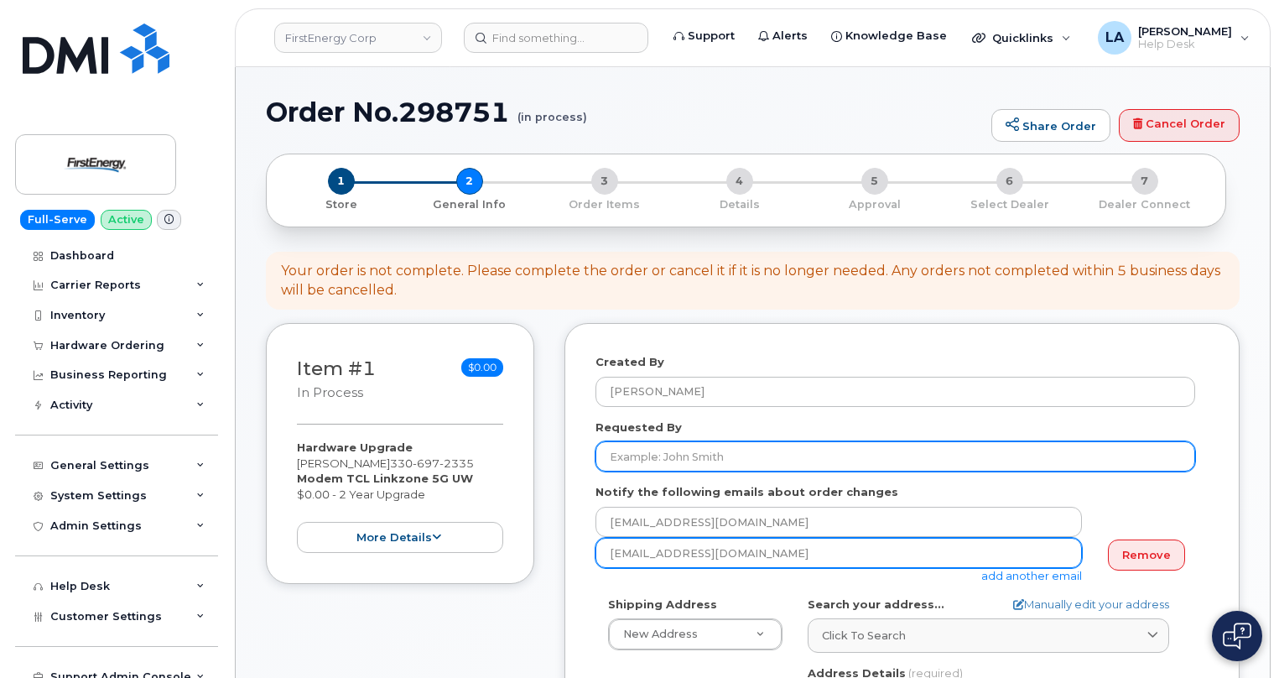
type input "[EMAIL_ADDRESS][DOMAIN_NAME]"
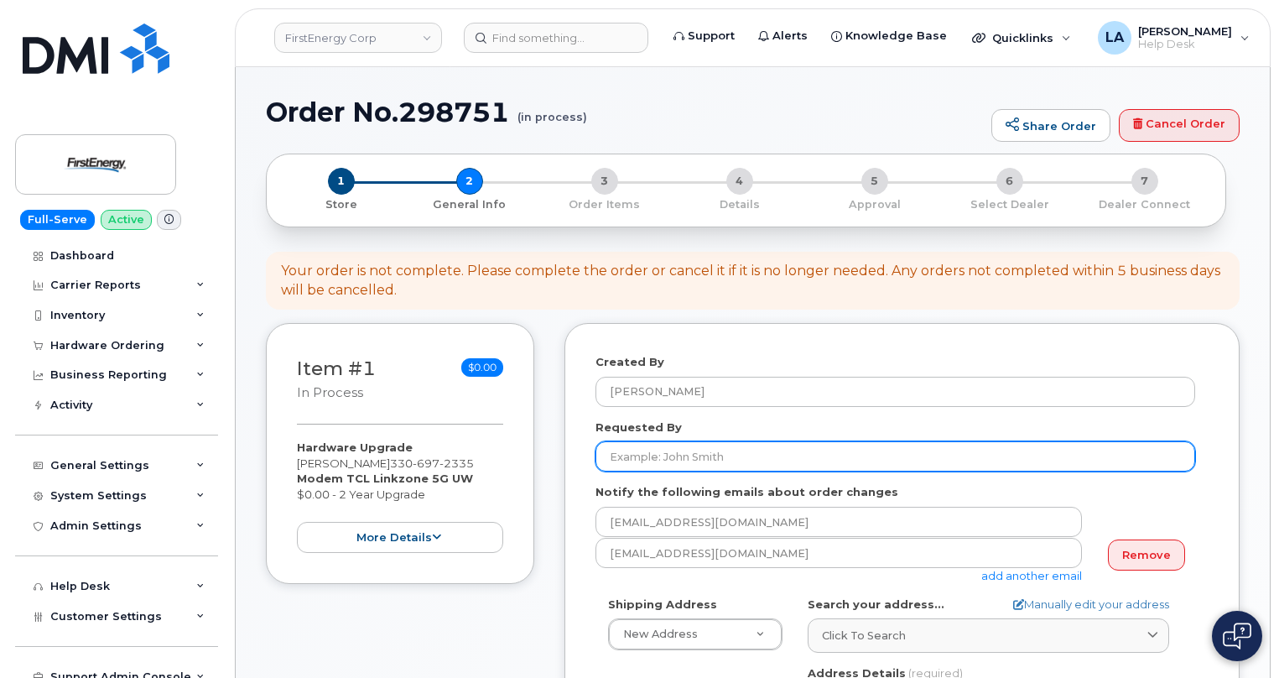
click at [729, 462] on input "Requested By" at bounding box center [895, 456] width 600 height 30
paste input "[PERSON_NAME]"
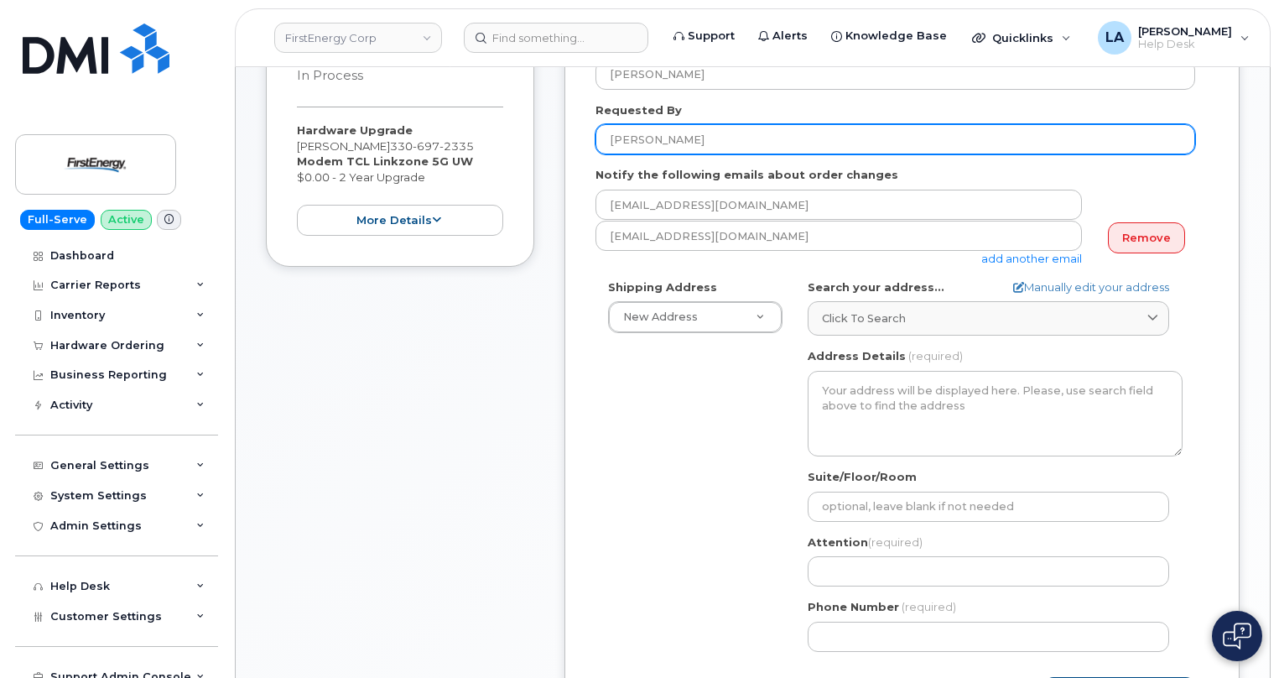
scroll to position [332, 0]
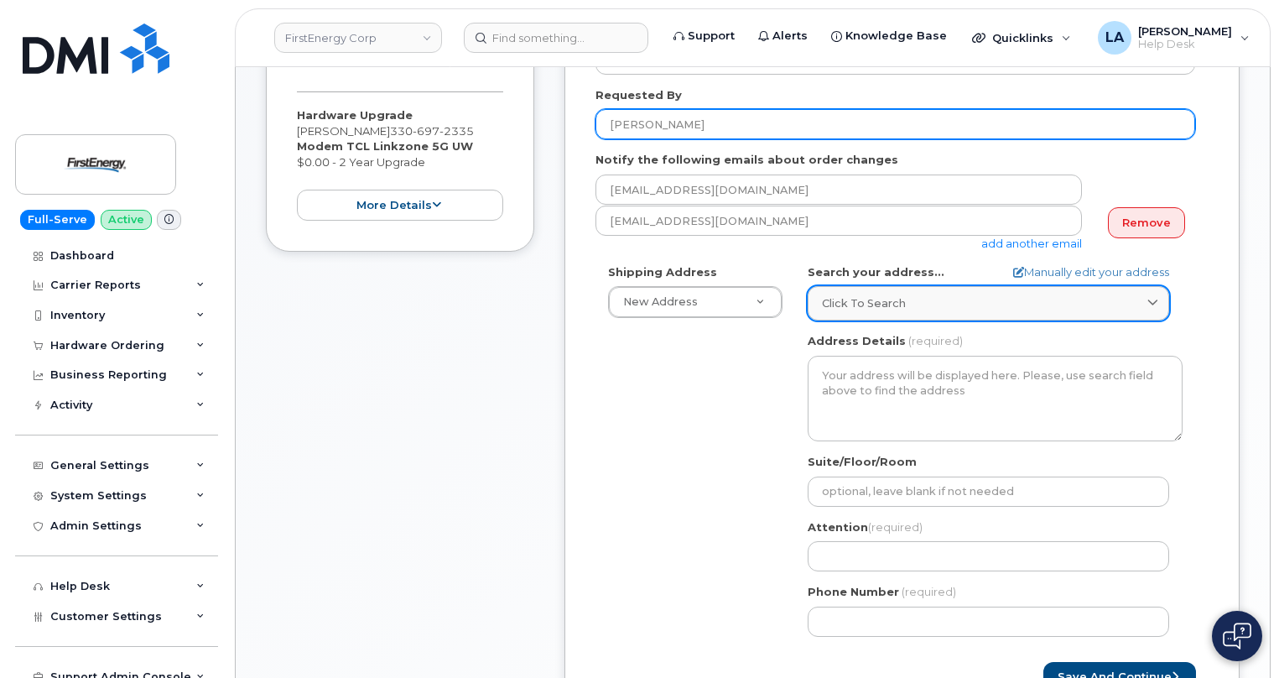
type input "[PERSON_NAME]"
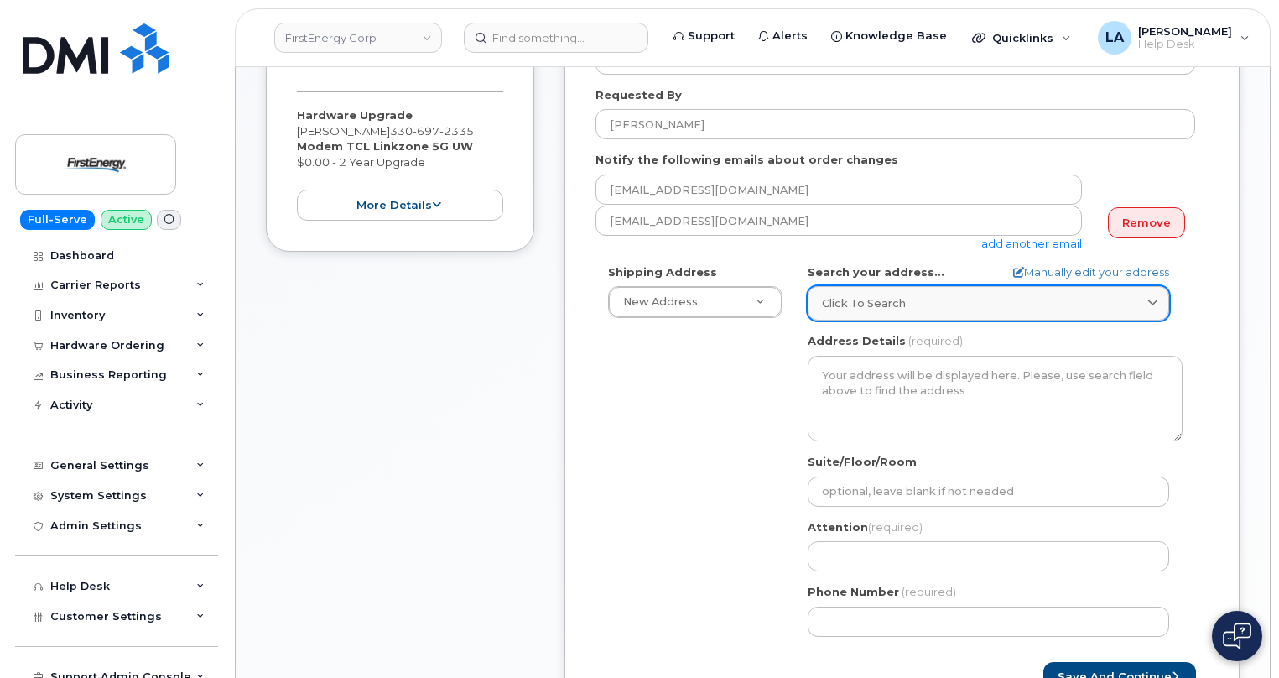
click at [939, 291] on link "Click to search" at bounding box center [988, 303] width 361 height 34
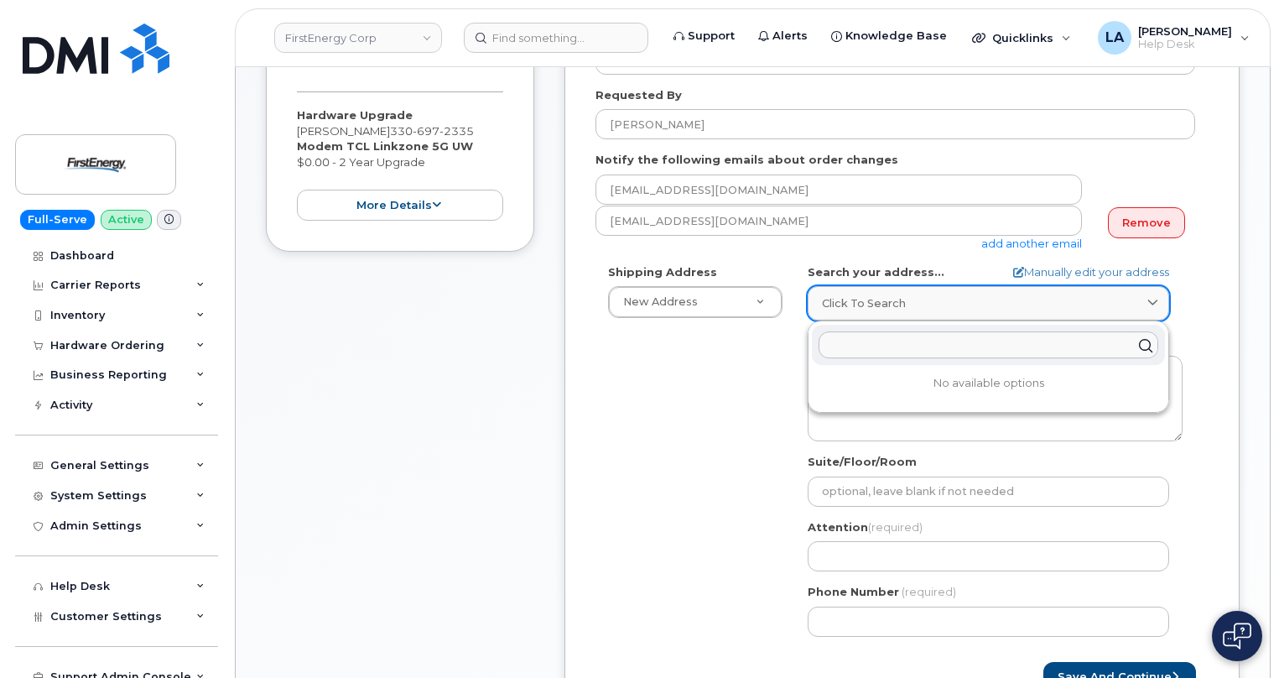
paste input "[GEOGRAPHIC_DATA]"
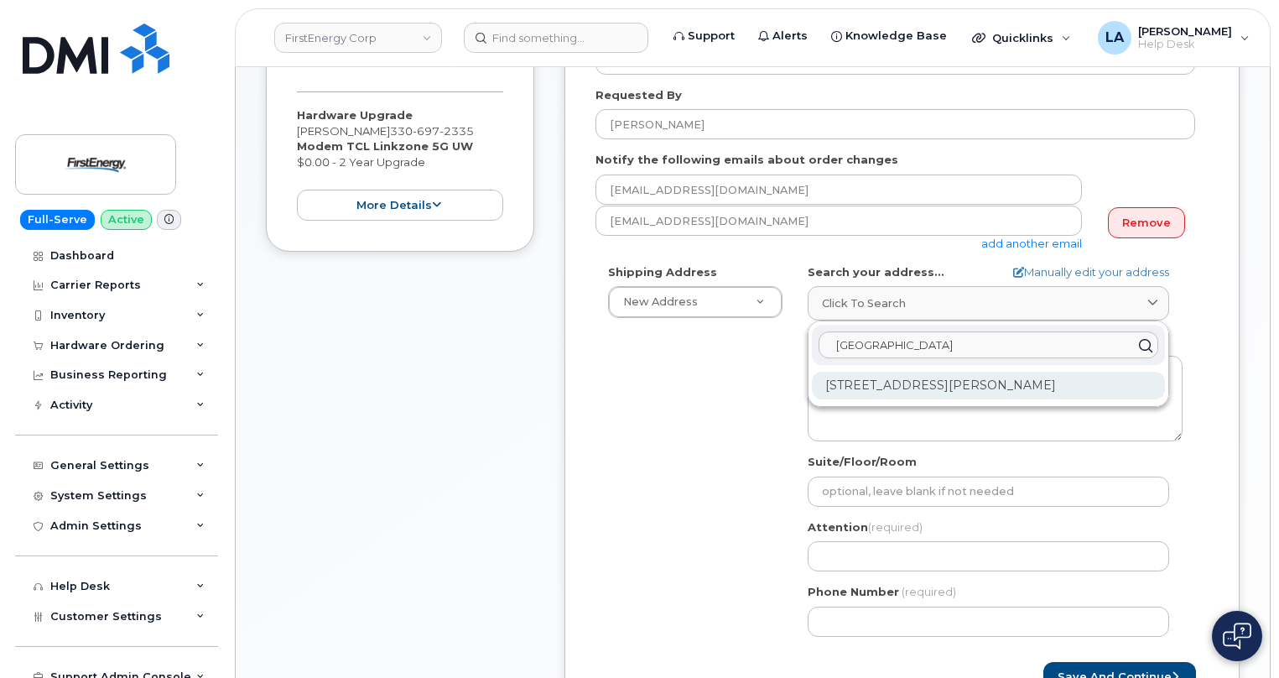
type input "[GEOGRAPHIC_DATA]"
click at [955, 393] on div "[STREET_ADDRESS][PERSON_NAME]" at bounding box center [988, 385] width 353 height 28
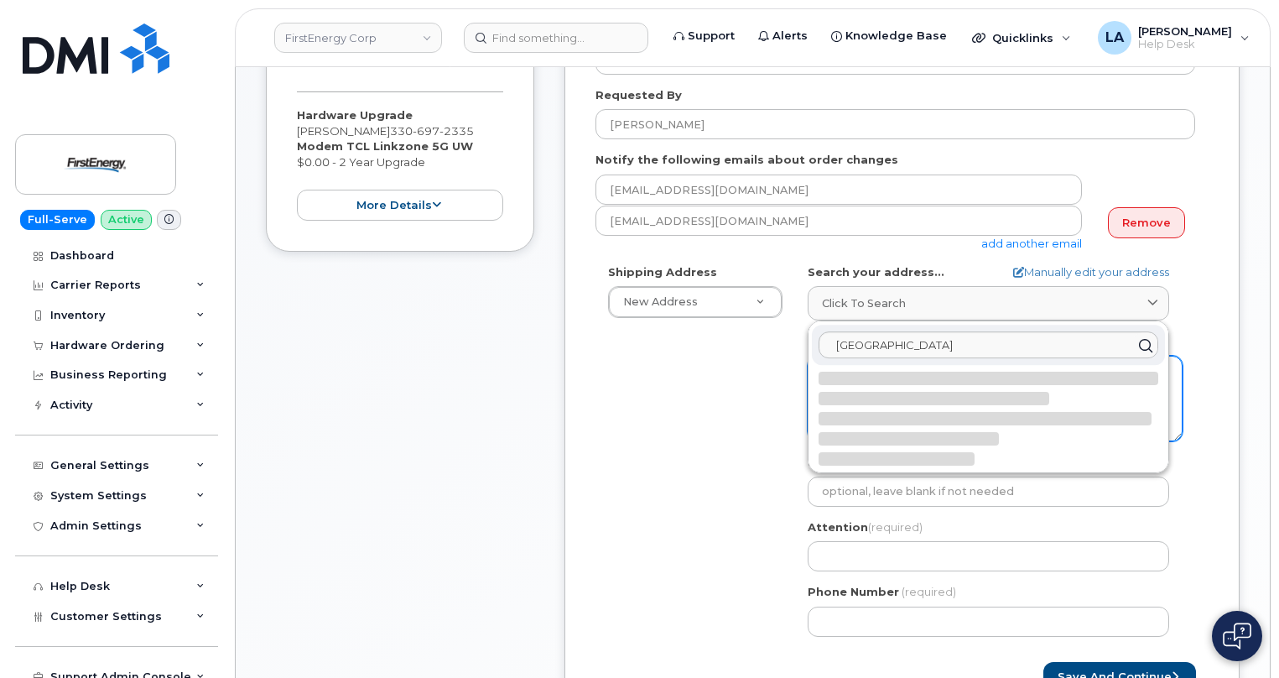
select select
type textarea "[STREET_ADDRESS][PERSON_NAME]"
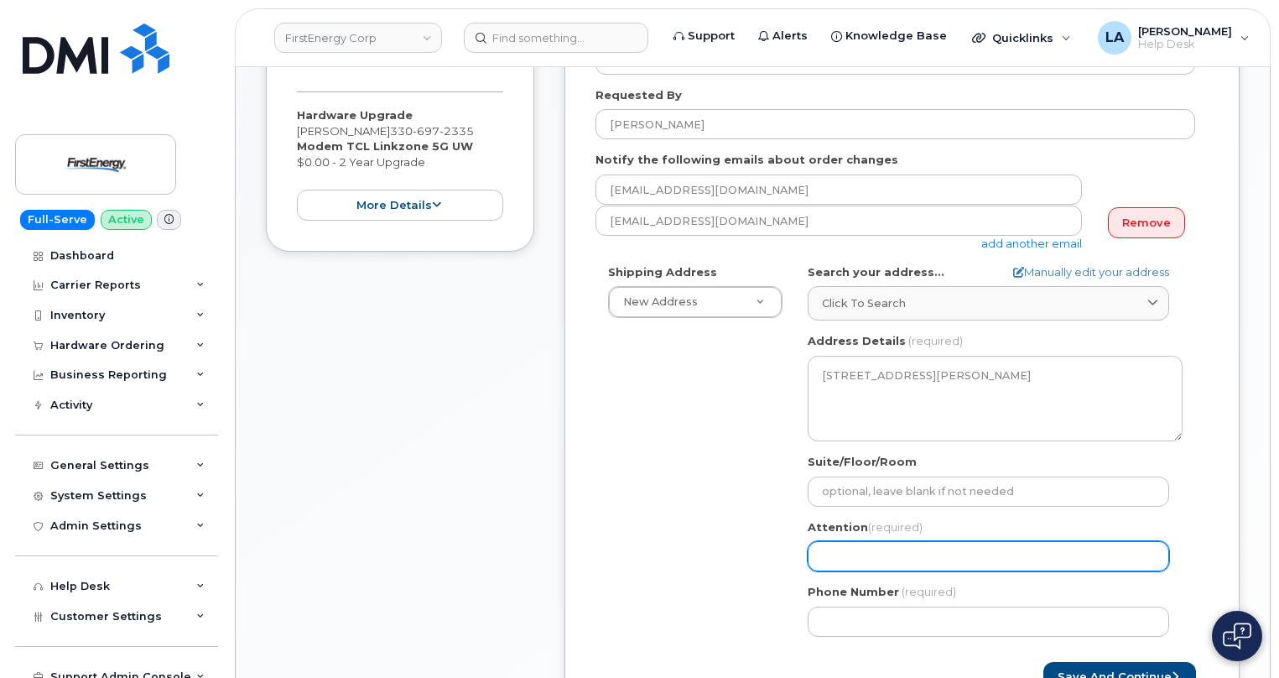
click at [871, 553] on input "Attention (required)" at bounding box center [988, 556] width 361 height 30
paste input "[PERSON_NAME]"
type input "[PERSON_NAME]"
select select
type input "[PERSON_NAME]"
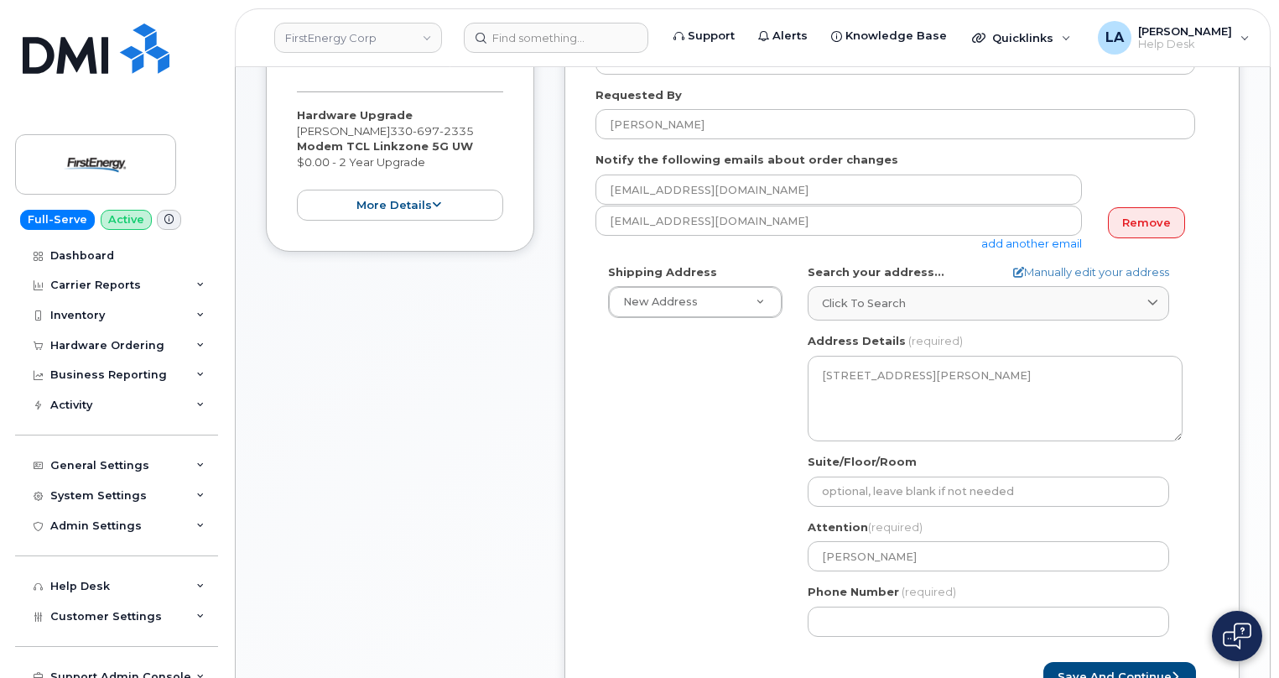
click at [855, 605] on div "Phone Number (required)" at bounding box center [995, 610] width 375 height 53
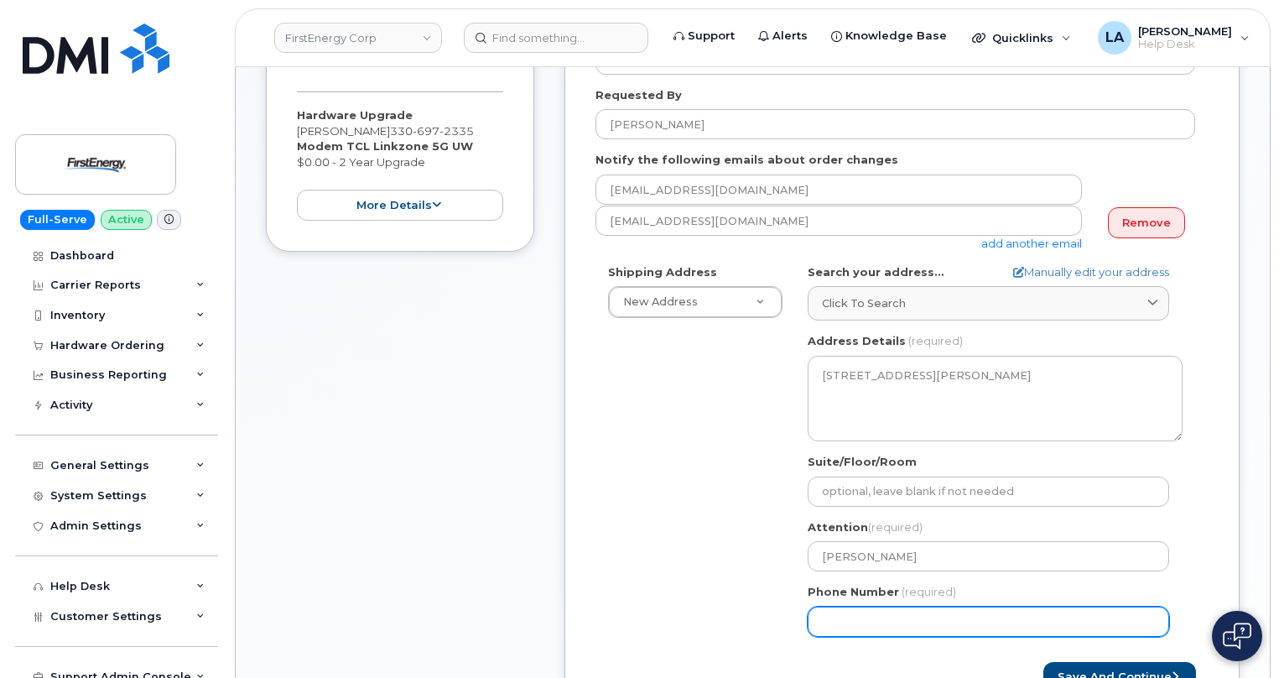
click at [855, 610] on input "Phone Number" at bounding box center [988, 621] width 361 height 30
paste input "3308088990"
type input "3308088990"
select select
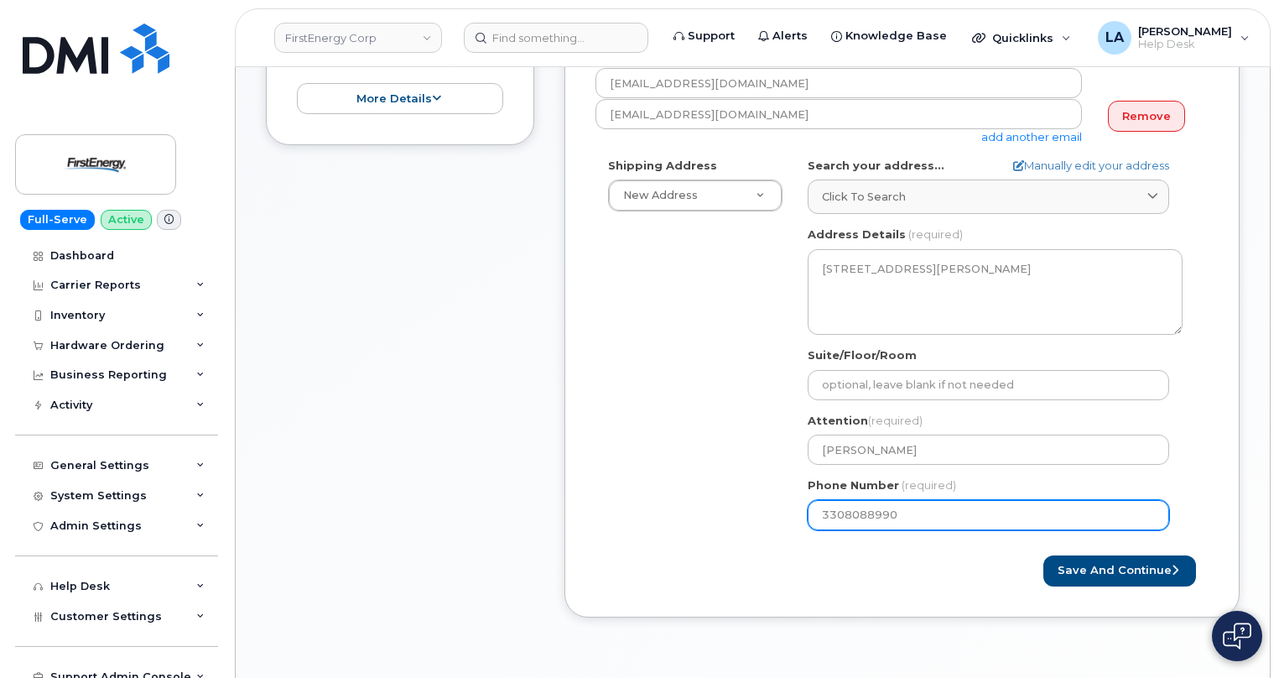
scroll to position [461, 0]
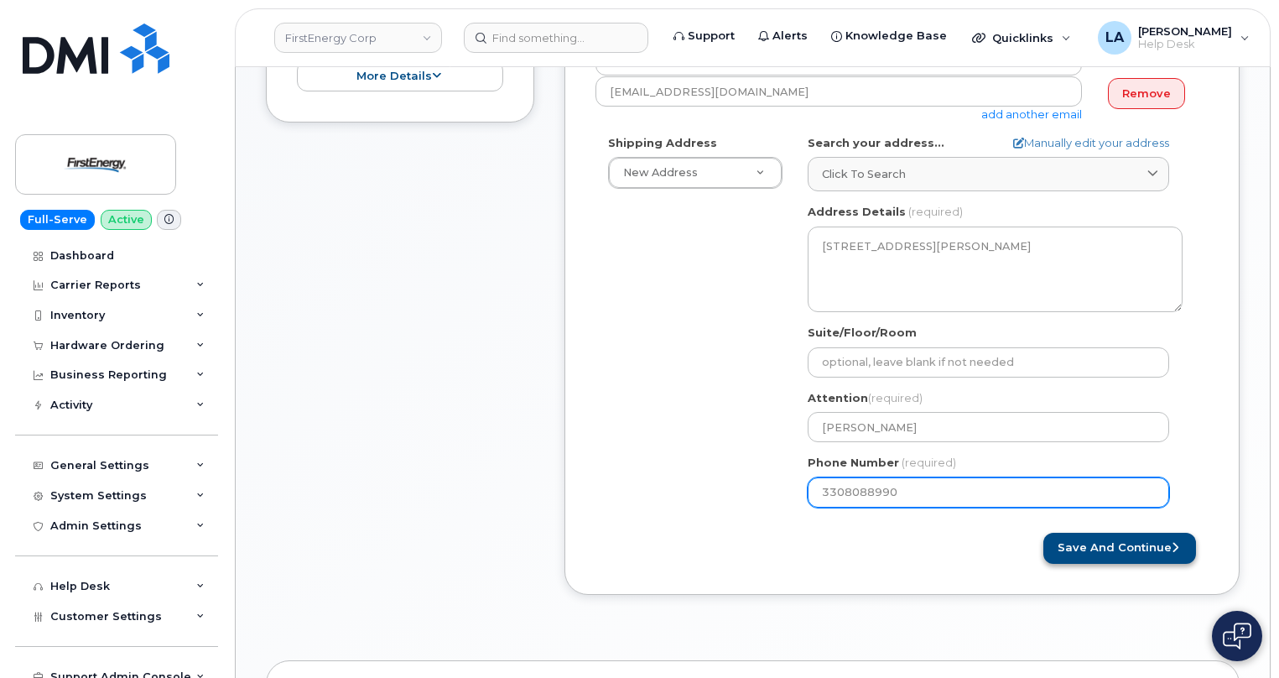
type input "3308088990"
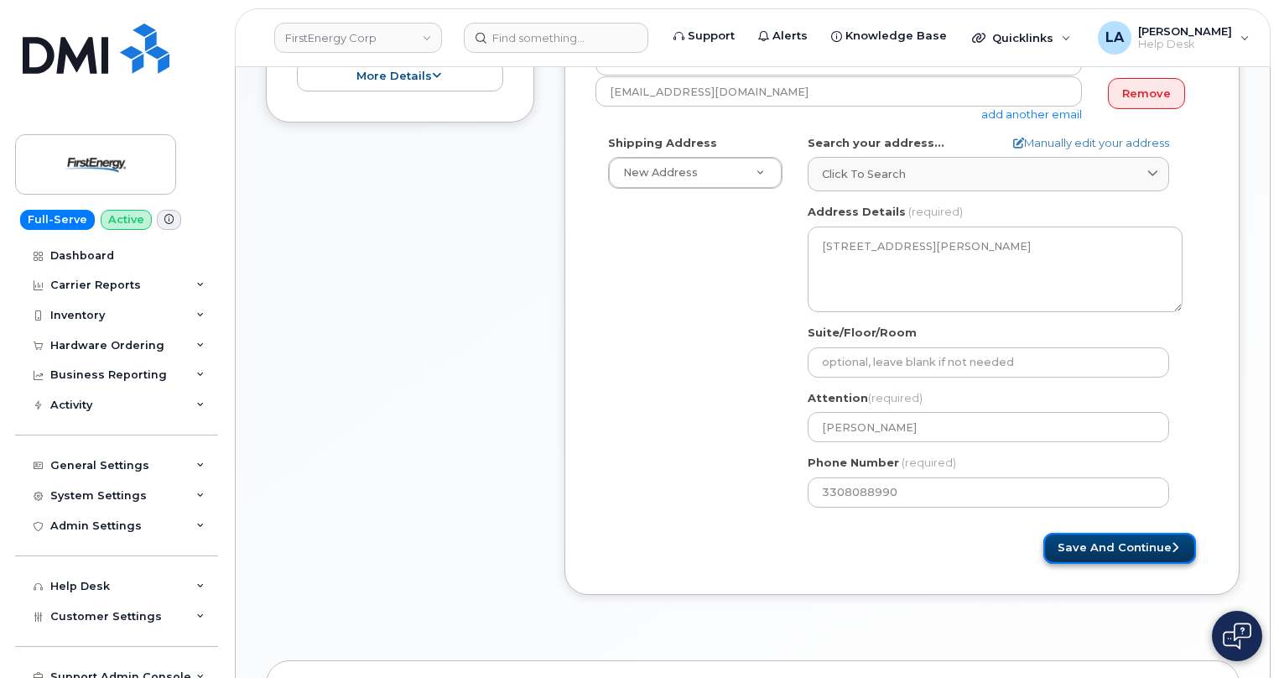
click at [1083, 545] on button "Save and Continue" at bounding box center [1119, 547] width 153 height 31
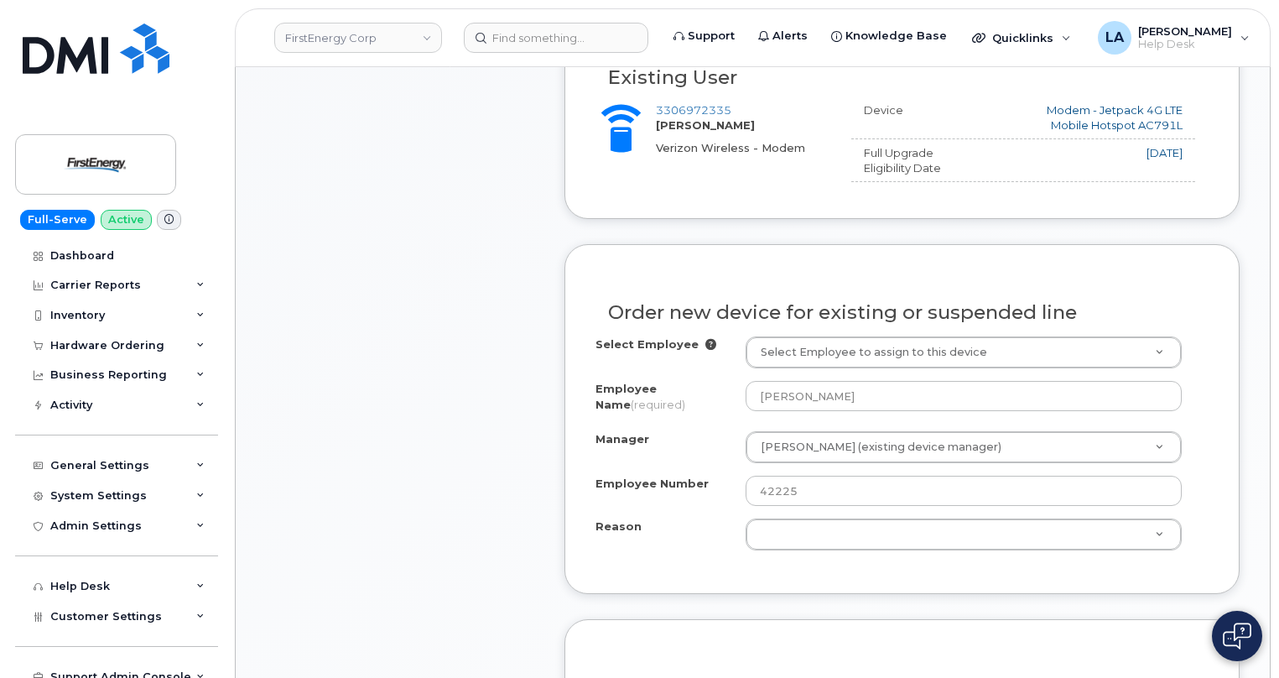
scroll to position [792, 0]
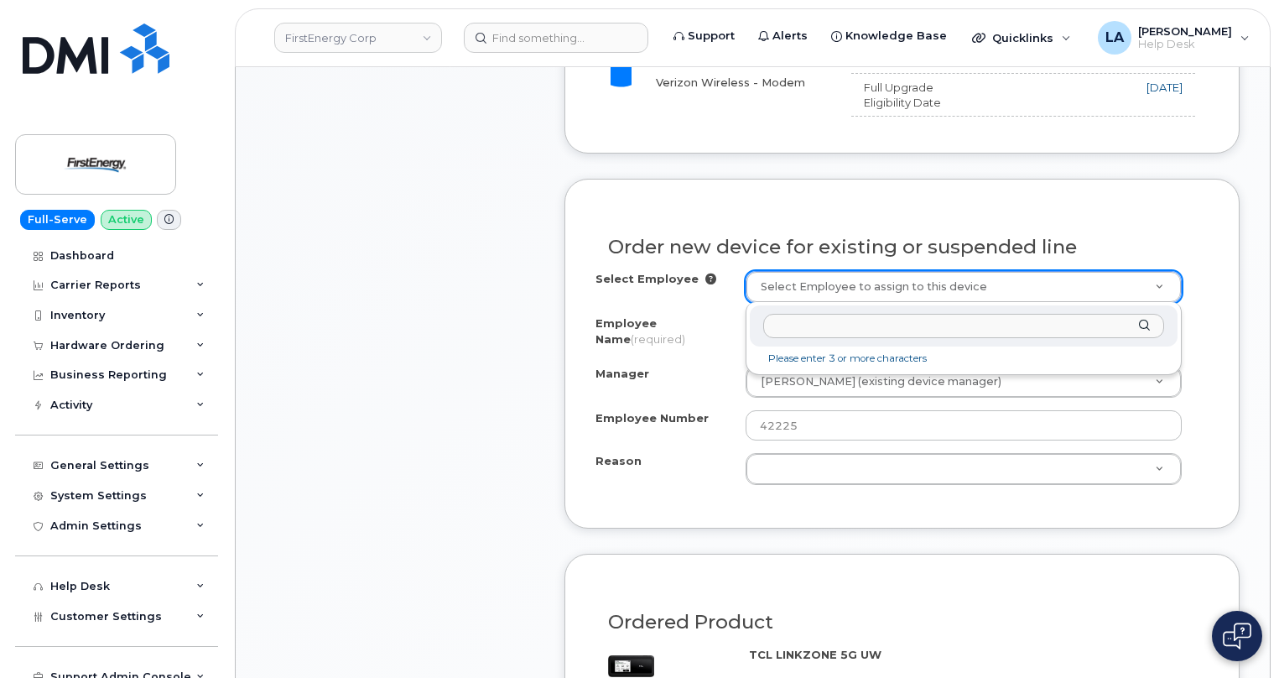
click at [898, 335] on input "text" at bounding box center [963, 326] width 401 height 24
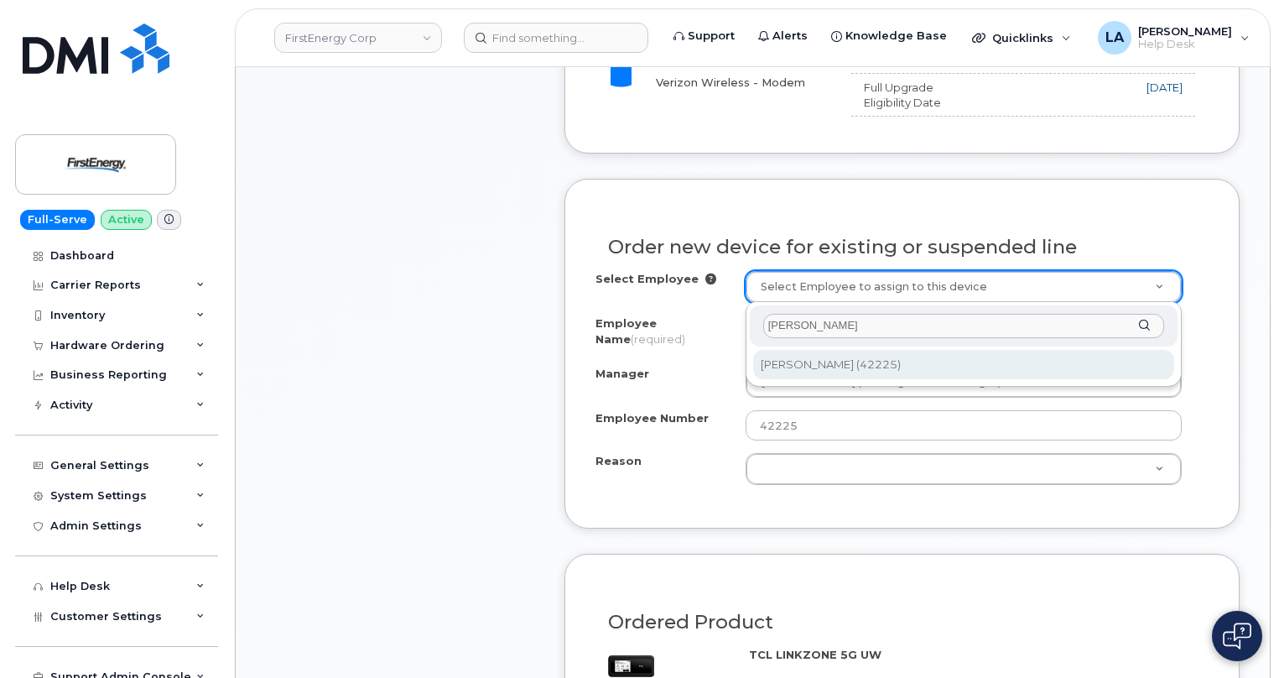
type input "[PERSON_NAME]"
type input "2084223"
type input "[PERSON_NAME]"
select select "2084690"
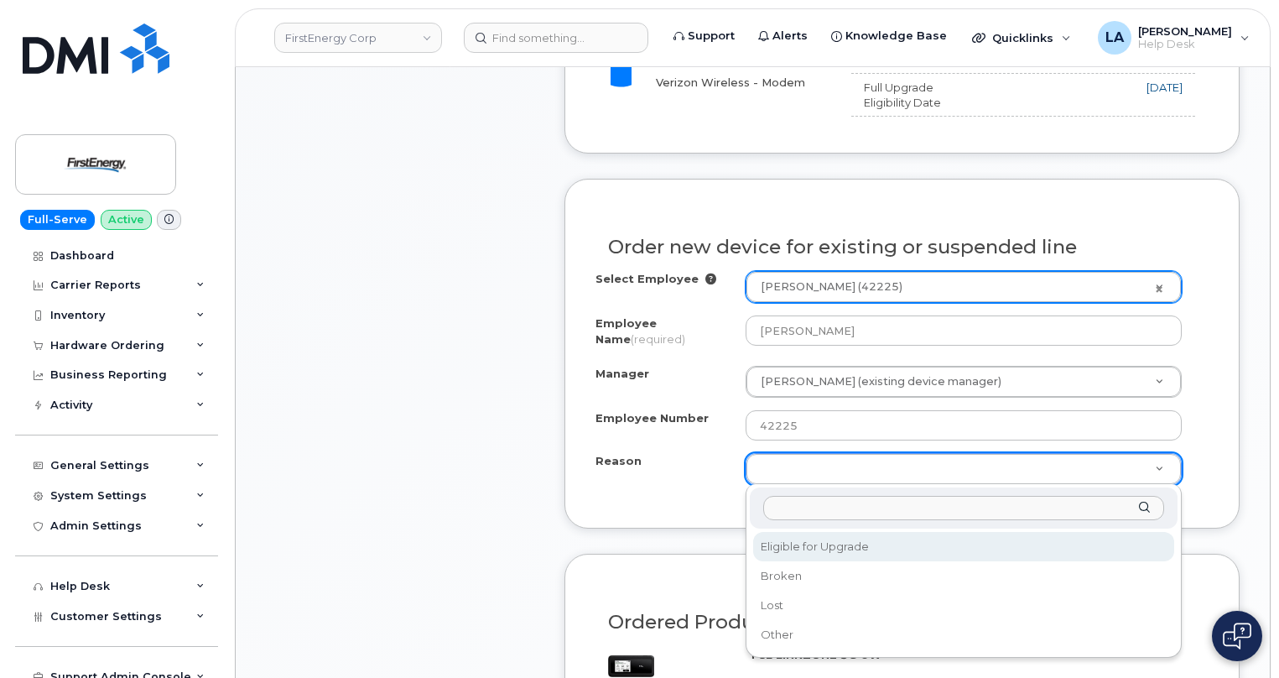
select select "eligible_for_upgrade"
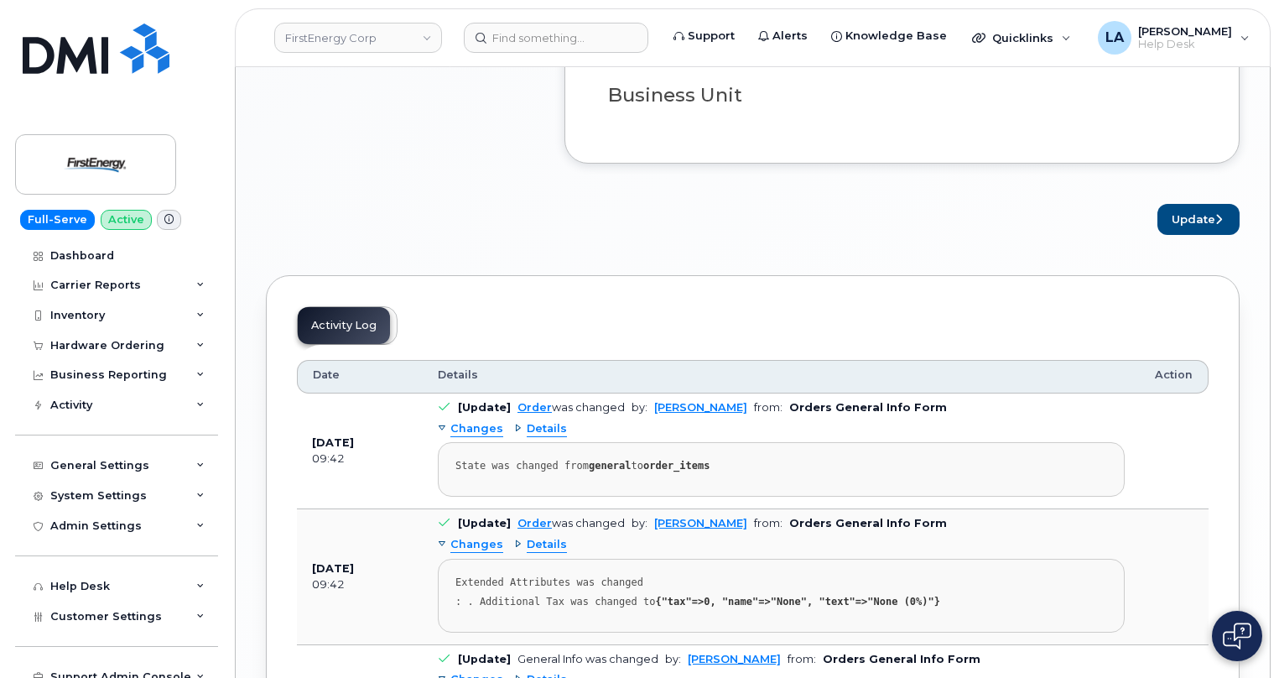
scroll to position [1547, 0]
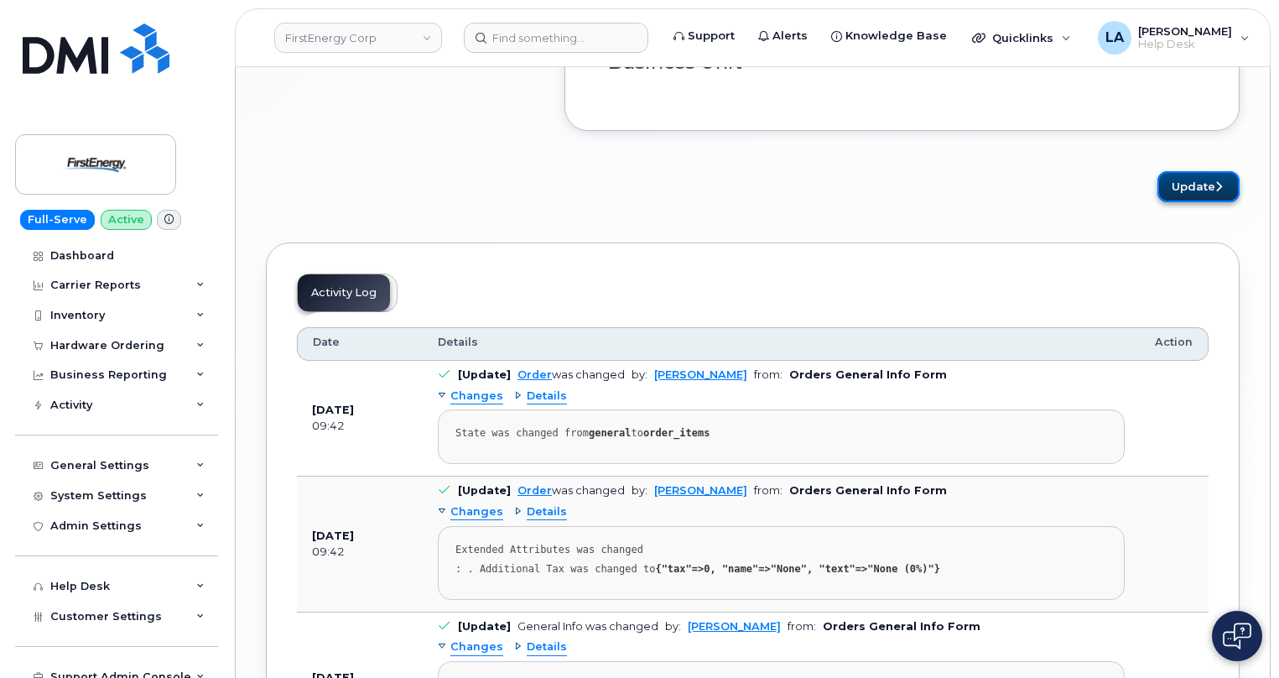
click at [1183, 190] on button "Update" at bounding box center [1198, 186] width 82 height 31
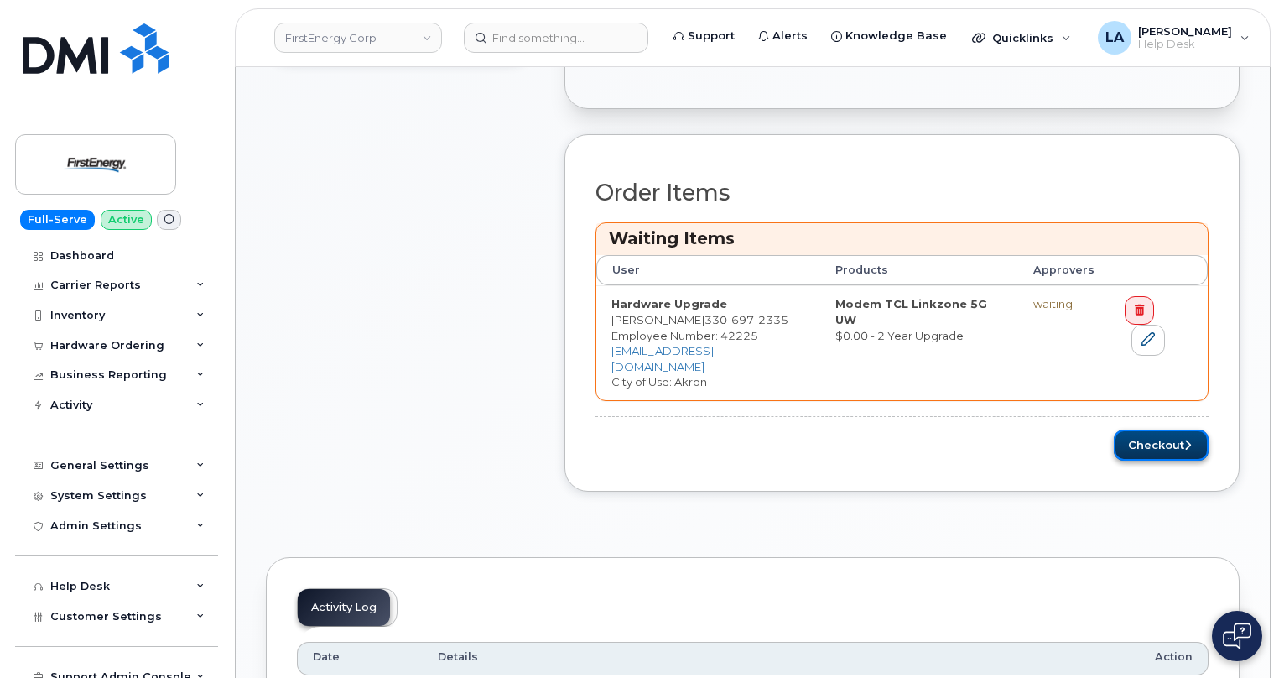
click at [1156, 429] on button "Checkout" at bounding box center [1161, 444] width 95 height 31
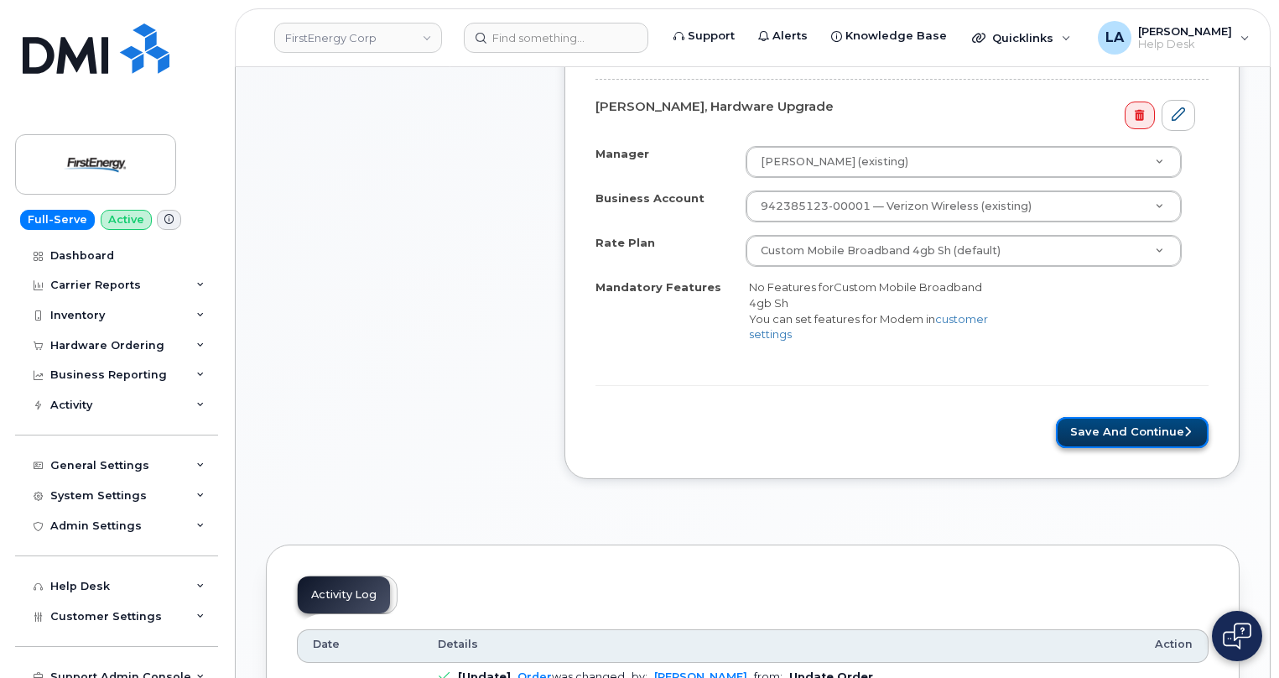
click at [1104, 434] on button "Save and Continue" at bounding box center [1132, 432] width 153 height 31
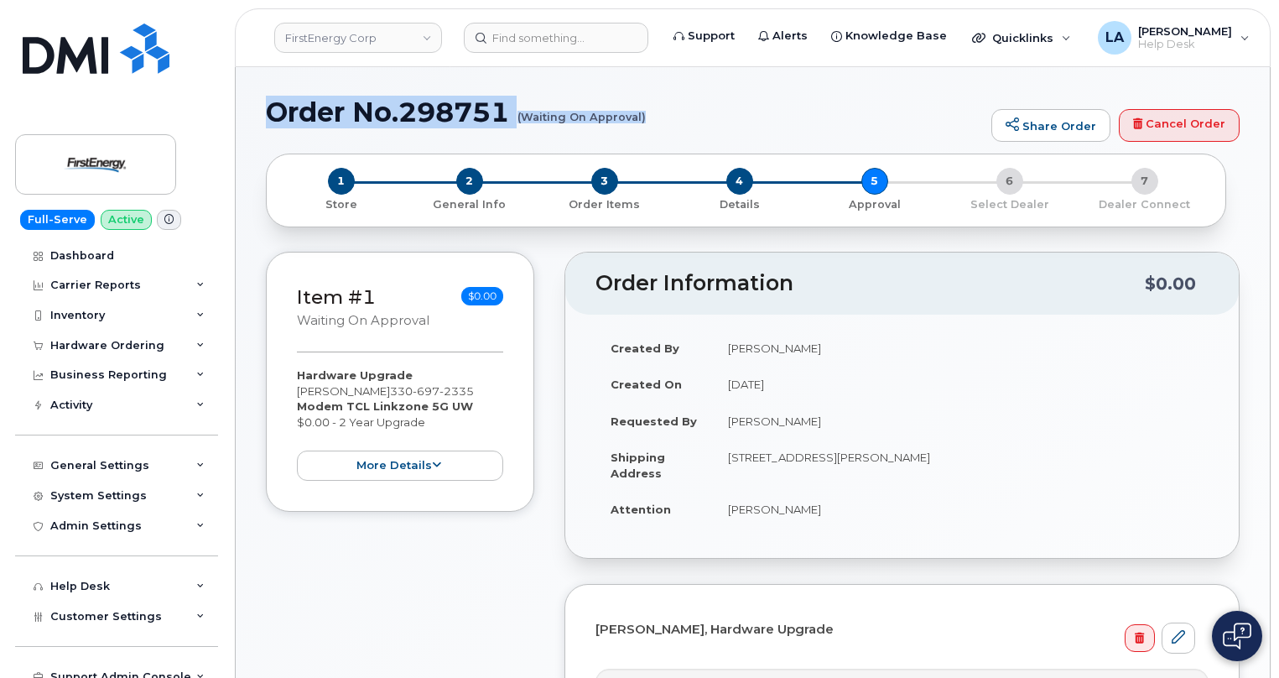
drag, startPoint x: 253, startPoint y: 96, endPoint x: 668, endPoint y: 138, distance: 417.2
copy h1 "Order No.298751 (Waiting On Approval)"
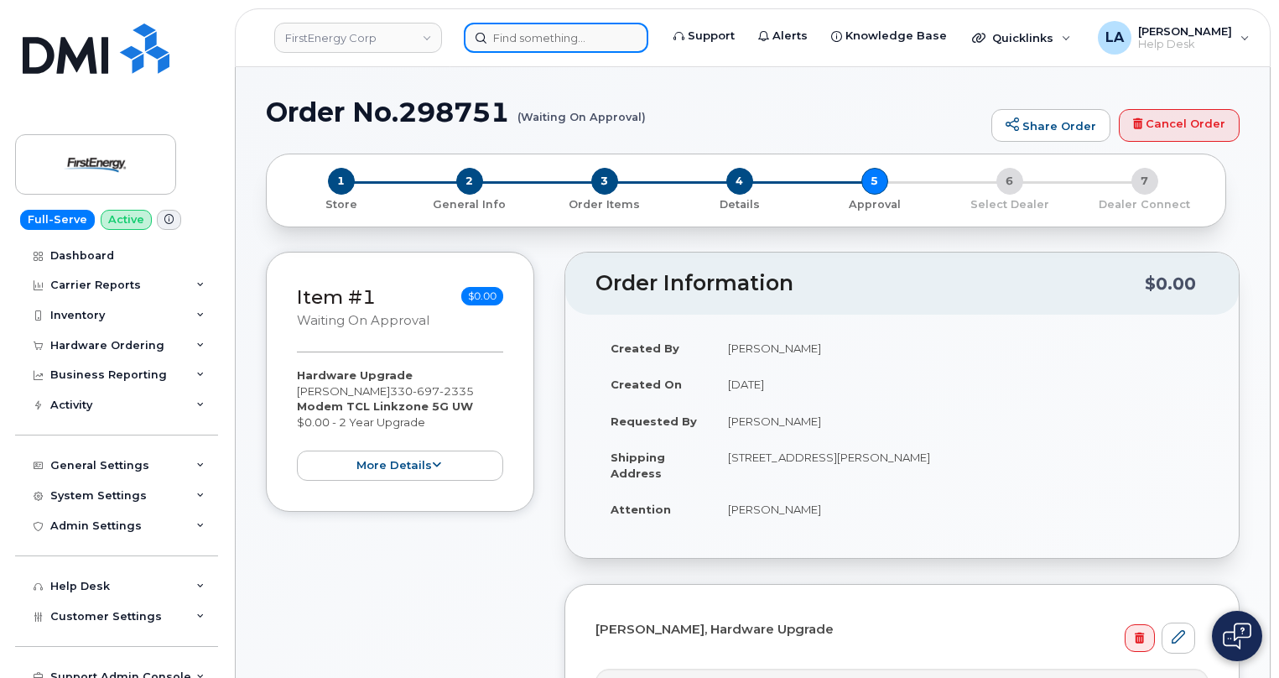
click at [518, 41] on input at bounding box center [556, 38] width 184 height 30
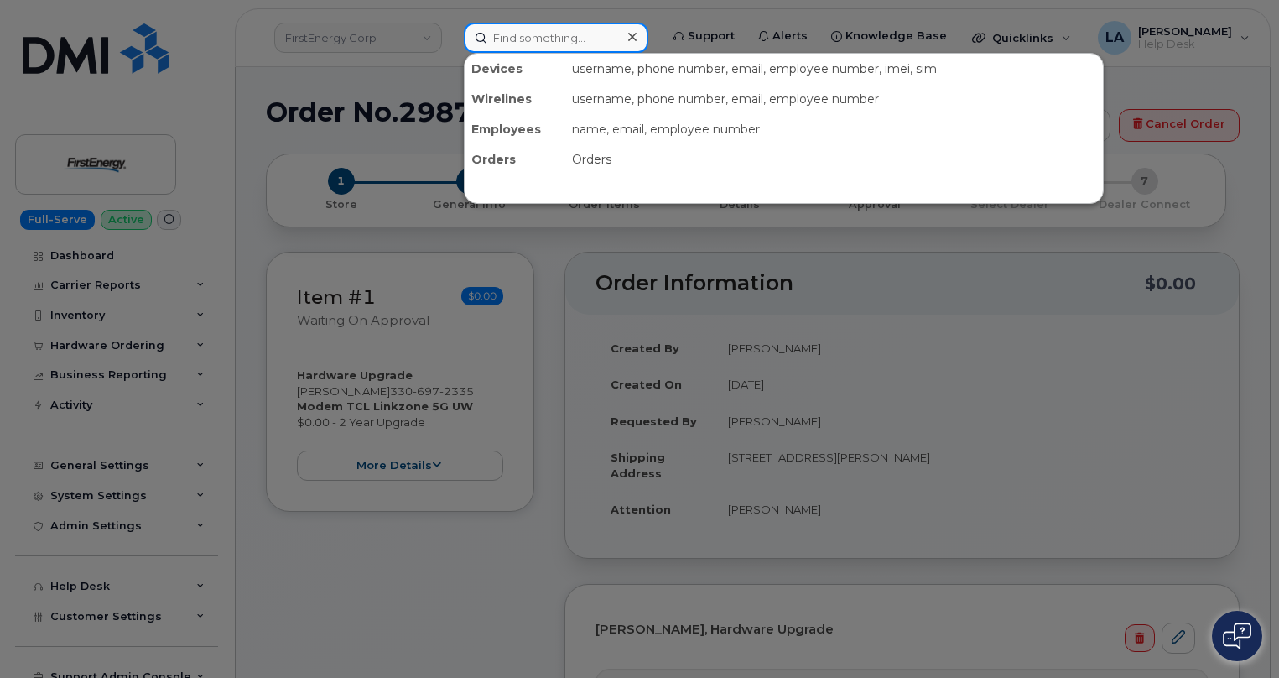
paste input "297702"
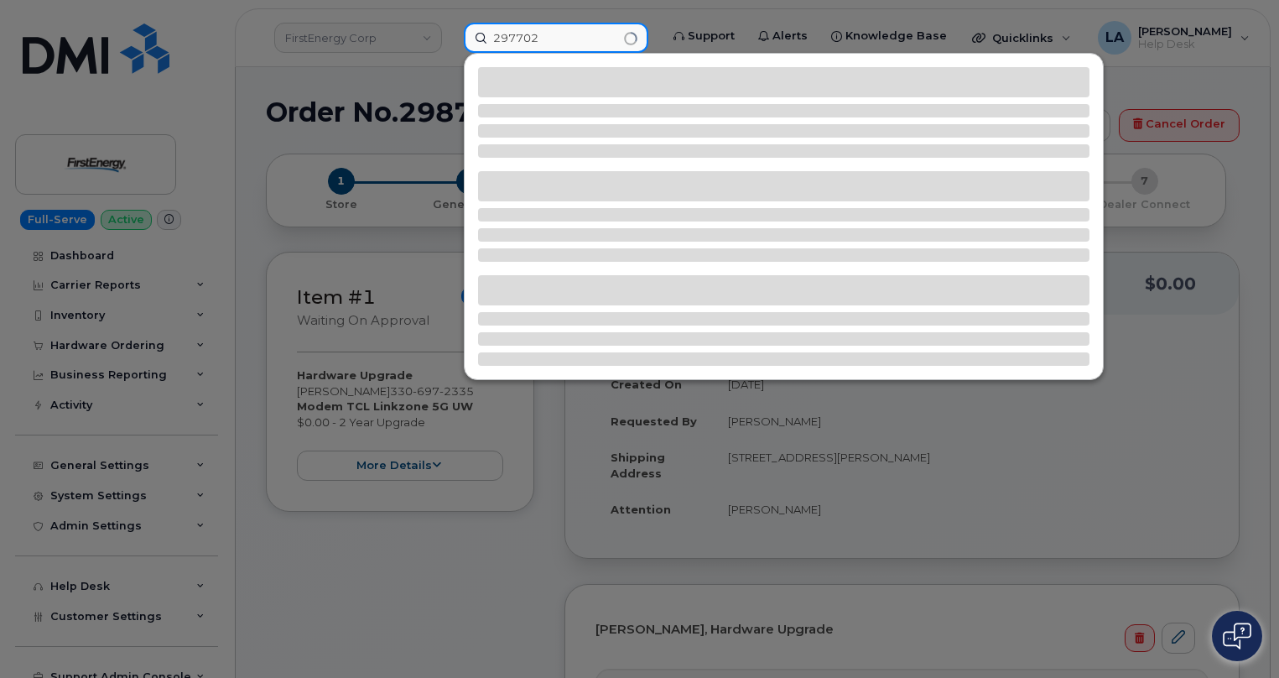
type input "297702"
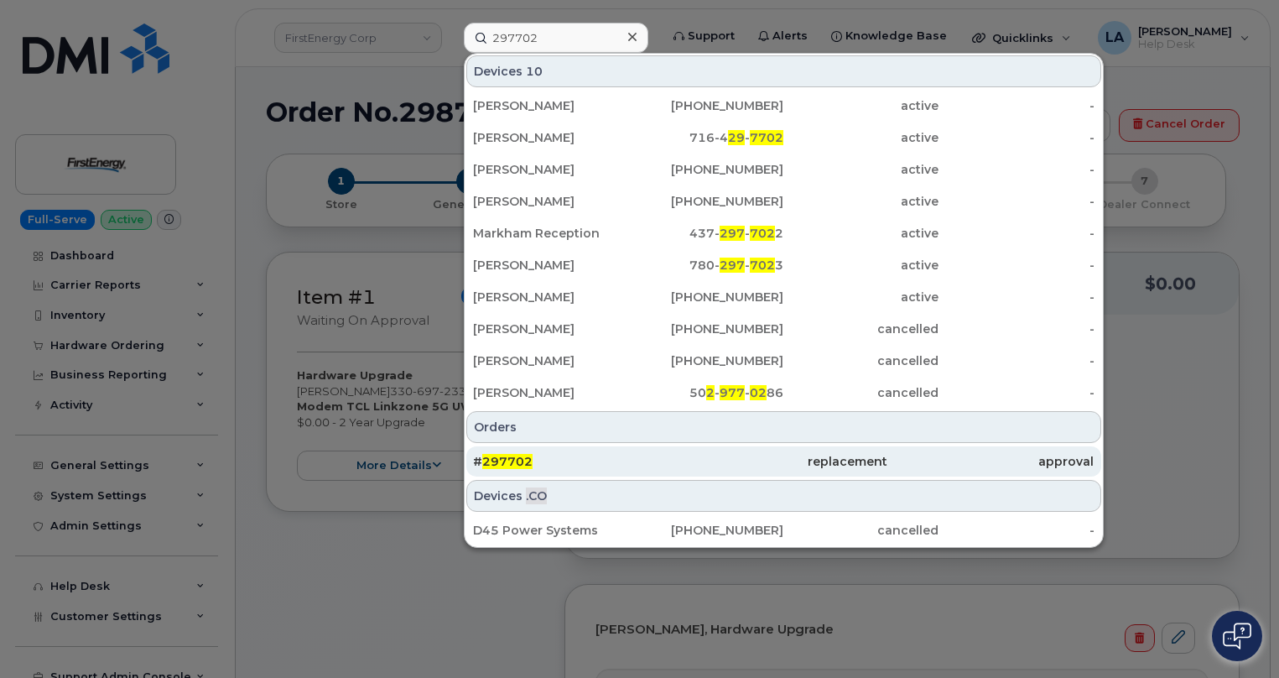
click at [503, 459] on span "297702" at bounding box center [507, 461] width 50 height 15
click at [541, 464] on div "# 297702" at bounding box center [576, 461] width 207 height 17
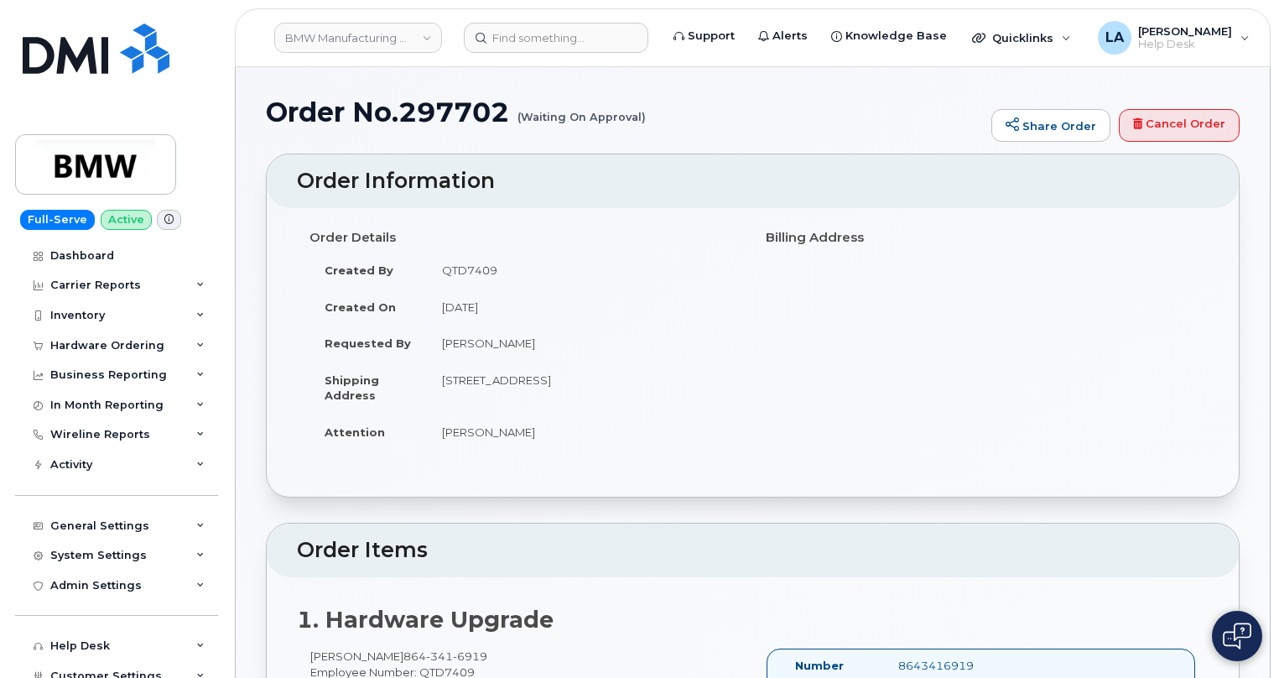
click at [497, 339] on td "[PERSON_NAME]" at bounding box center [584, 343] width 314 height 37
click at [499, 339] on td "[PERSON_NAME]" at bounding box center [584, 343] width 314 height 37
click at [573, 338] on td "[PERSON_NAME]" at bounding box center [584, 343] width 314 height 37
drag, startPoint x: 558, startPoint y: 339, endPoint x: 428, endPoint y: 345, distance: 130.1
click at [428, 345] on td "[PERSON_NAME]" at bounding box center [584, 343] width 314 height 37
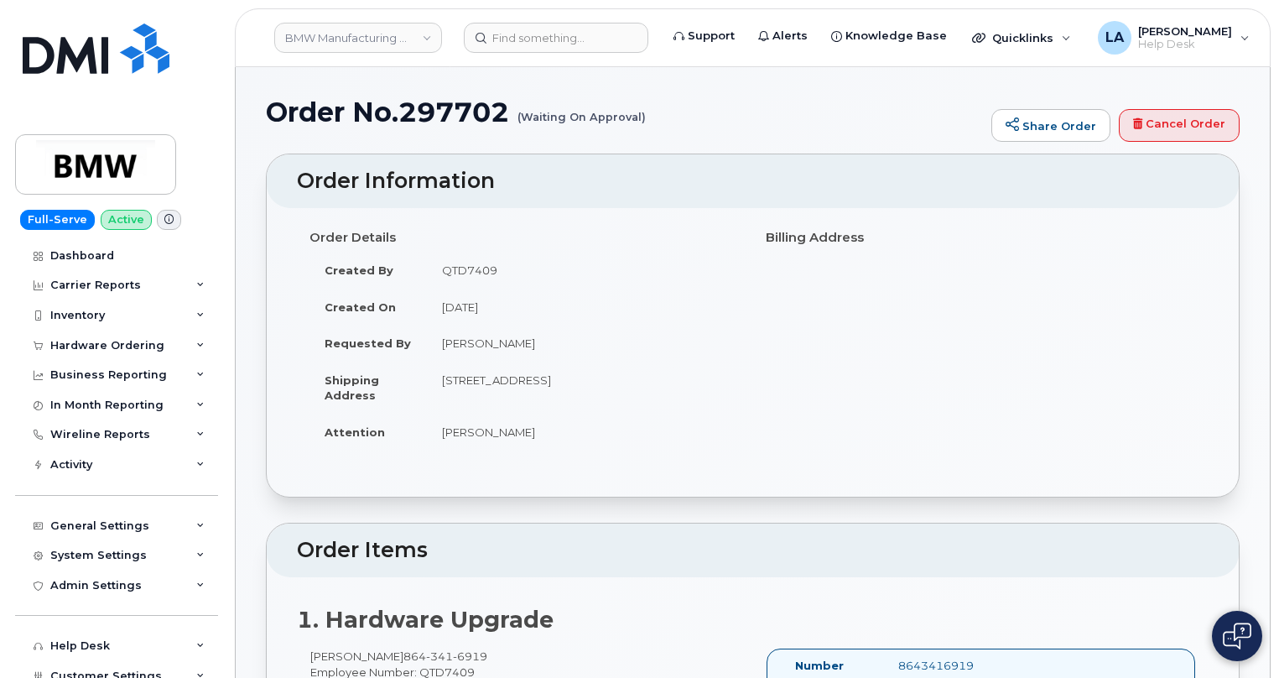
copy td "[PERSON_NAME]"
drag, startPoint x: 1277, startPoint y: 125, endPoint x: 1280, endPoint y: 153, distance: 27.9
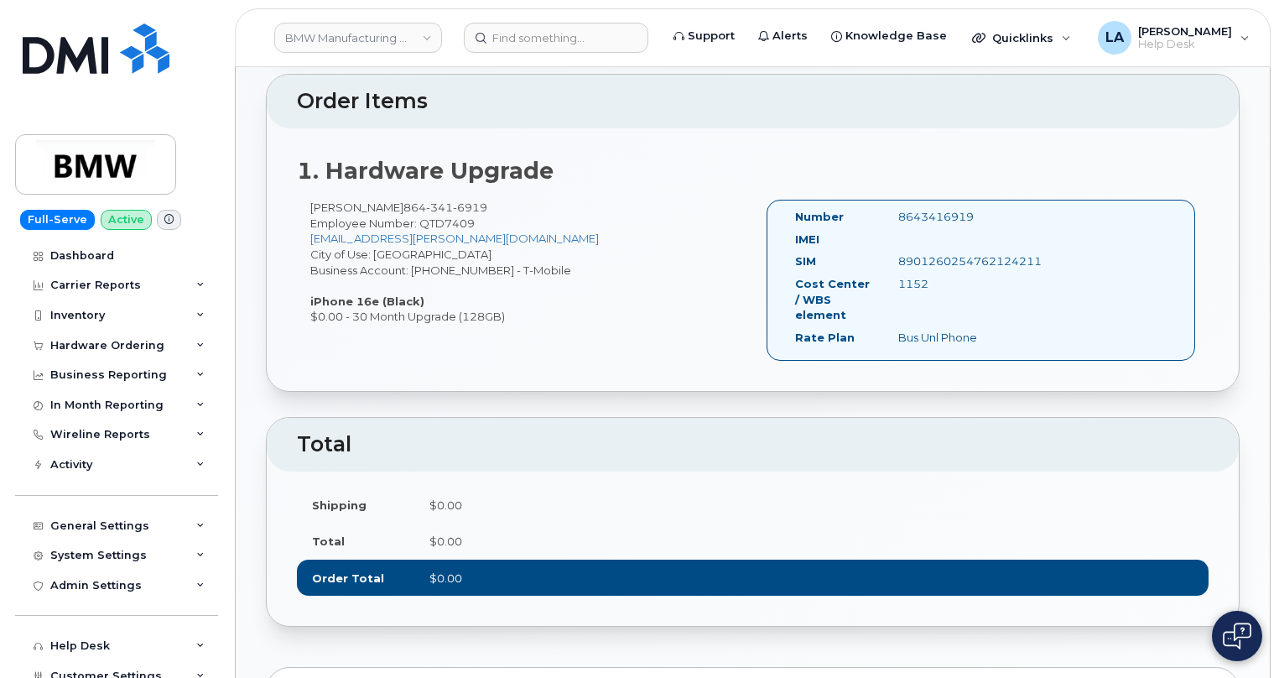
scroll to position [439, 0]
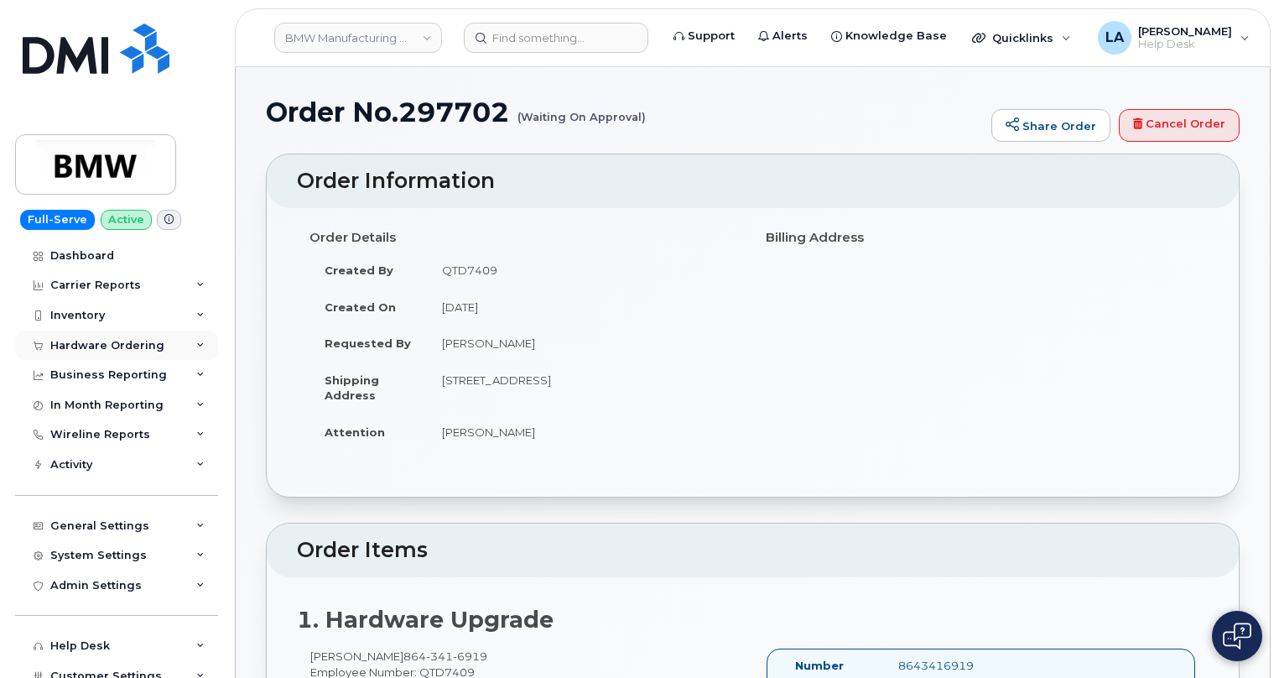
click at [190, 343] on div "Hardware Ordering" at bounding box center [116, 345] width 203 height 30
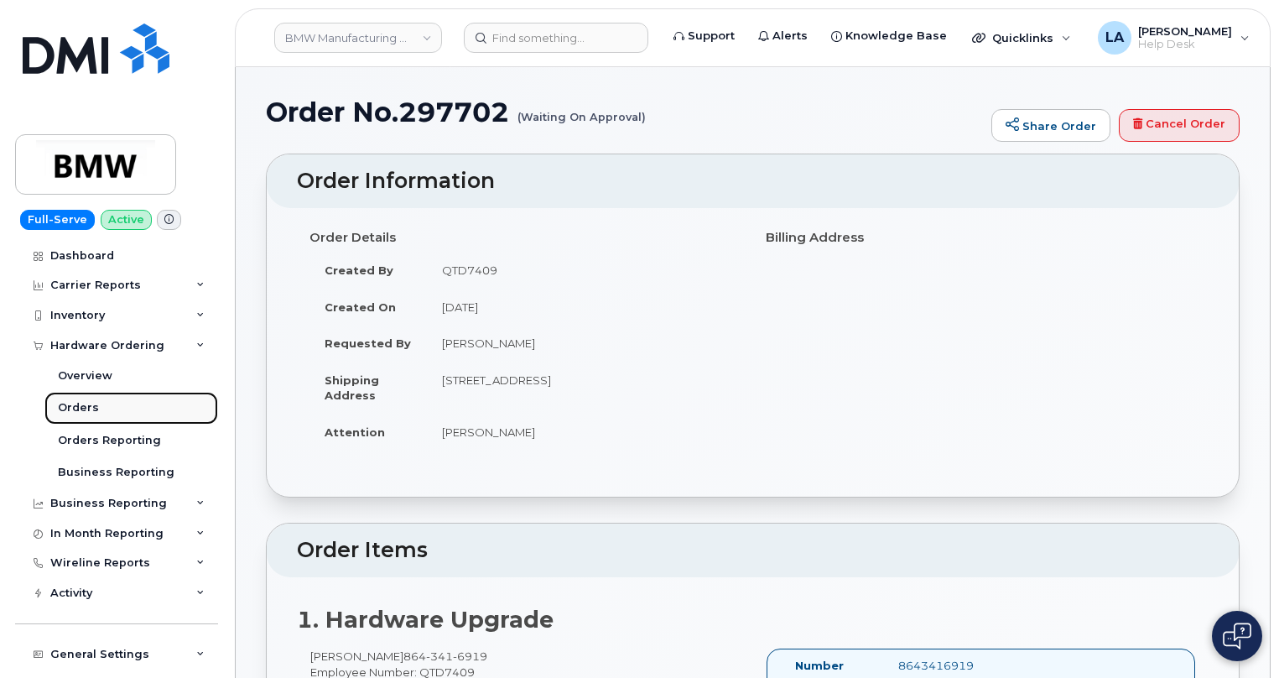
click at [86, 406] on div "Orders" at bounding box center [78, 407] width 41 height 15
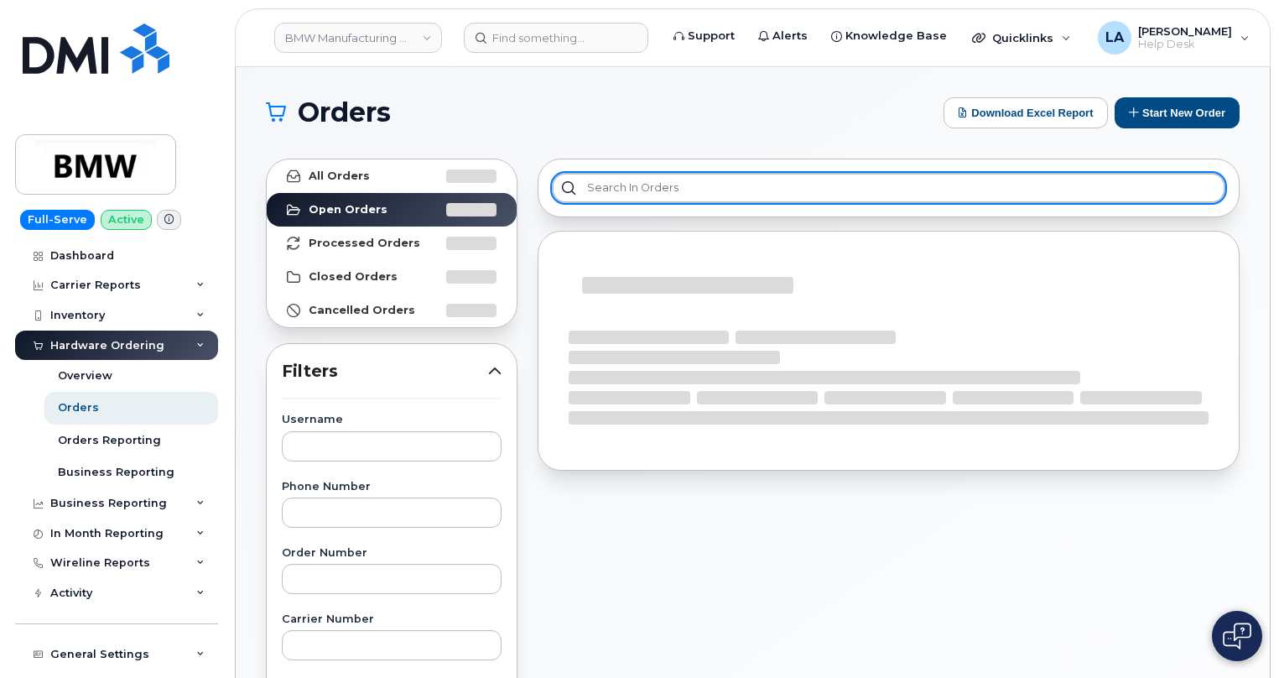
click at [724, 175] on input "text" at bounding box center [888, 188] width 673 height 30
paste input "297702"
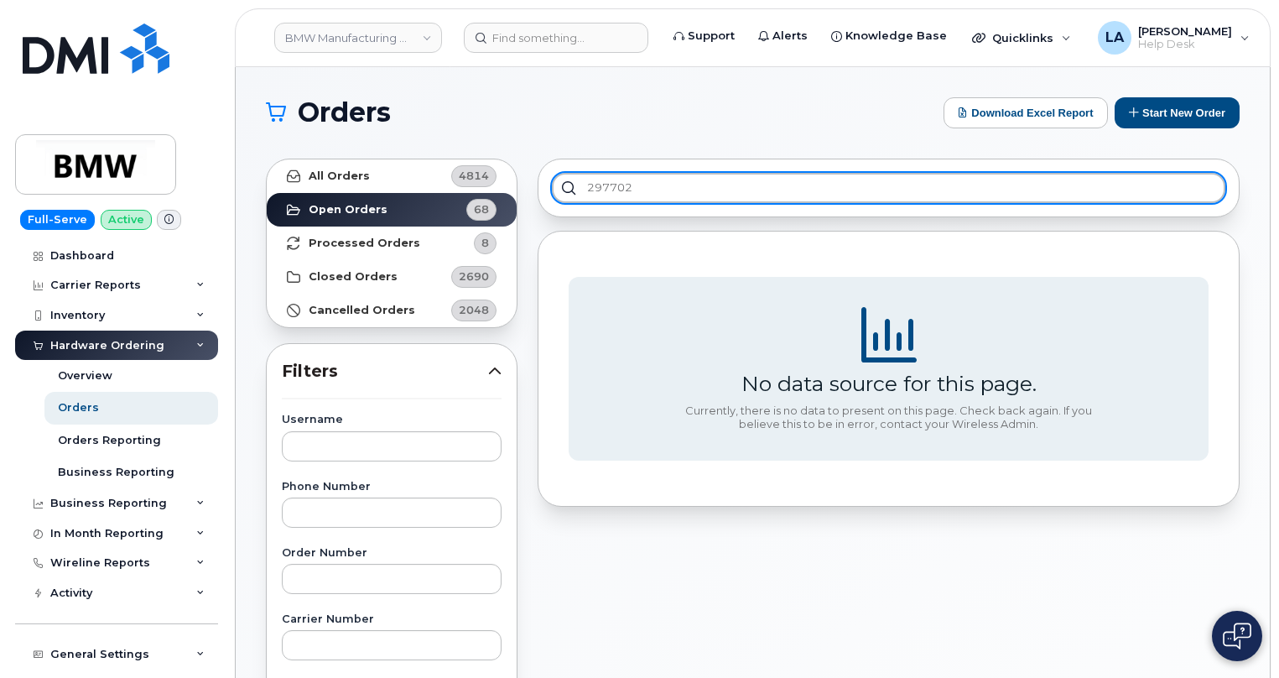
type input "297702"
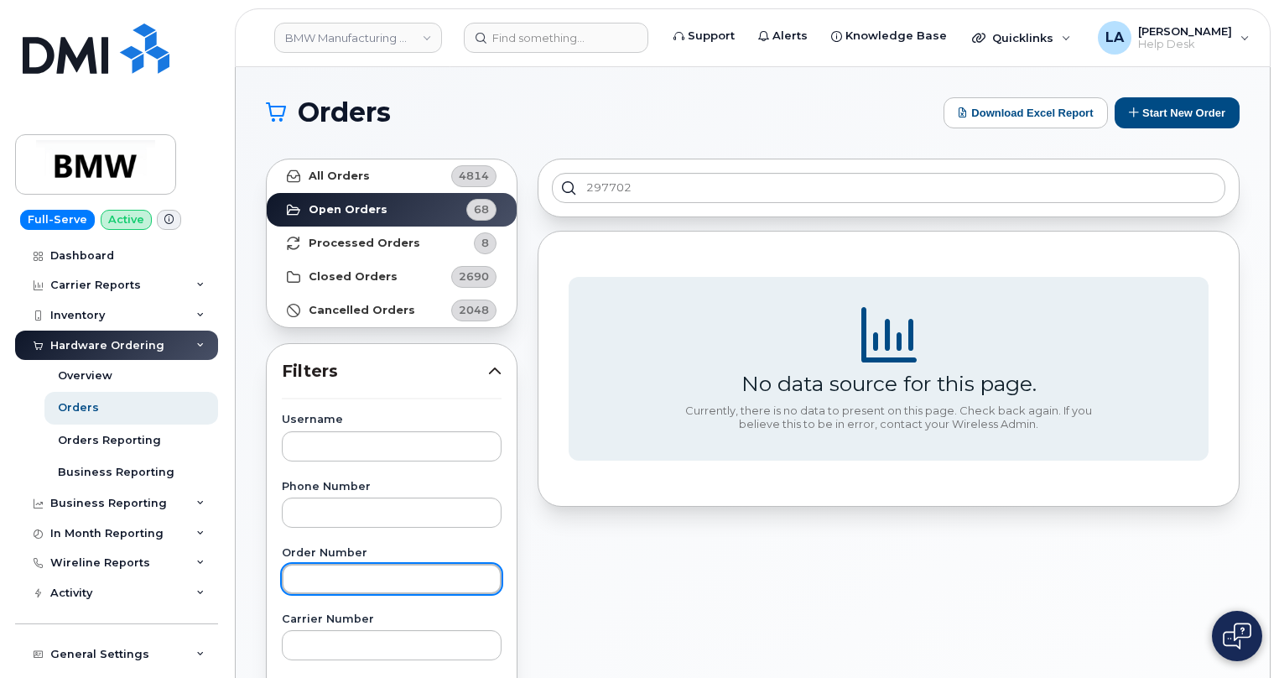
click at [377, 584] on input "text" at bounding box center [392, 579] width 220 height 30
paste input "297702"
type input "297702"
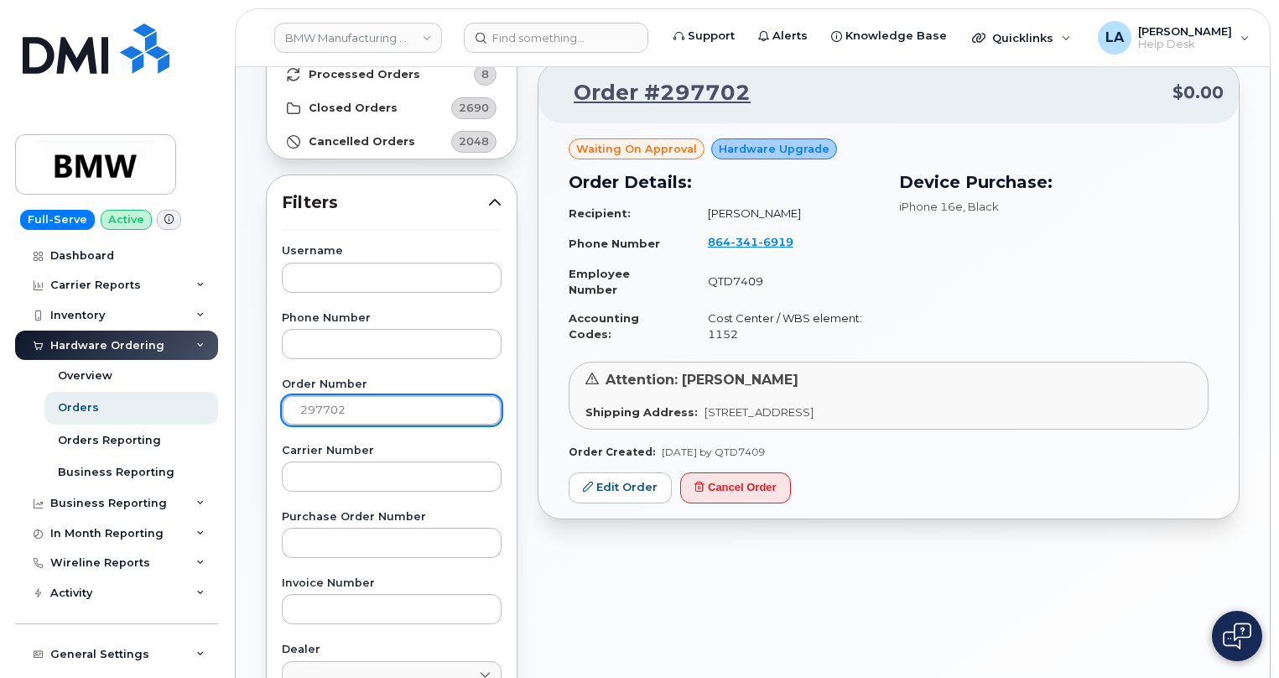
scroll to position [182, 0]
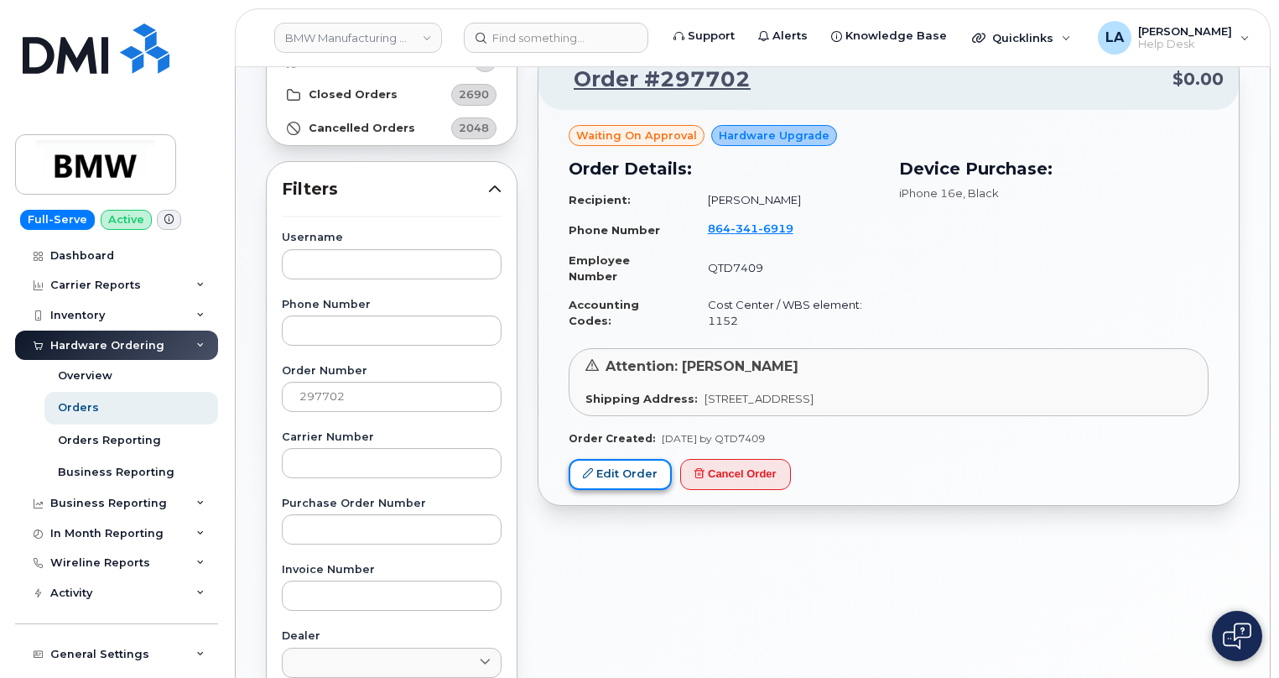
click at [619, 478] on link "Edit Order" at bounding box center [620, 474] width 103 height 31
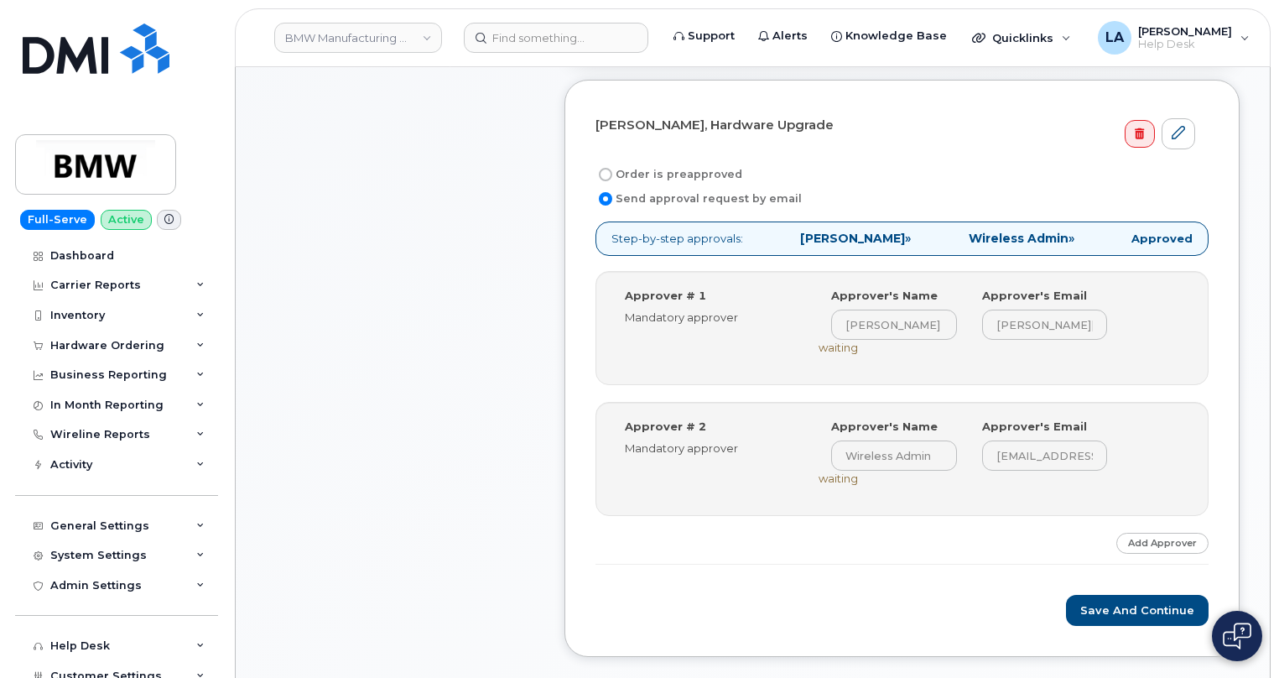
scroll to position [552, 0]
